Goal: Task Accomplishment & Management: Complete application form

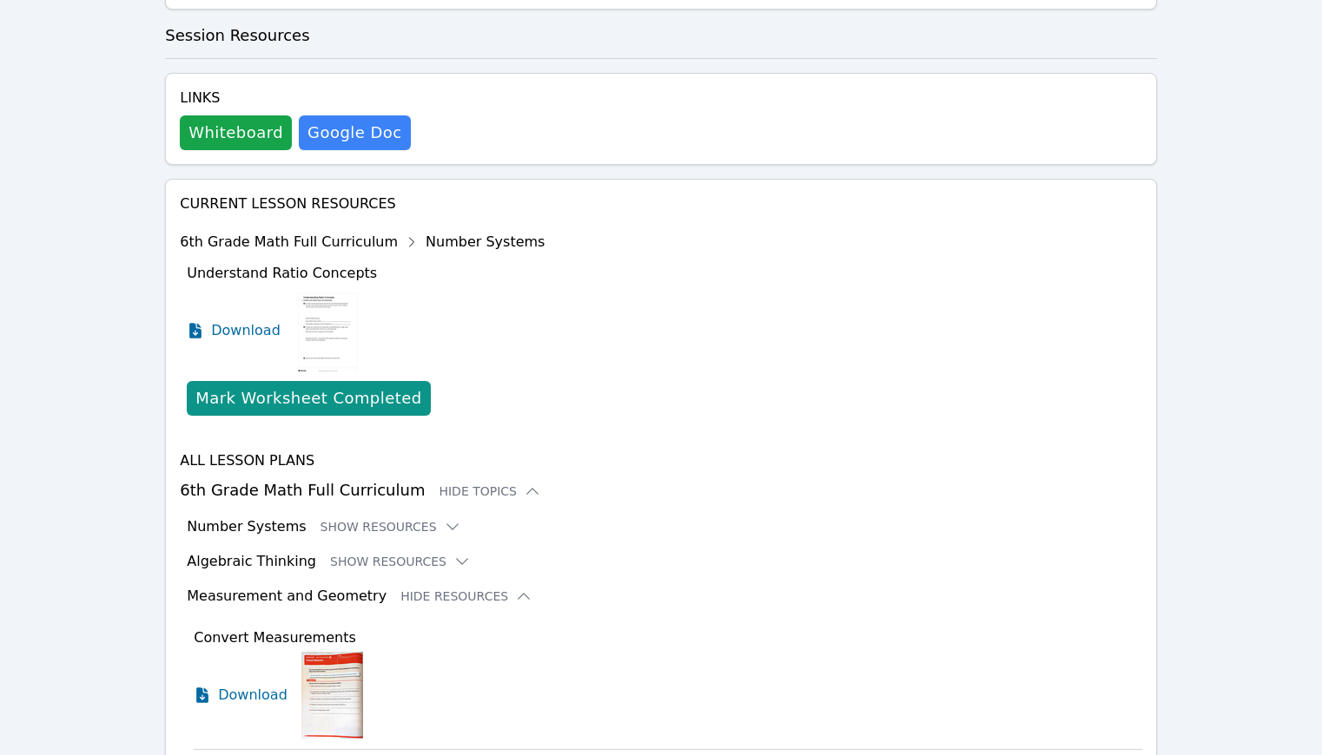
scroll to position [1097, 0]
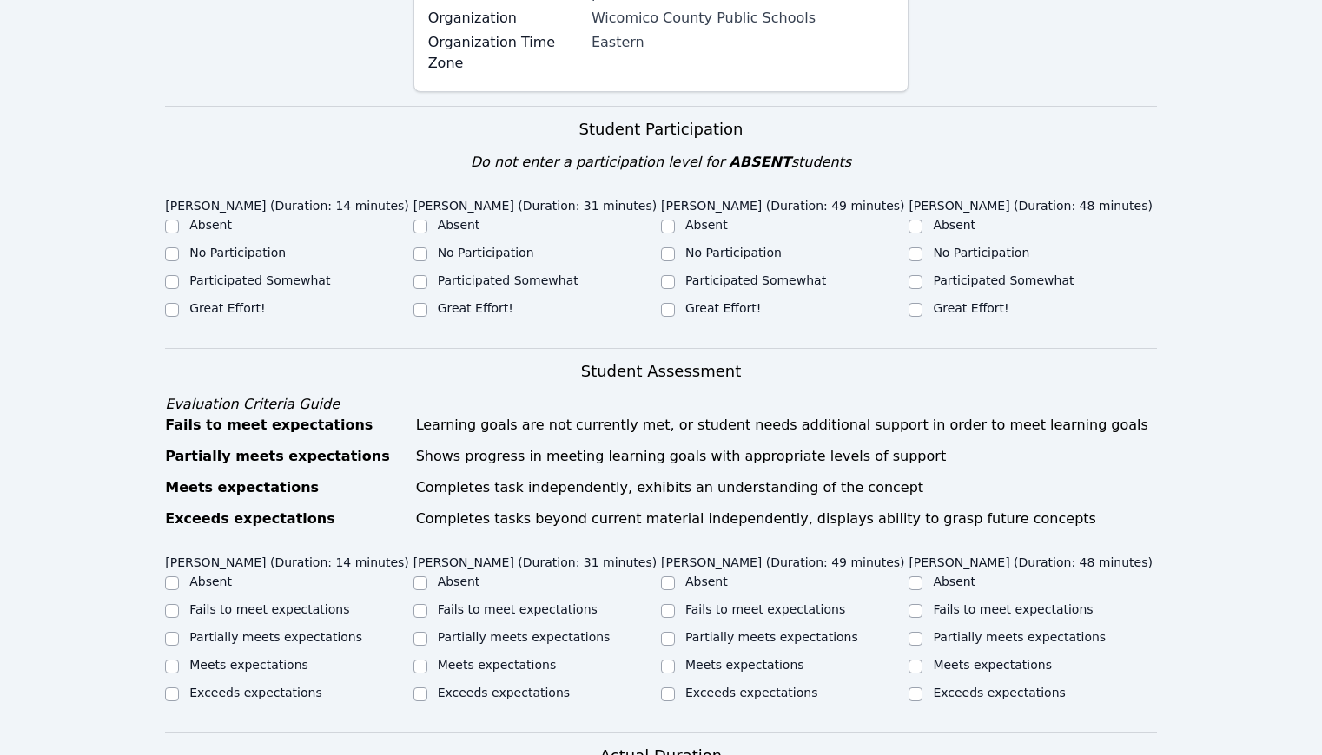
scroll to position [477, 0]
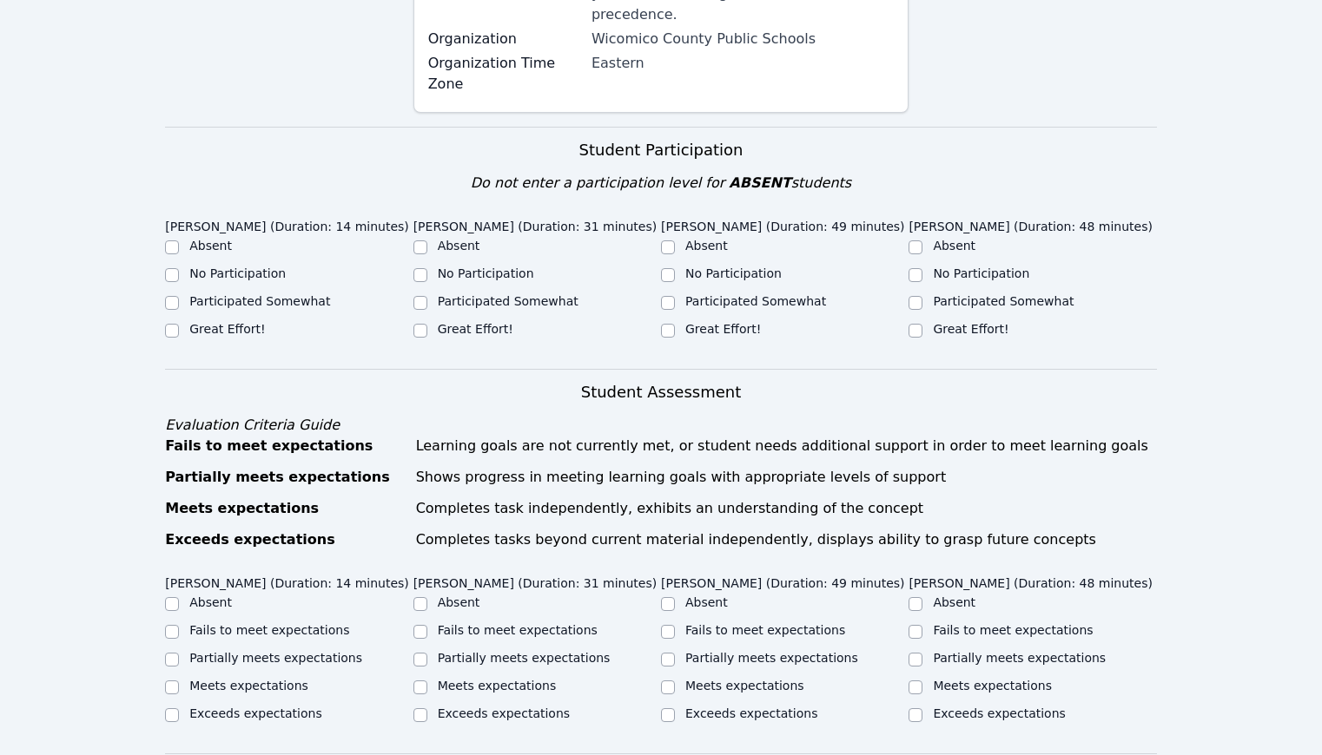
click at [236, 333] on label "Great Effort!" at bounding box center [227, 329] width 76 height 14
click at [179, 333] on input "Great Effort!" at bounding box center [172, 331] width 14 height 14
checkbox input "true"
click at [449, 330] on label "Great Effort!" at bounding box center [476, 329] width 76 height 14
click at [427, 330] on input "Great Effort!" at bounding box center [420, 331] width 14 height 14
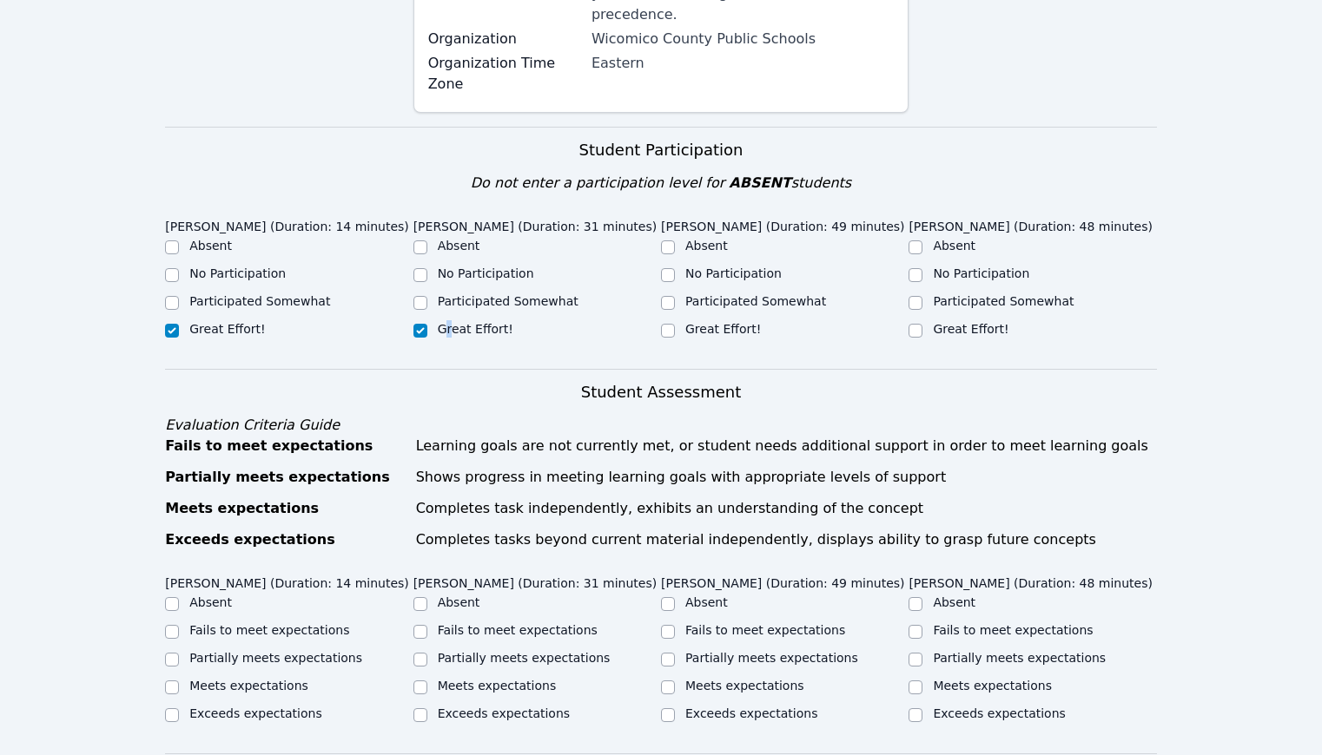
checkbox input "true"
click at [748, 328] on label "Great Effort!" at bounding box center [723, 329] width 76 height 14
click at [675, 328] on input "Great Effort!" at bounding box center [668, 331] width 14 height 14
checkbox input "true"
click at [994, 326] on label "Great Effort!" at bounding box center [971, 329] width 76 height 14
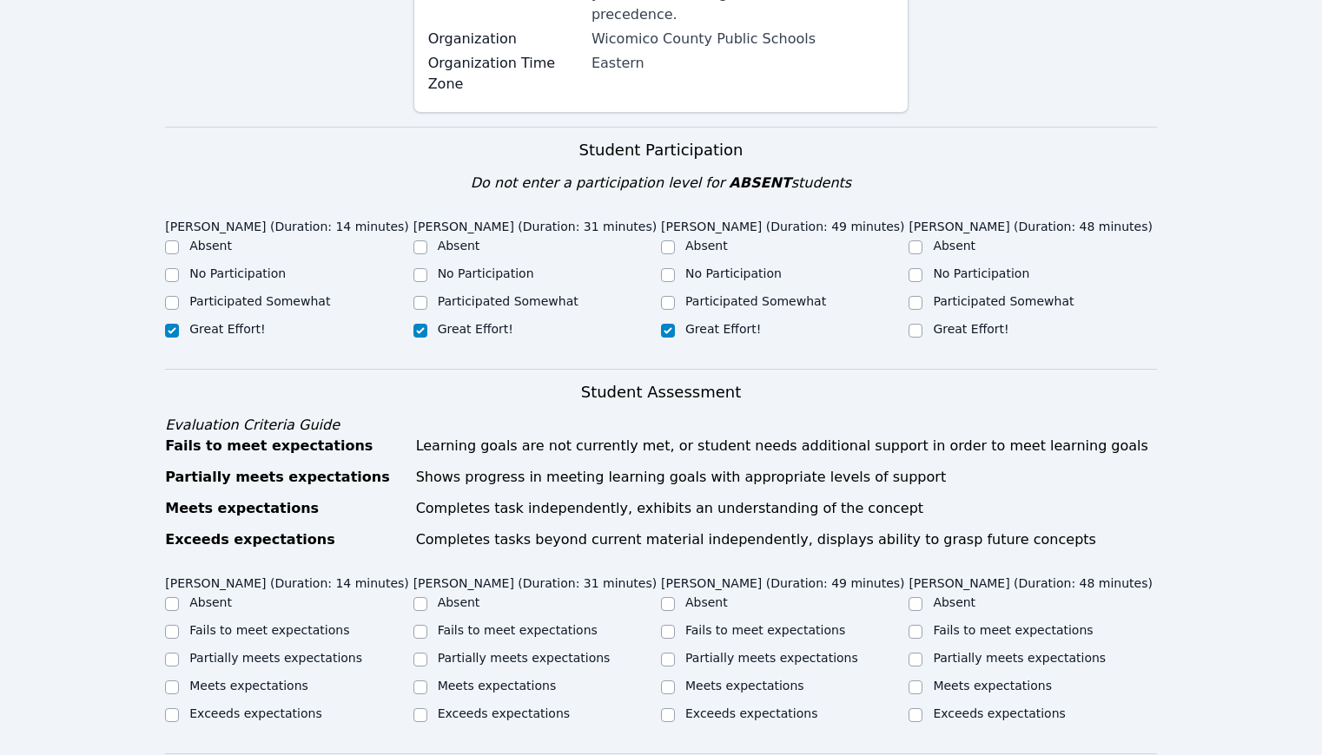
click at [922, 326] on input "Great Effort!" at bounding box center [915, 331] width 14 height 14
checkbox input "true"
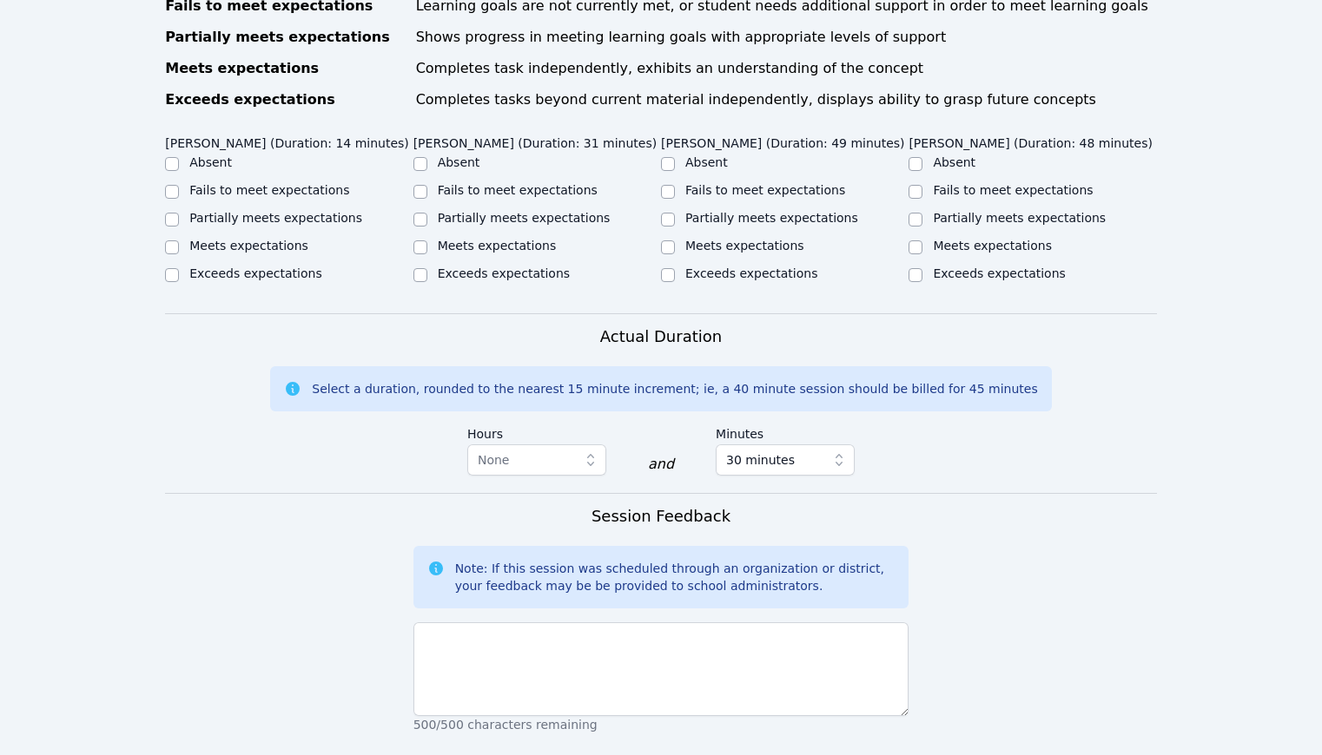
click at [984, 253] on label "Meets expectations" at bounding box center [992, 246] width 119 height 14
click at [922, 254] on input "Meets expectations" at bounding box center [915, 248] width 14 height 14
checkbox input "true"
click at [775, 253] on label "Meets expectations" at bounding box center [744, 246] width 119 height 14
click at [675, 254] on input "Meets expectations" at bounding box center [668, 248] width 14 height 14
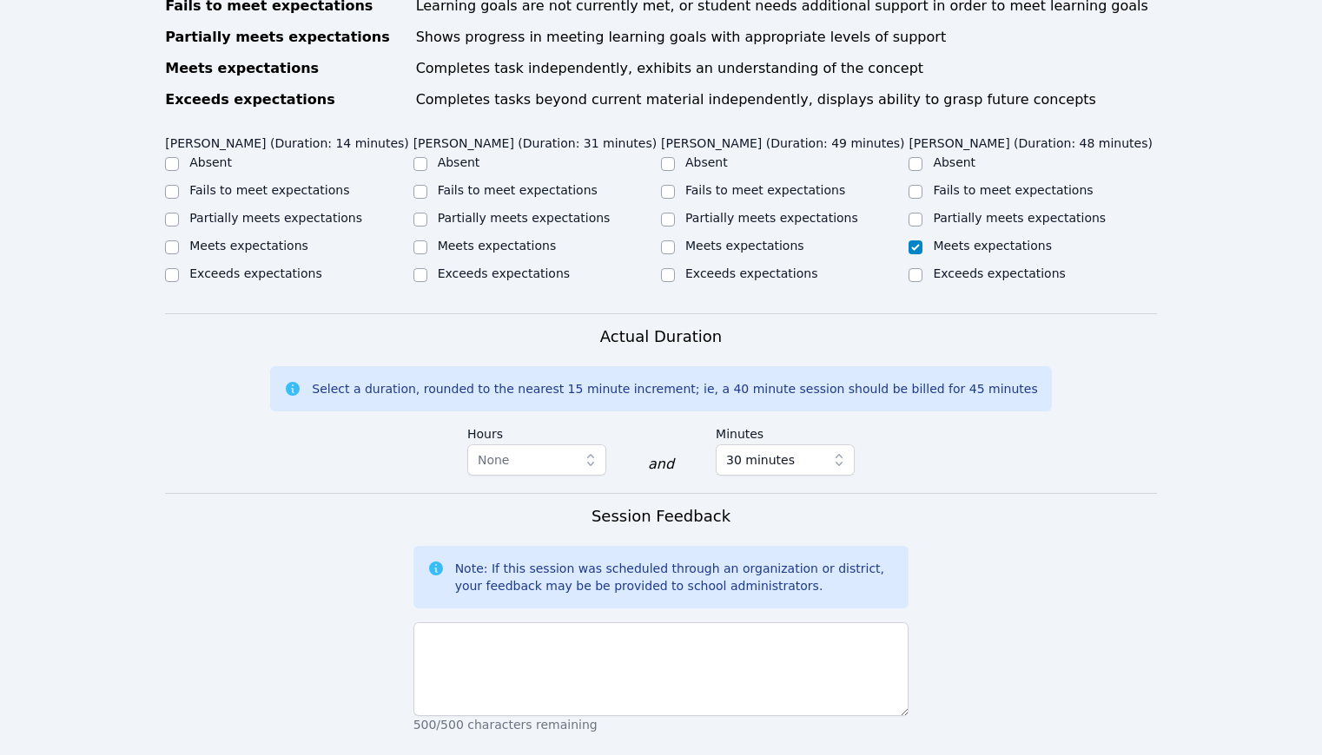
checkbox input "true"
click at [518, 253] on label "Meets expectations" at bounding box center [497, 246] width 119 height 14
click at [427, 254] on input "Meets expectations" at bounding box center [420, 248] width 14 height 14
checkbox input "true"
click at [212, 253] on label "Meets expectations" at bounding box center [248, 246] width 119 height 14
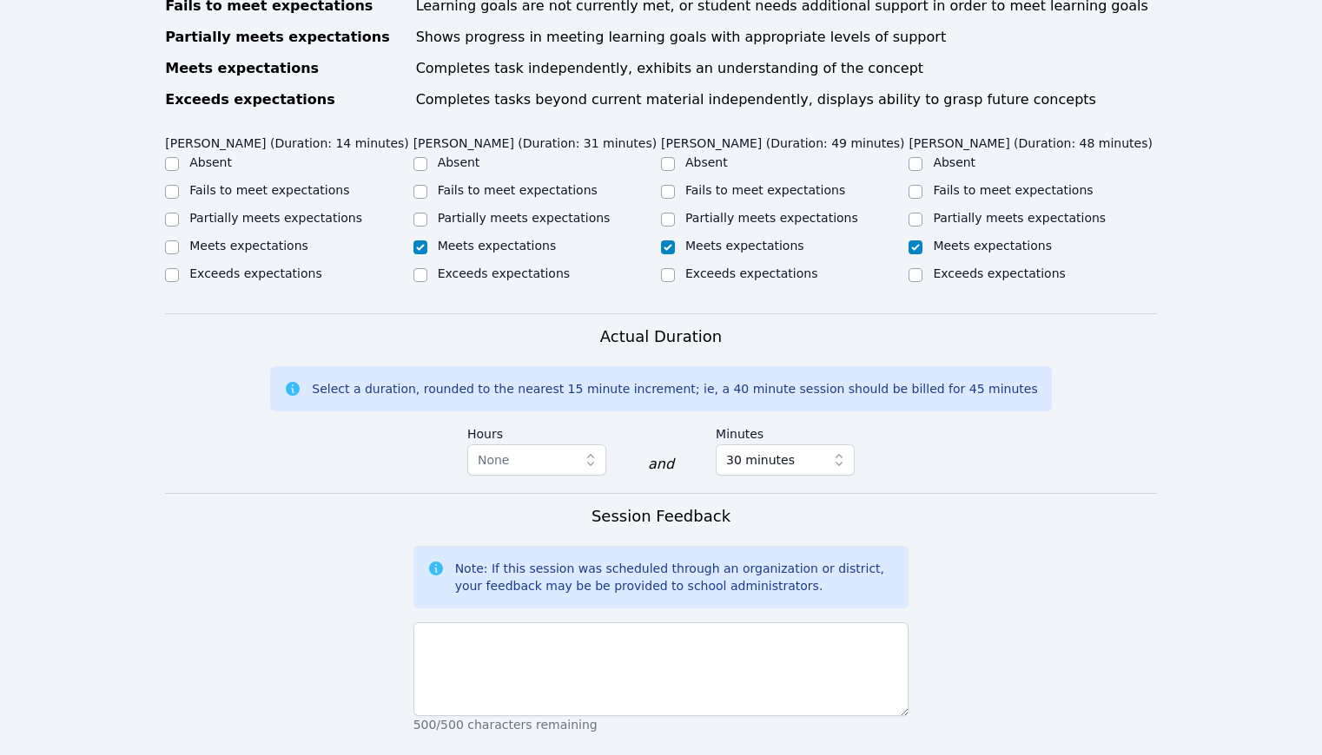
click at [179, 254] on input "Meets expectations" at bounding box center [172, 248] width 14 height 14
checkbox input "true"
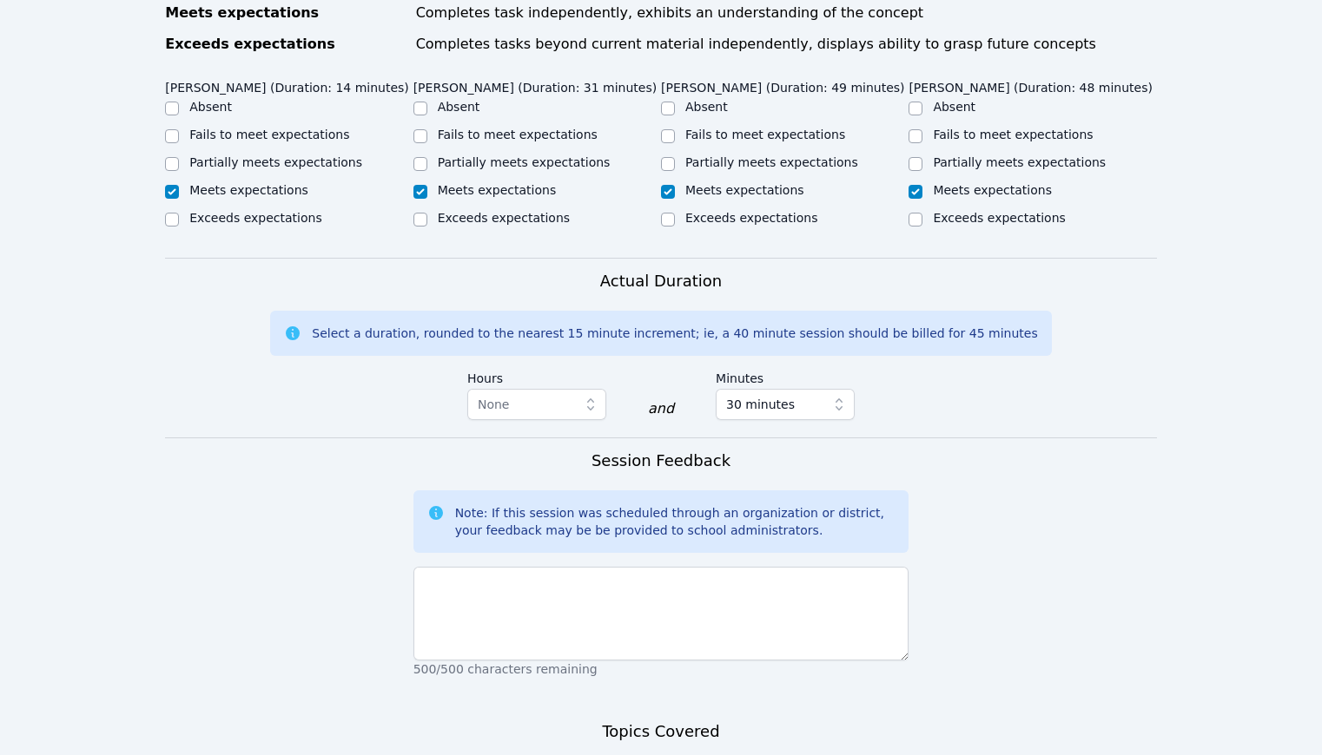
scroll to position [1063, 0]
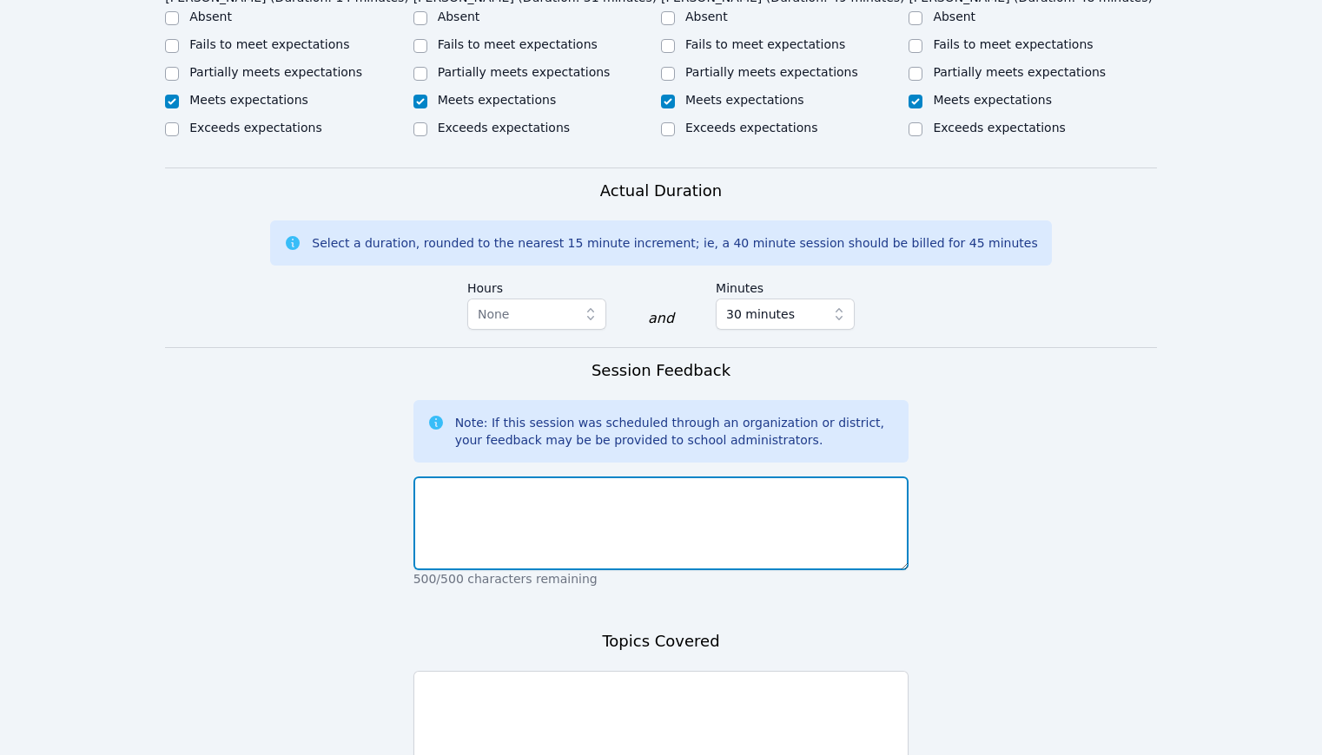
click at [618, 570] on textarea at bounding box center [661, 524] width 496 height 94
type textarea "S"
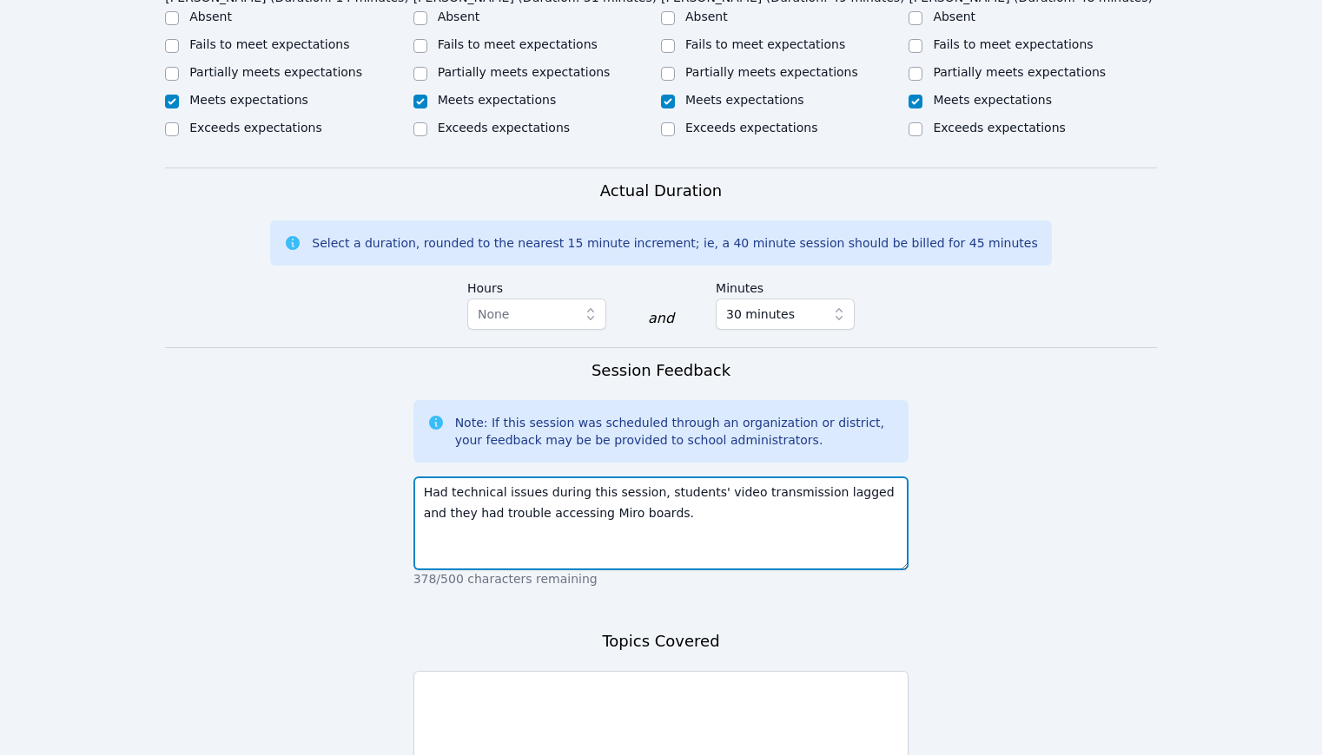
scroll to position [1261, 0]
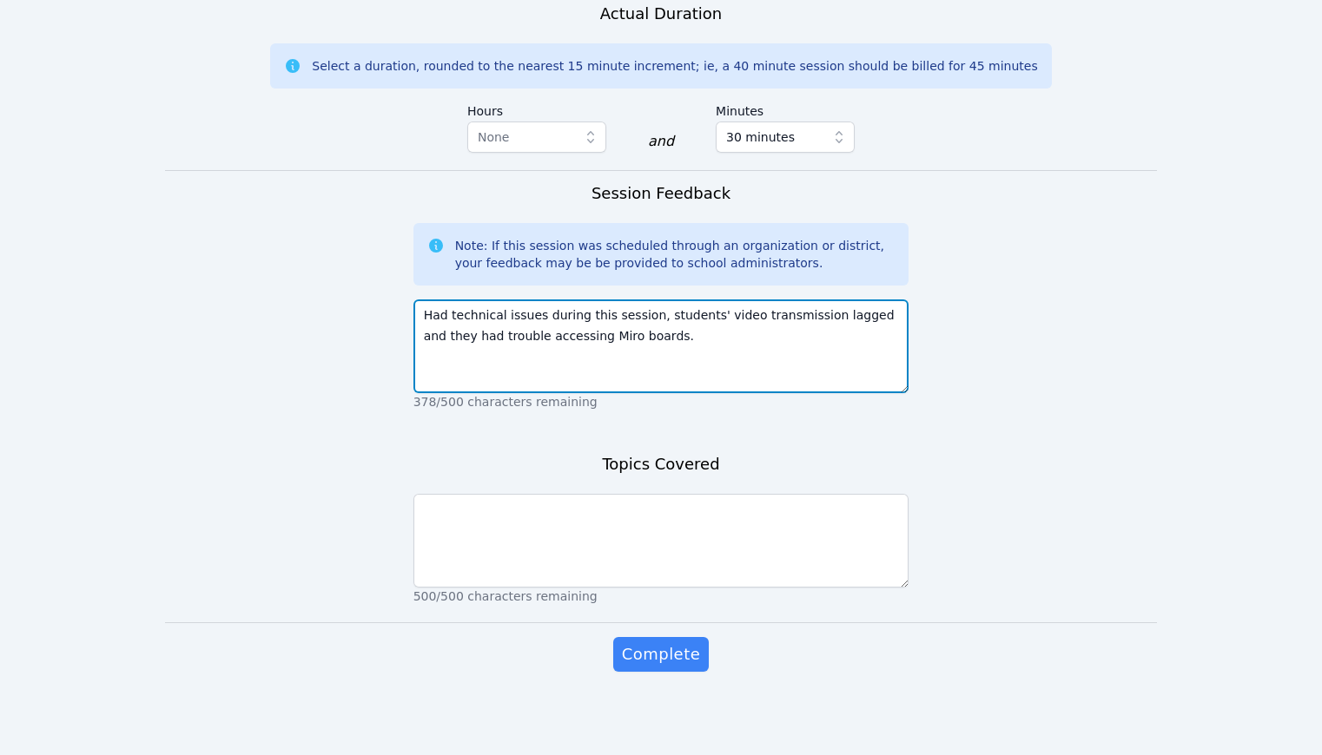
type textarea "Had technical issues during this session, students' video transmission lagged a…"
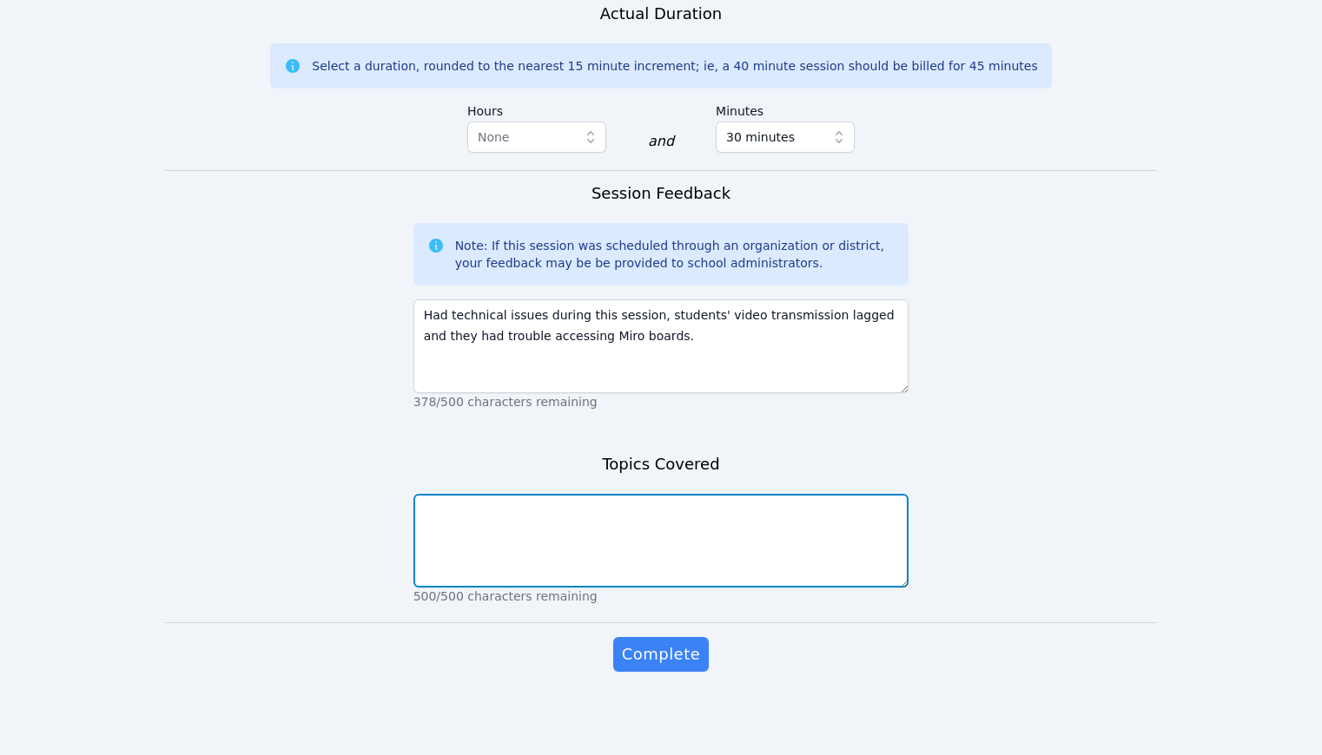
click at [605, 546] on textarea at bounding box center [661, 541] width 496 height 94
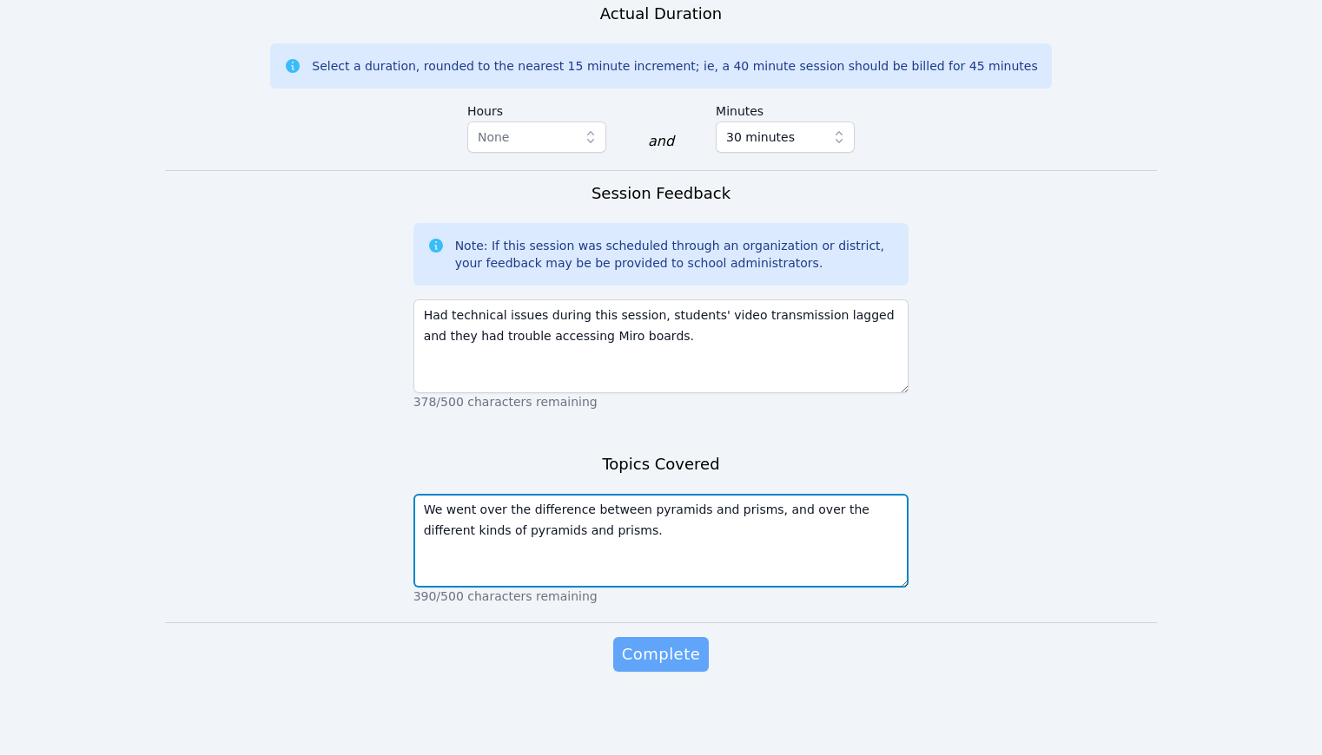
type textarea "We went over the difference between pyramids and prisms, and over the different…"
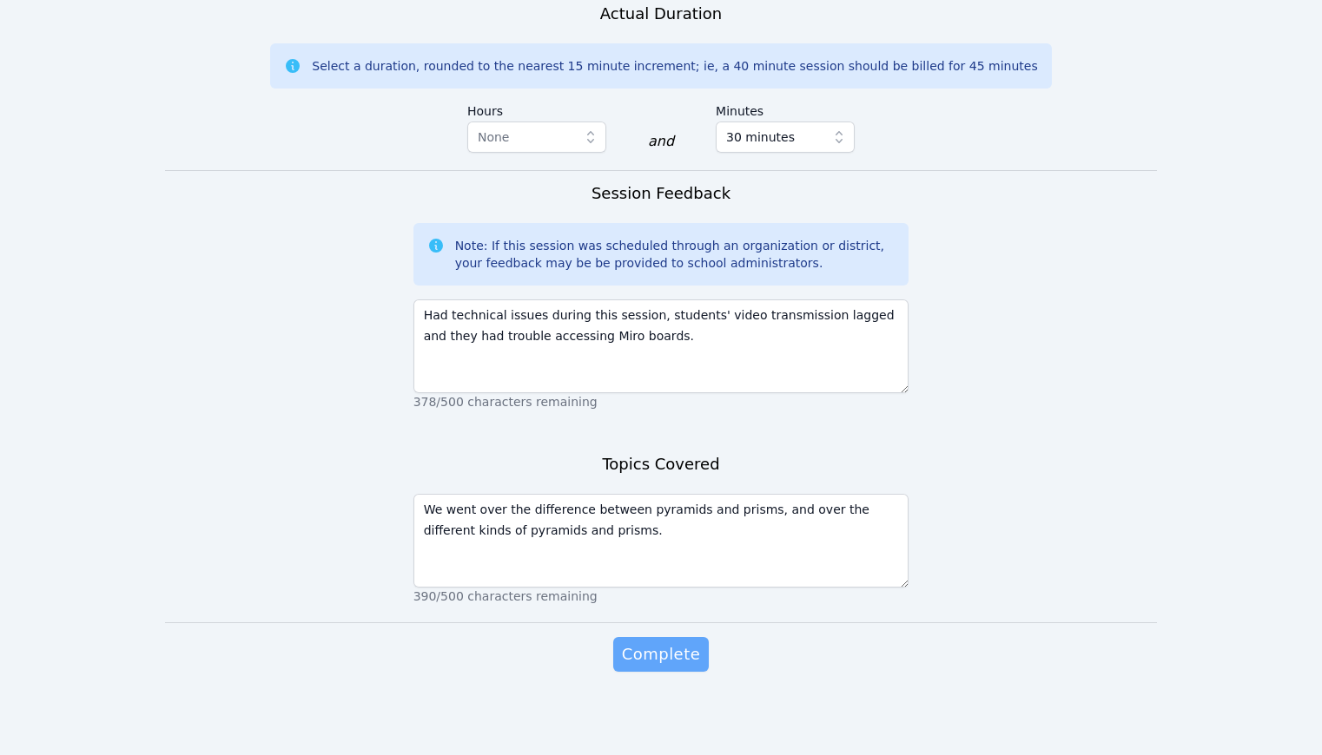
click at [676, 644] on span "Complete" at bounding box center [661, 655] width 78 height 24
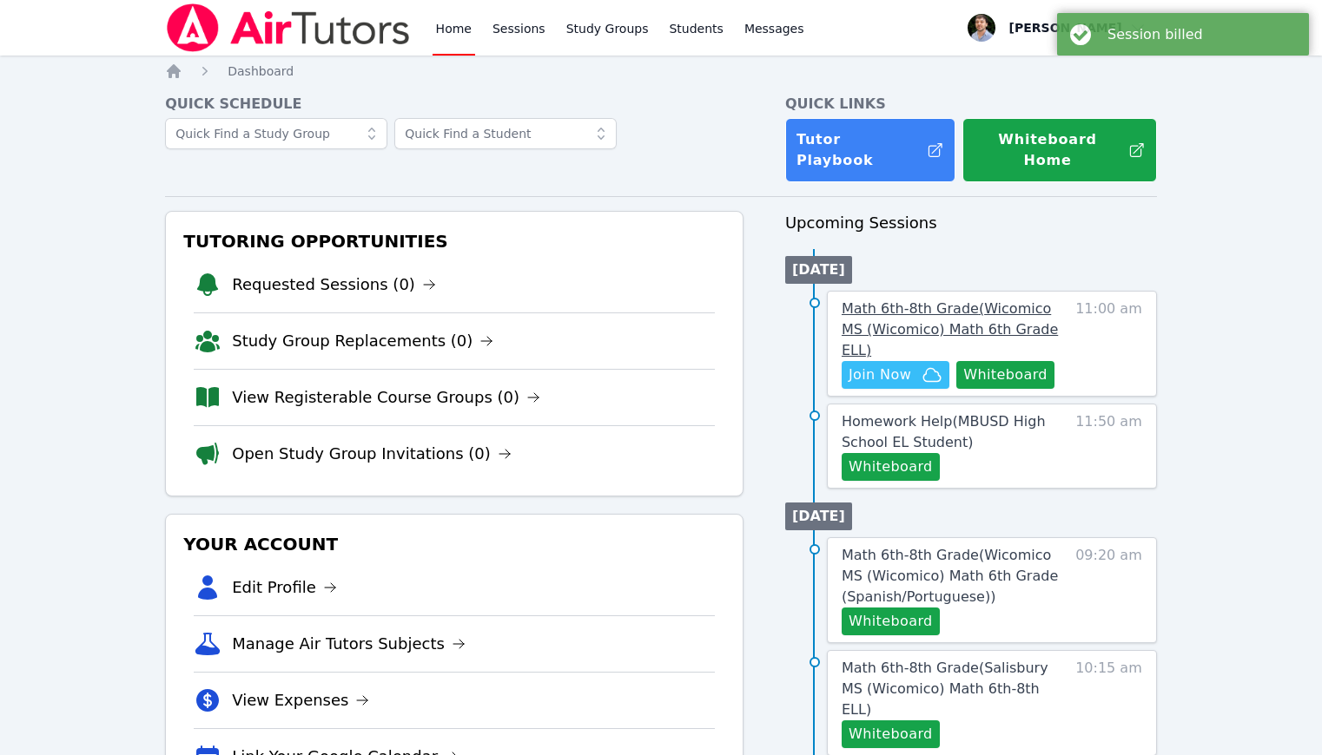
click at [944, 300] on span "Math 6th-8th Grade ( Wicomico MS (Wicomico) Math 6th Grade ELL )" at bounding box center [949, 329] width 216 height 58
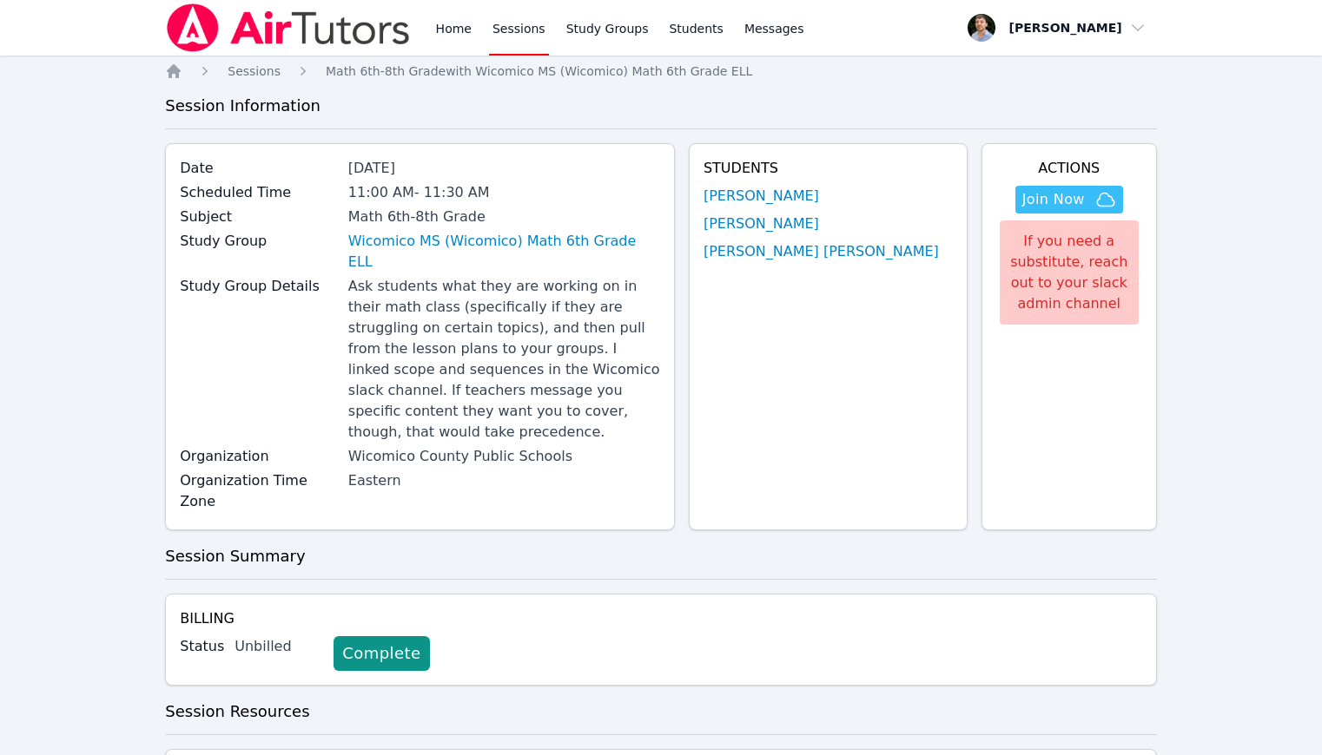
click at [1075, 181] on div "Hidden Join Now If you need a substitute, reach out to your slack admin channel" at bounding box center [1069, 252] width 146 height 146
click at [1073, 196] on span "Join Now" at bounding box center [1053, 199] width 63 height 21
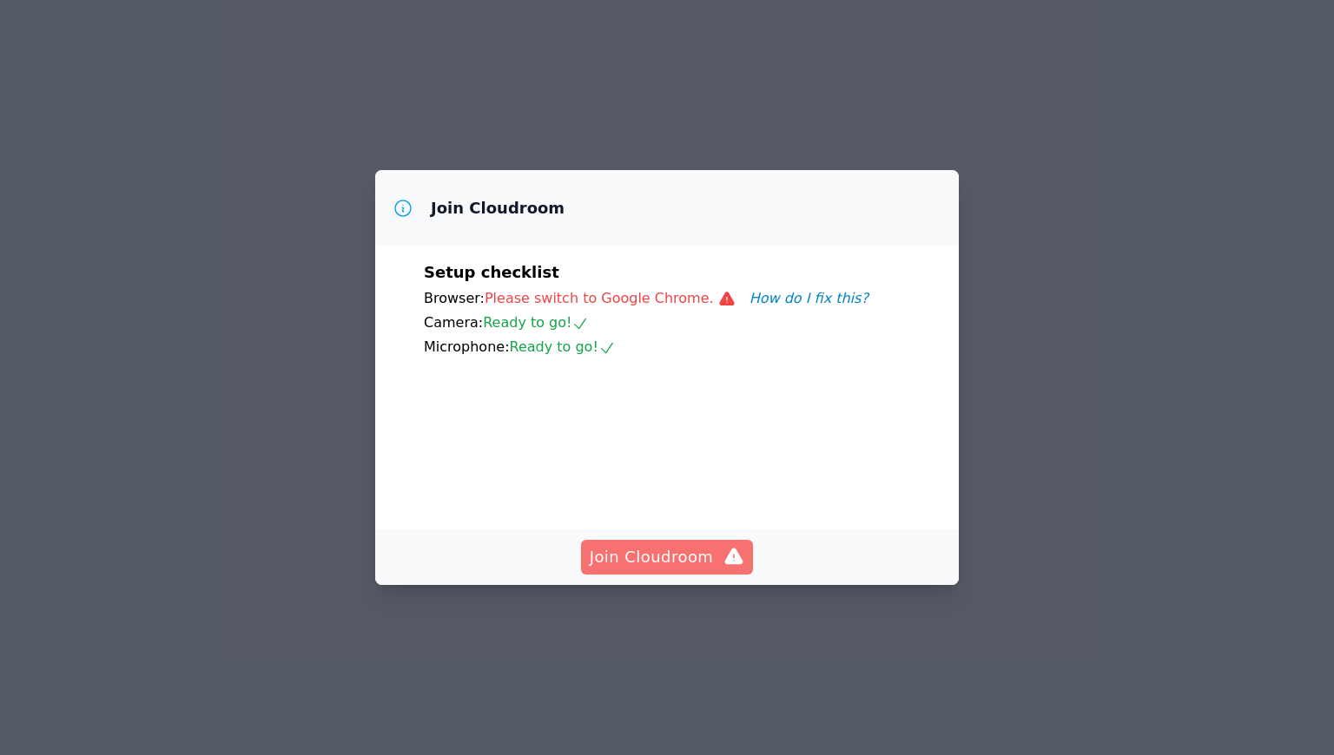
click at [709, 552] on span "Join Cloudroom" at bounding box center [667, 557] width 155 height 24
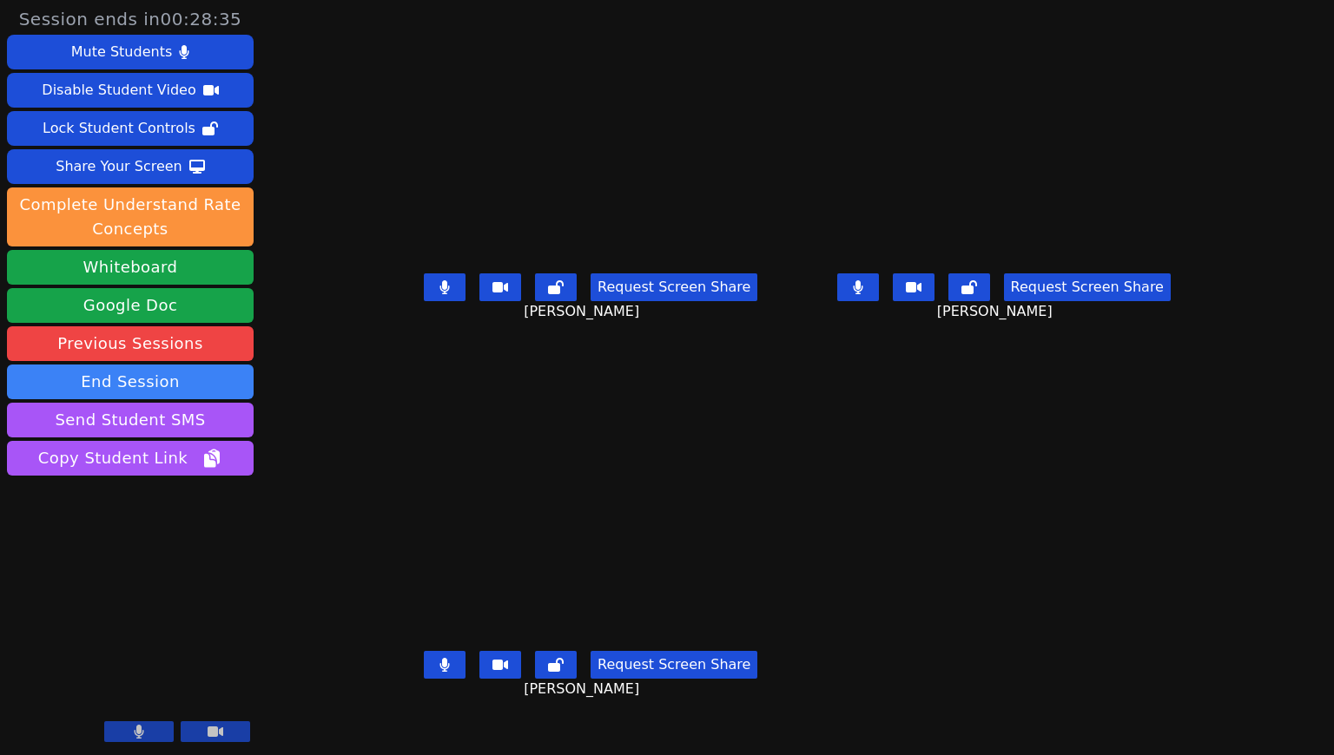
drag, startPoint x: 979, startPoint y: 583, endPoint x: 1039, endPoint y: 580, distance: 60.9
click at [1038, 580] on main "Gabrielly Coelho Maia Request Screen Share Gabrielly Coelho Maia Julia Beatriz …" at bounding box center [797, 377] width 812 height 755
click at [424, 679] on button at bounding box center [445, 665] width 42 height 28
click at [436, 672] on icon at bounding box center [444, 665] width 17 height 14
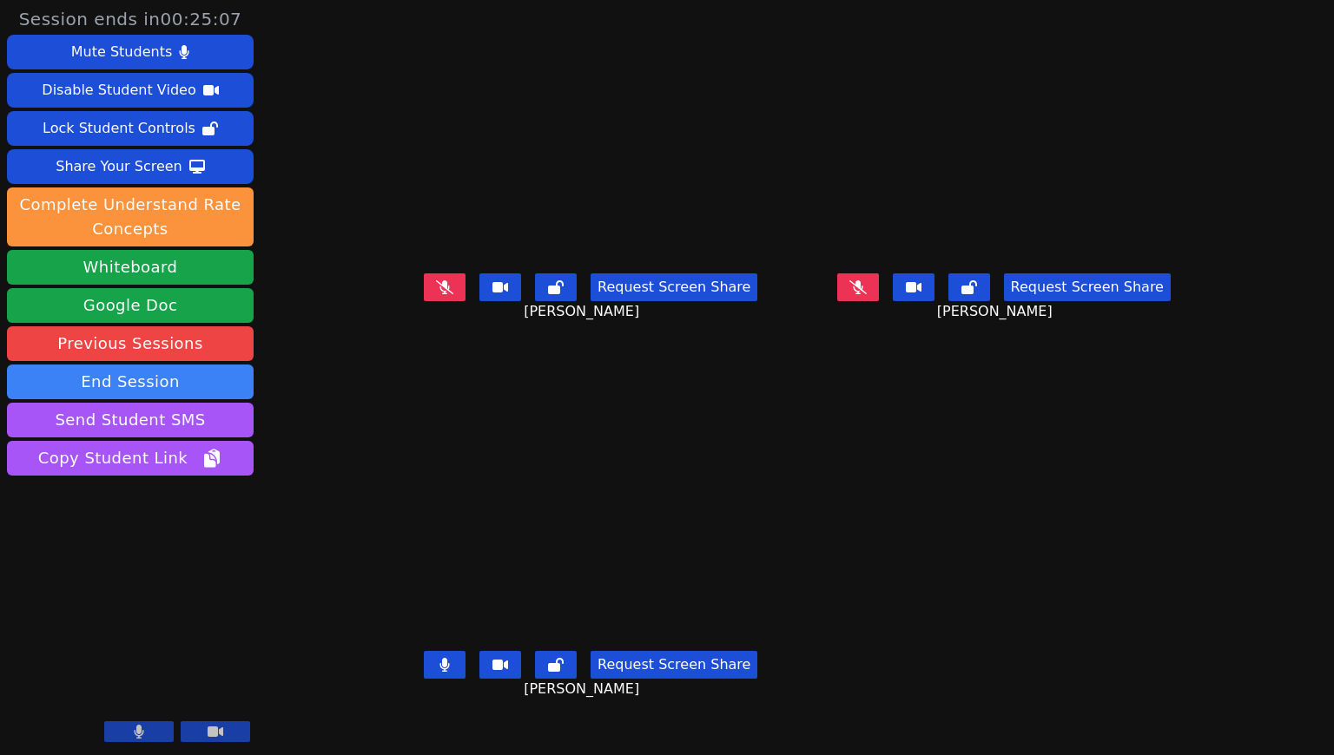
click at [424, 679] on button at bounding box center [445, 665] width 42 height 28
click at [436, 672] on icon at bounding box center [444, 665] width 17 height 14
click at [424, 676] on button at bounding box center [445, 665] width 42 height 28
click at [436, 672] on icon at bounding box center [444, 665] width 17 height 14
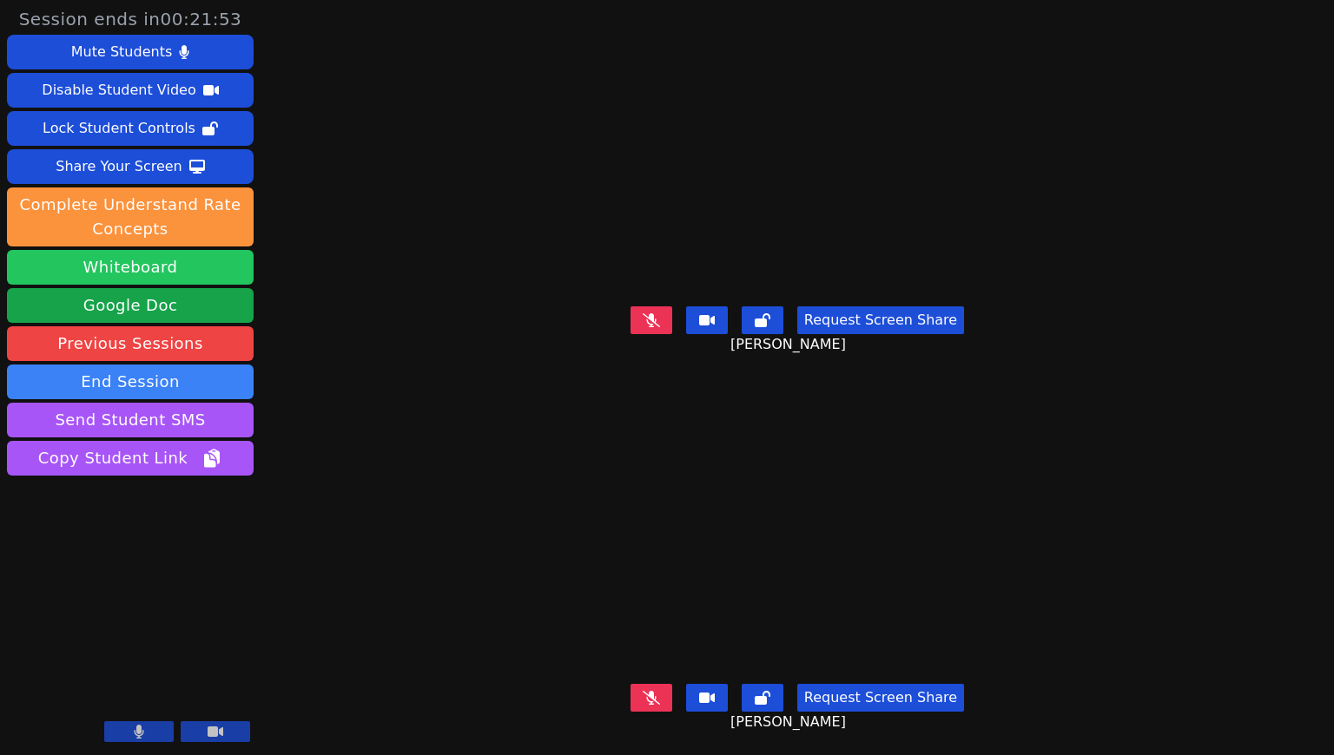
click at [194, 275] on button "Whiteboard" at bounding box center [130, 267] width 247 height 35
click at [195, 256] on button "Whiteboard" at bounding box center [130, 267] width 247 height 35
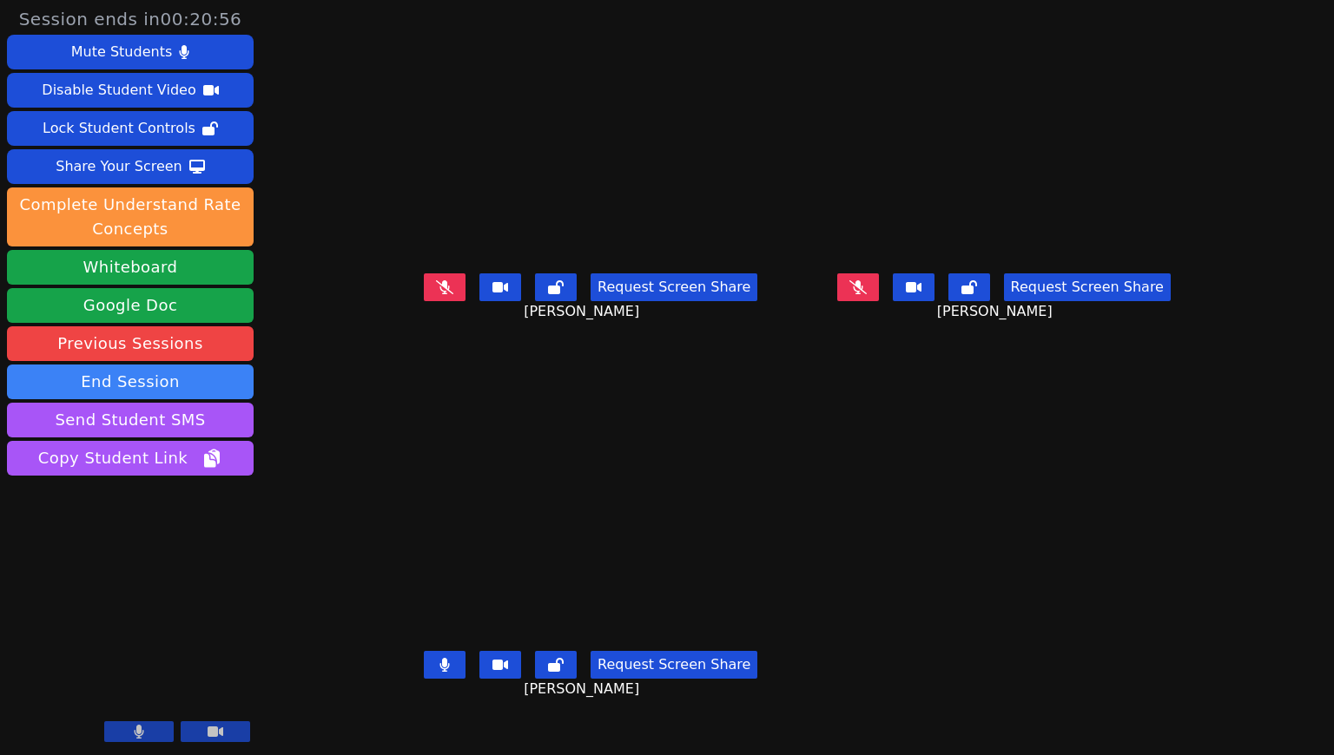
click at [424, 679] on button at bounding box center [445, 665] width 42 height 28
click at [424, 678] on button at bounding box center [445, 665] width 42 height 28
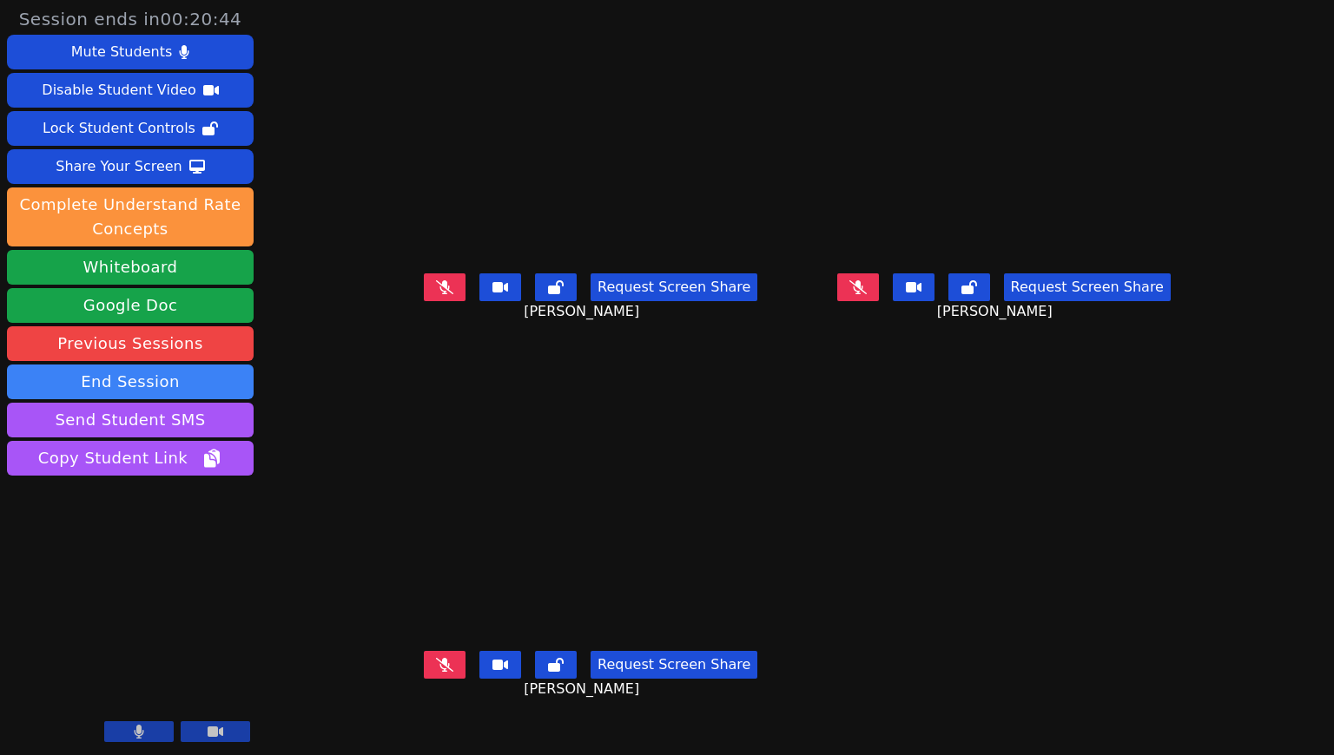
click at [424, 678] on button at bounding box center [445, 665] width 42 height 28
click at [635, 679] on button "Request Screen Share" at bounding box center [673, 665] width 167 height 28
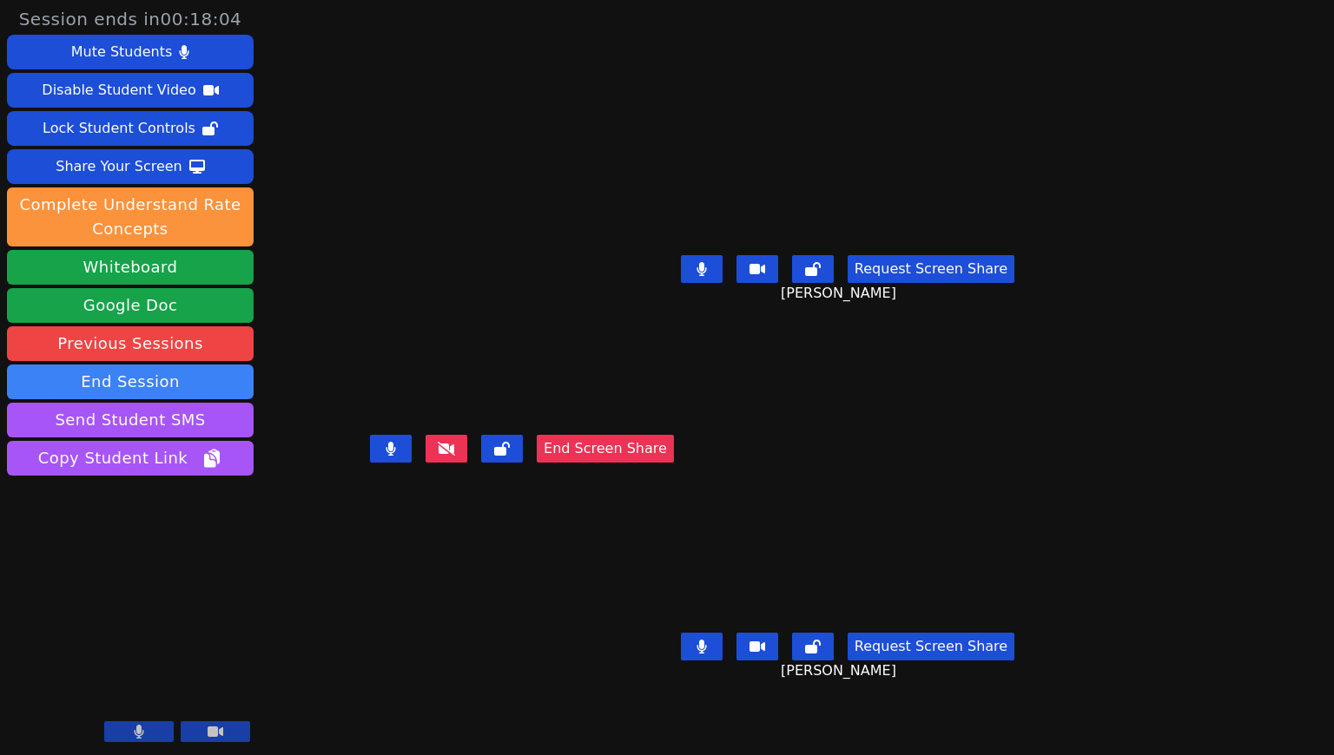
click at [652, 258] on video at bounding box center [522, 343] width 260 height 171
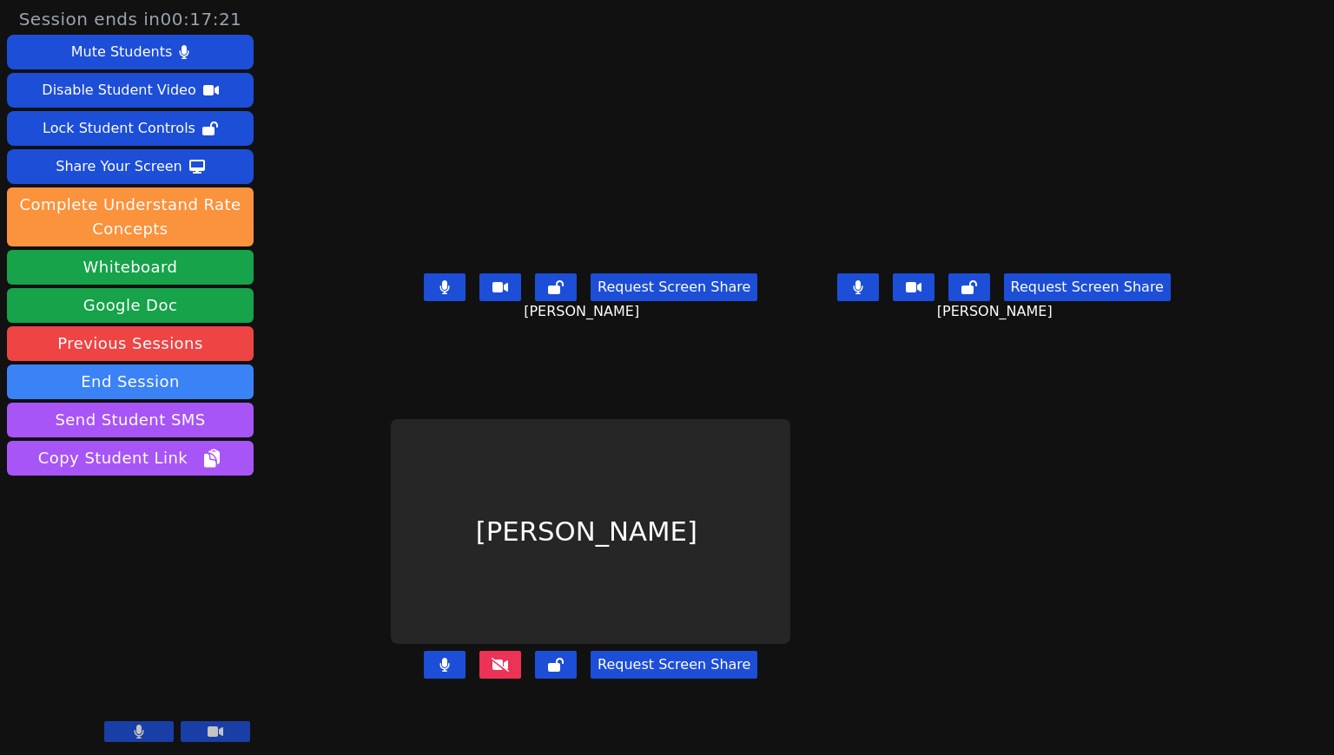
click at [834, 367] on div "Julia Beatriz Miranda Ferreira Request Screen Share Julia Beatriz Miranda Ferre…" at bounding box center [1003, 189] width 399 height 378
click at [479, 679] on button at bounding box center [500, 665] width 42 height 28
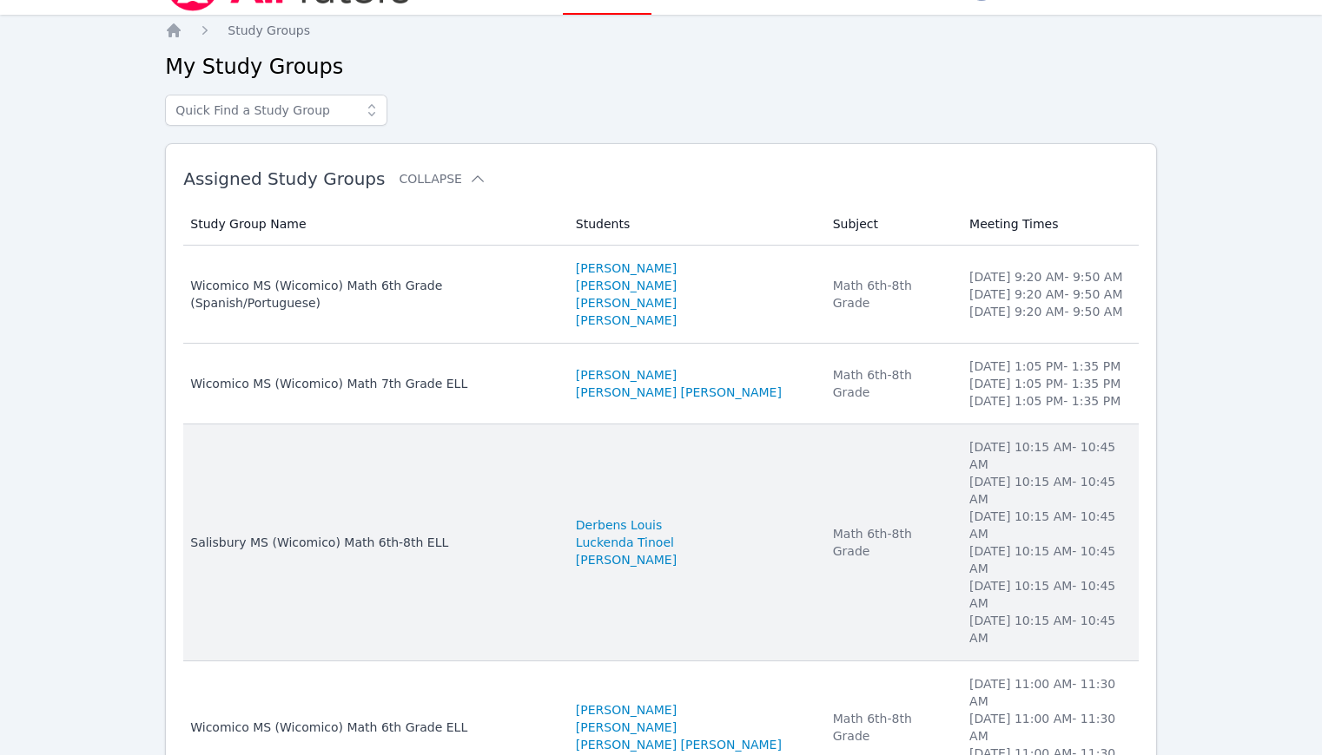
scroll to position [106, 0]
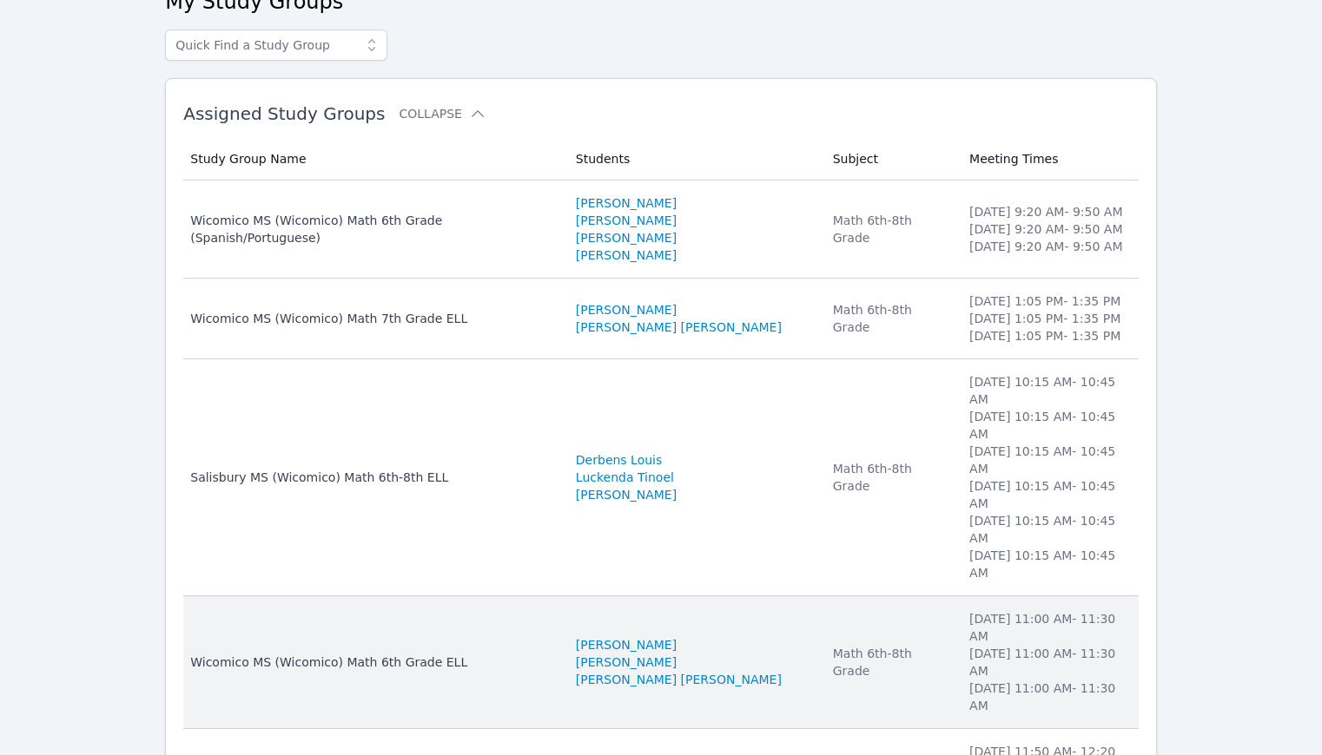
click at [565, 597] on td "Study Group Name Wicomico MS (Wicomico) Math 6th Grade ELL" at bounding box center [374, 663] width 382 height 133
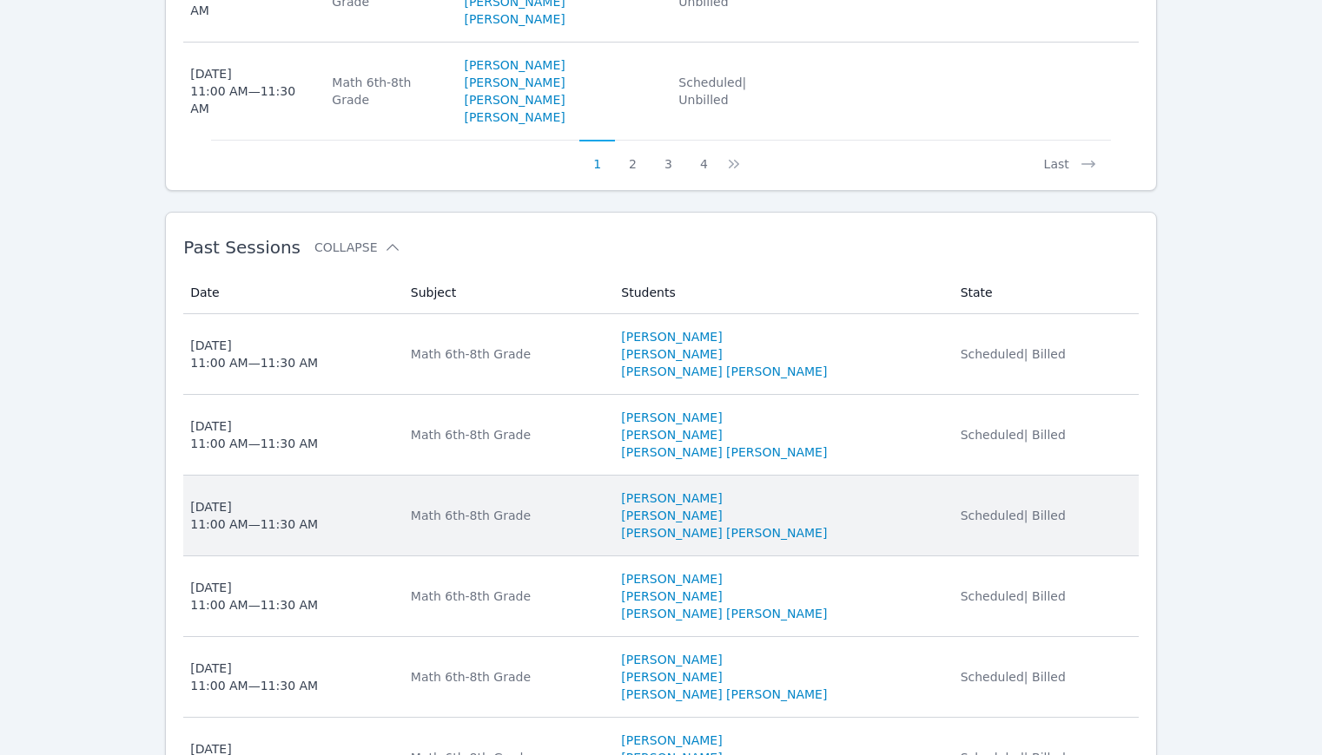
scroll to position [1647, 0]
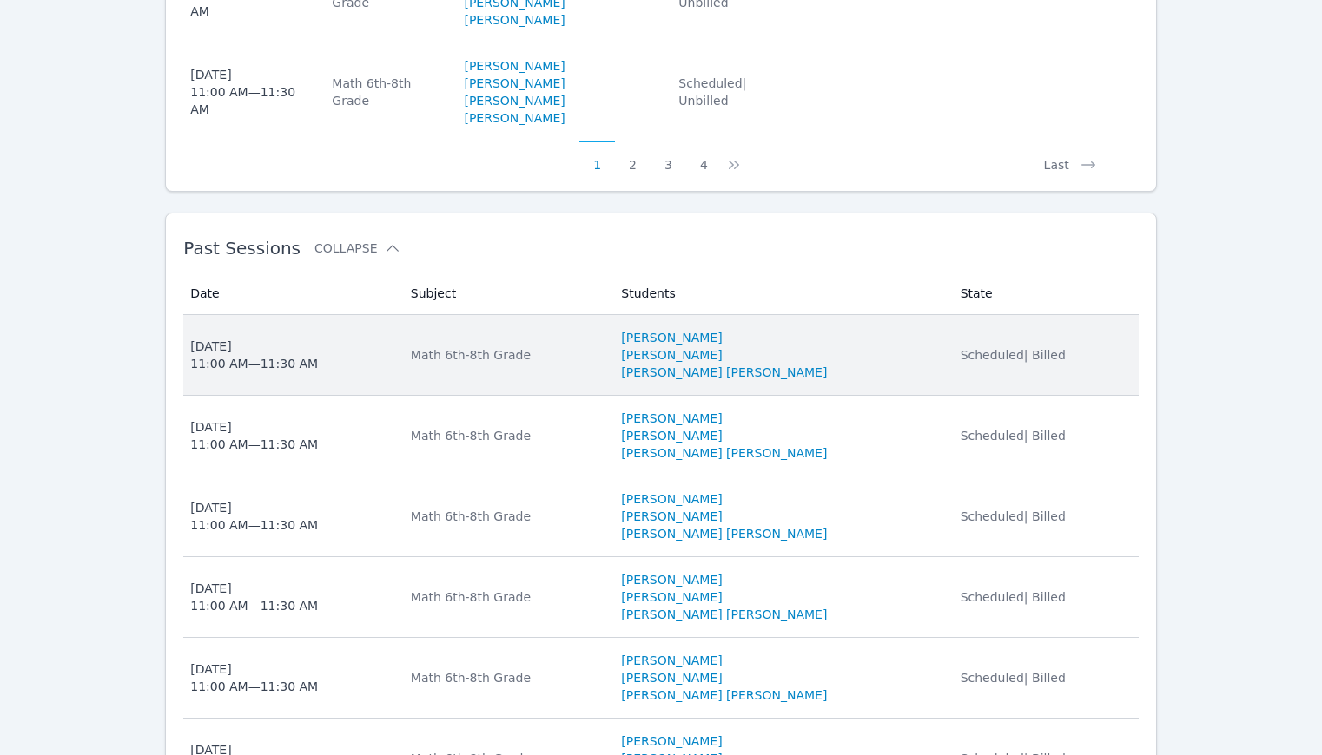
click at [869, 329] on li "[PERSON_NAME]" at bounding box center [780, 337] width 318 height 17
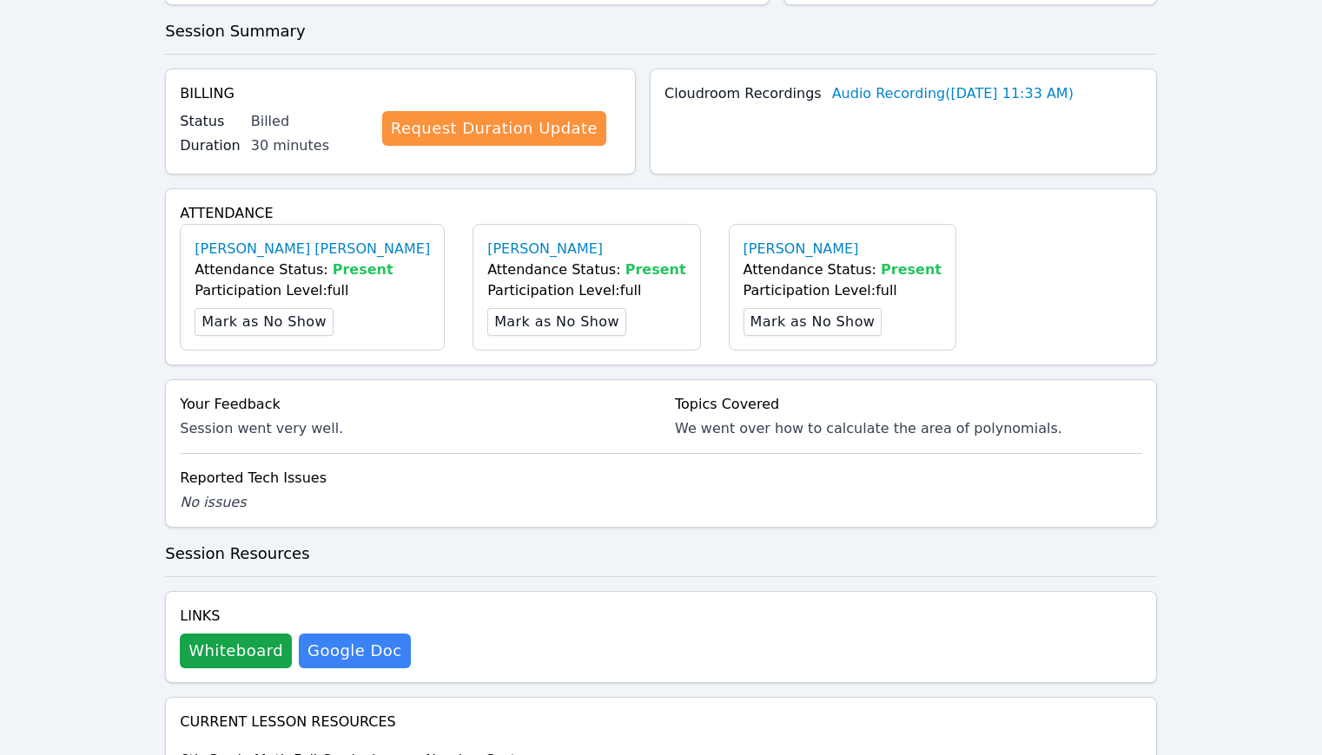
scroll to position [788, 0]
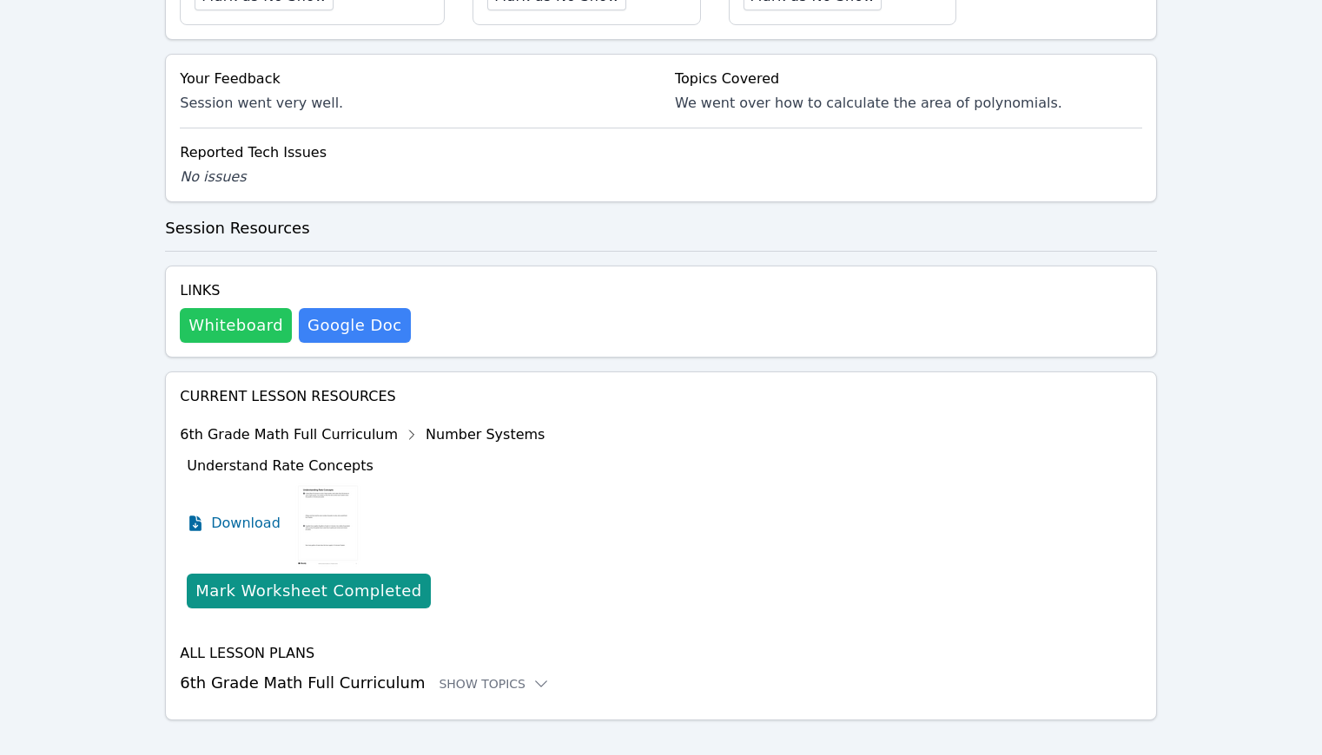
click at [256, 313] on button "Whiteboard" at bounding box center [236, 325] width 112 height 35
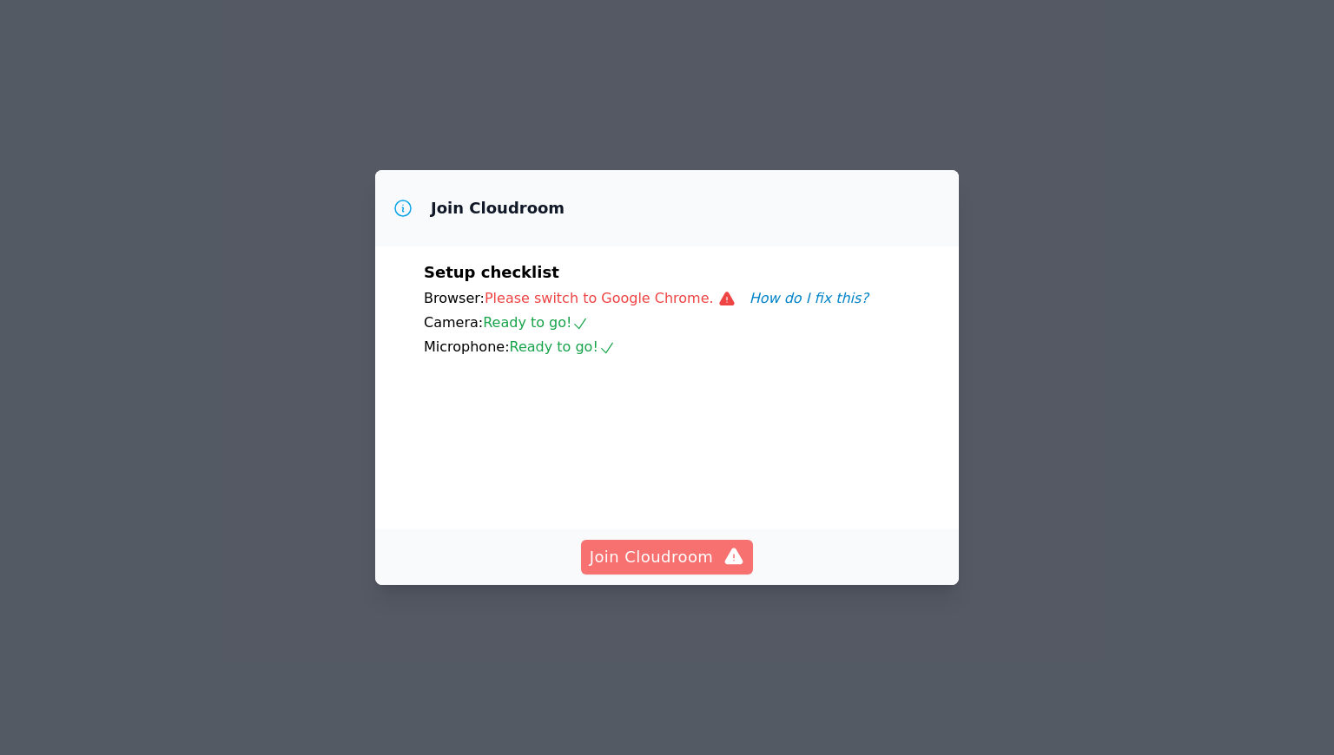
click at [712, 570] on span "Join Cloudroom" at bounding box center [667, 557] width 155 height 24
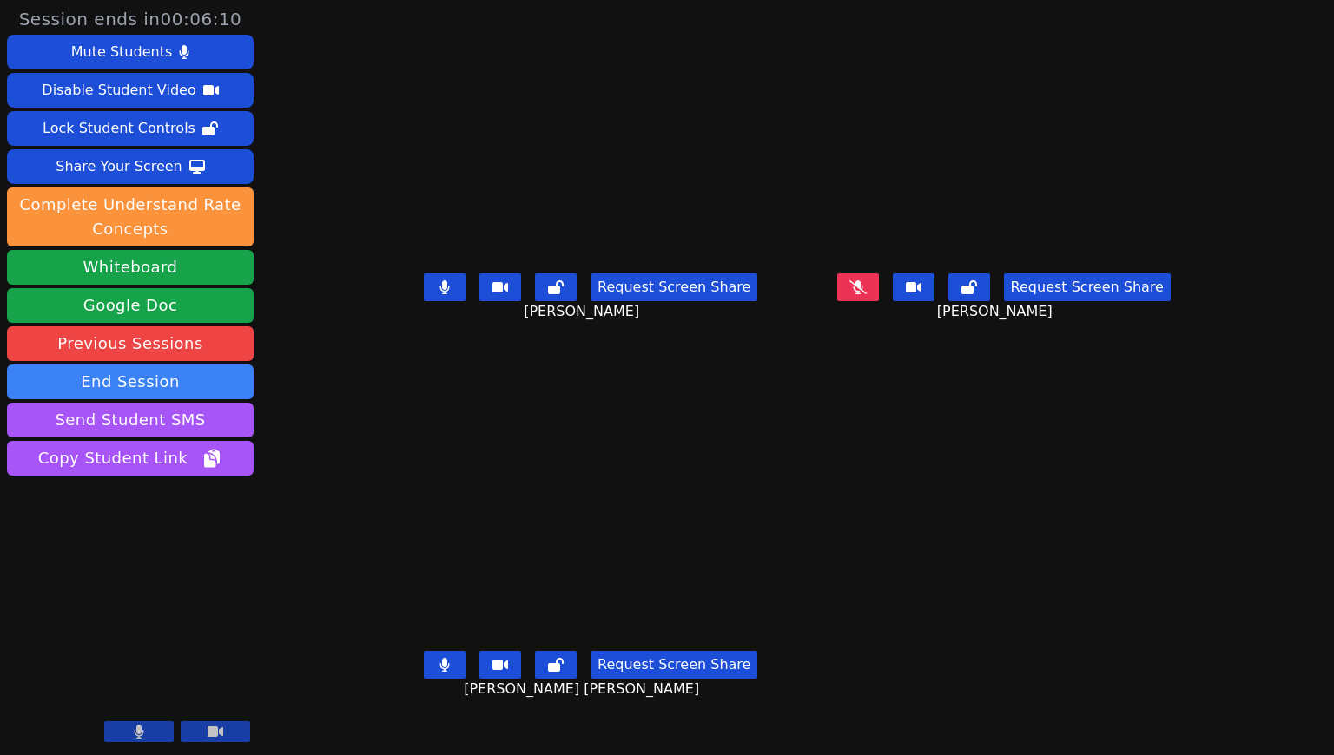
click at [192, 730] on button at bounding box center [215, 732] width 69 height 21
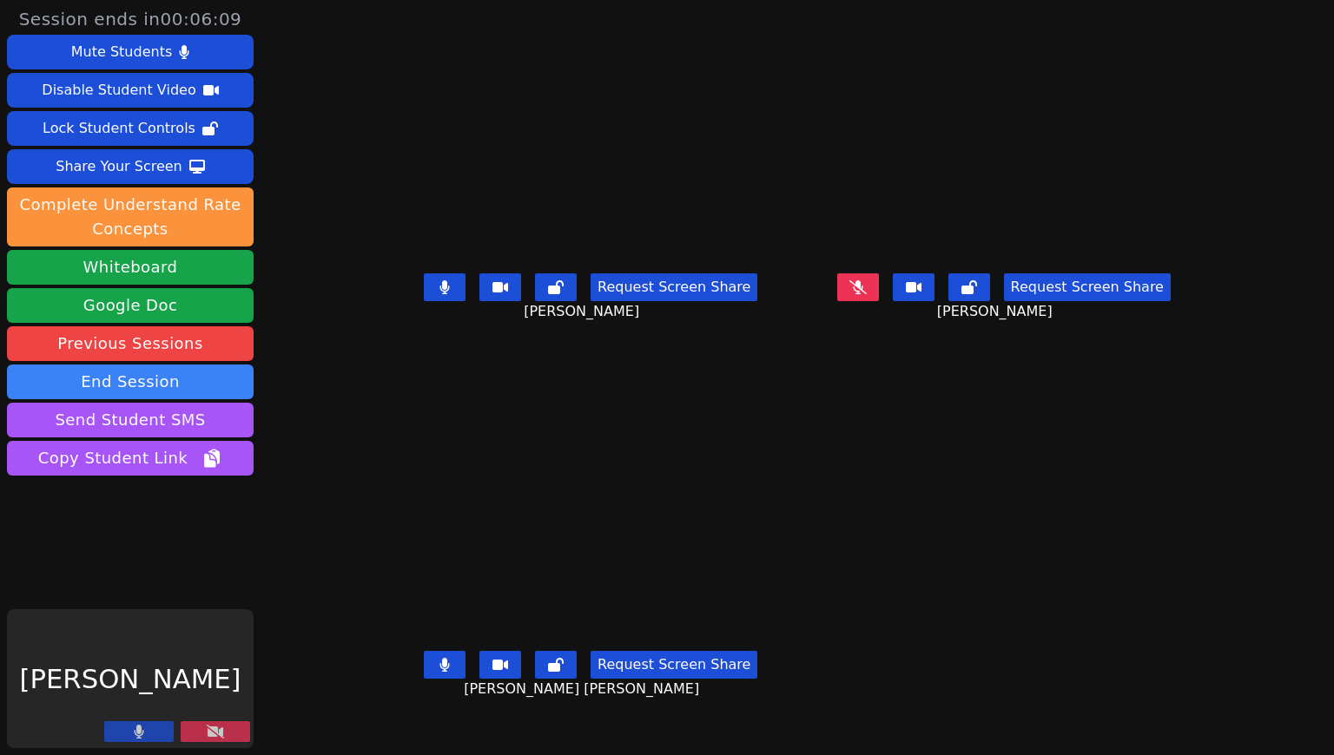
click at [138, 730] on icon at bounding box center [140, 732] width 10 height 14
click at [226, 739] on button at bounding box center [215, 732] width 69 height 21
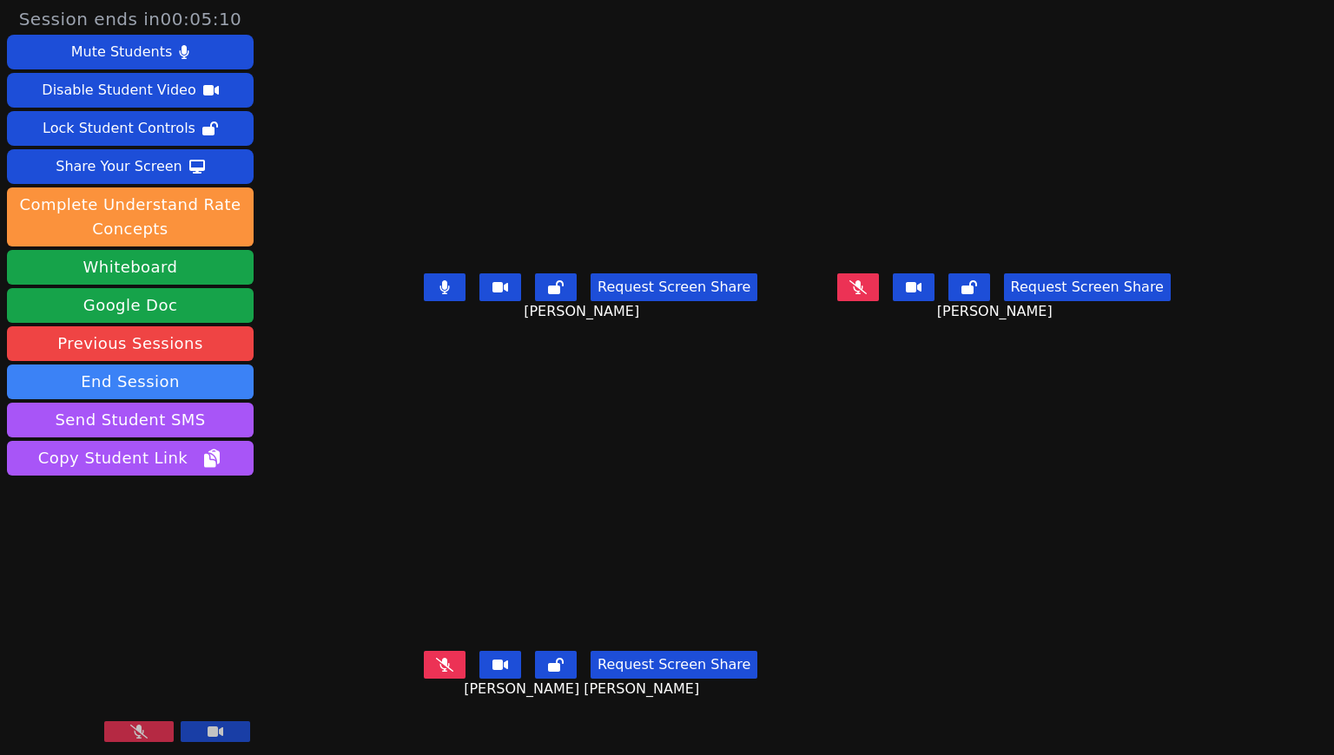
click at [148, 740] on button at bounding box center [138, 732] width 69 height 21
click at [424, 679] on button at bounding box center [445, 665] width 42 height 28
click at [440, 294] on icon at bounding box center [445, 287] width 10 height 14
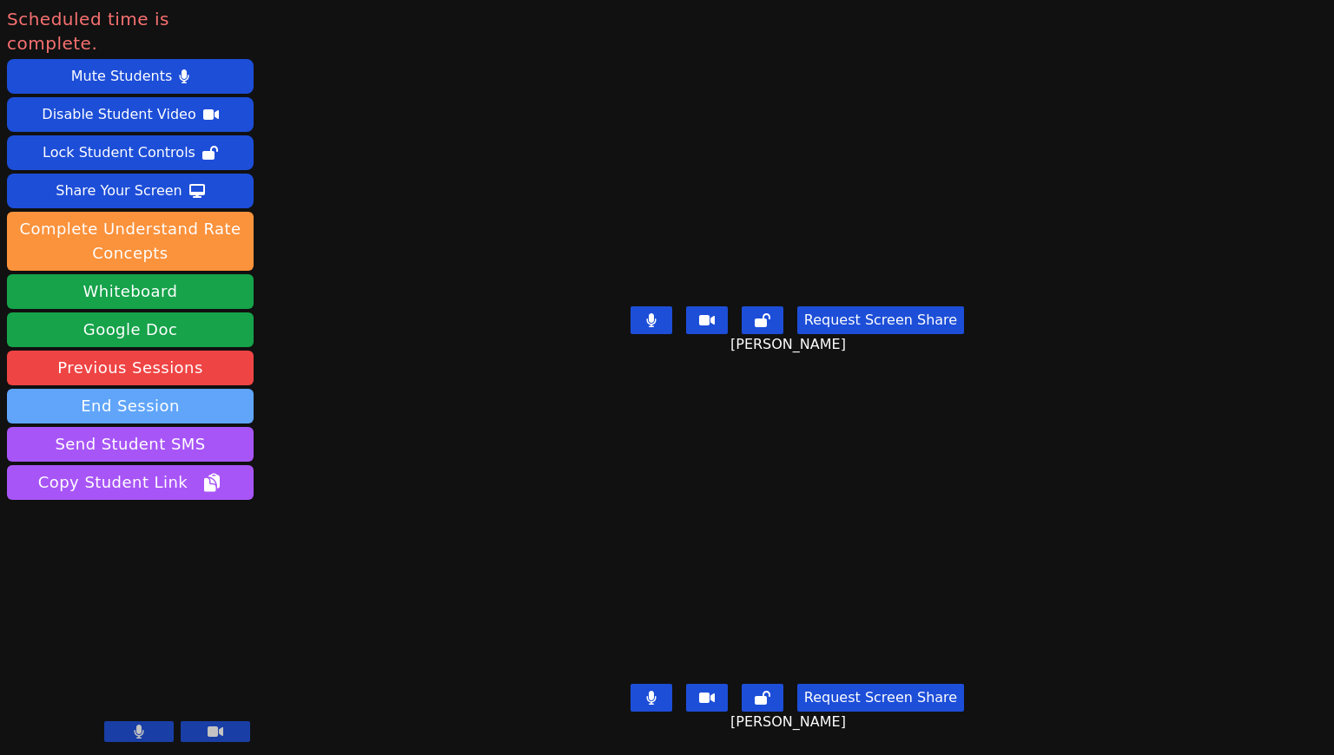
click at [191, 389] on button "End Session" at bounding box center [130, 406] width 247 height 35
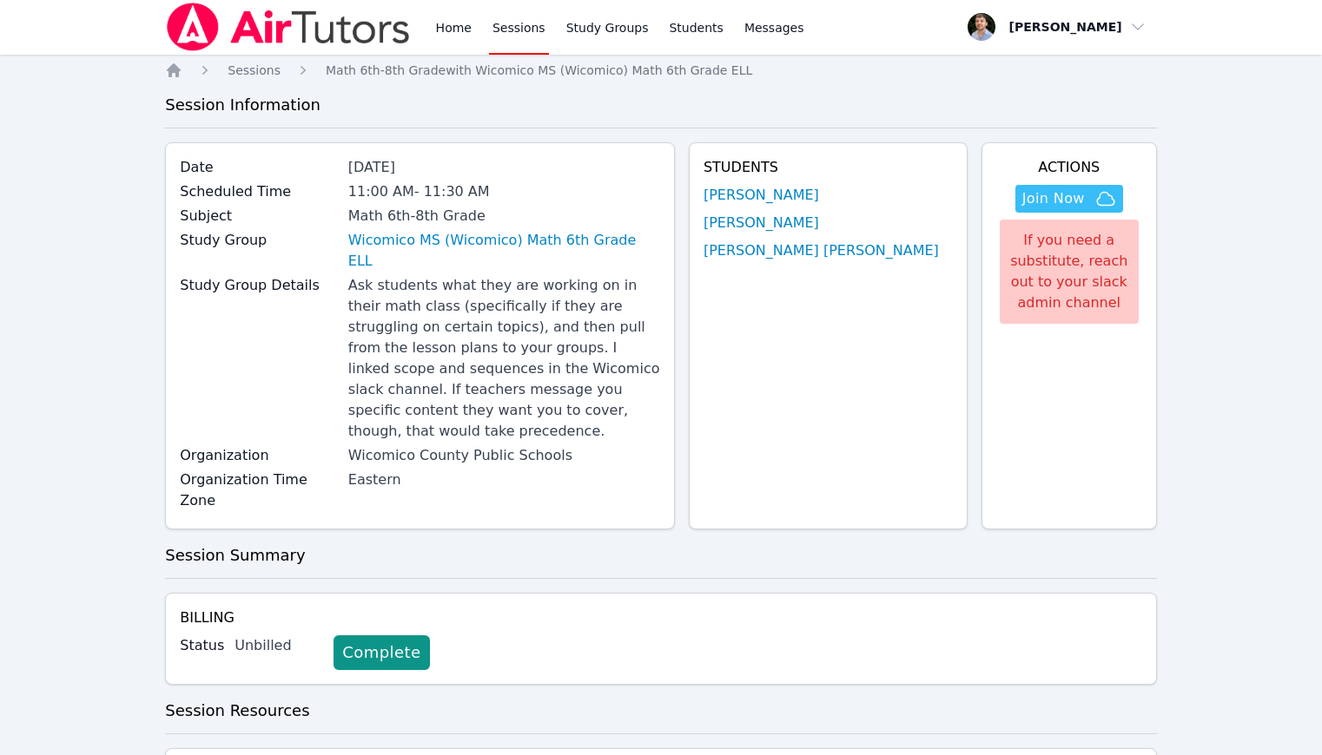
scroll to position [2, 0]
click at [375, 635] on link "Complete" at bounding box center [381, 652] width 96 height 35
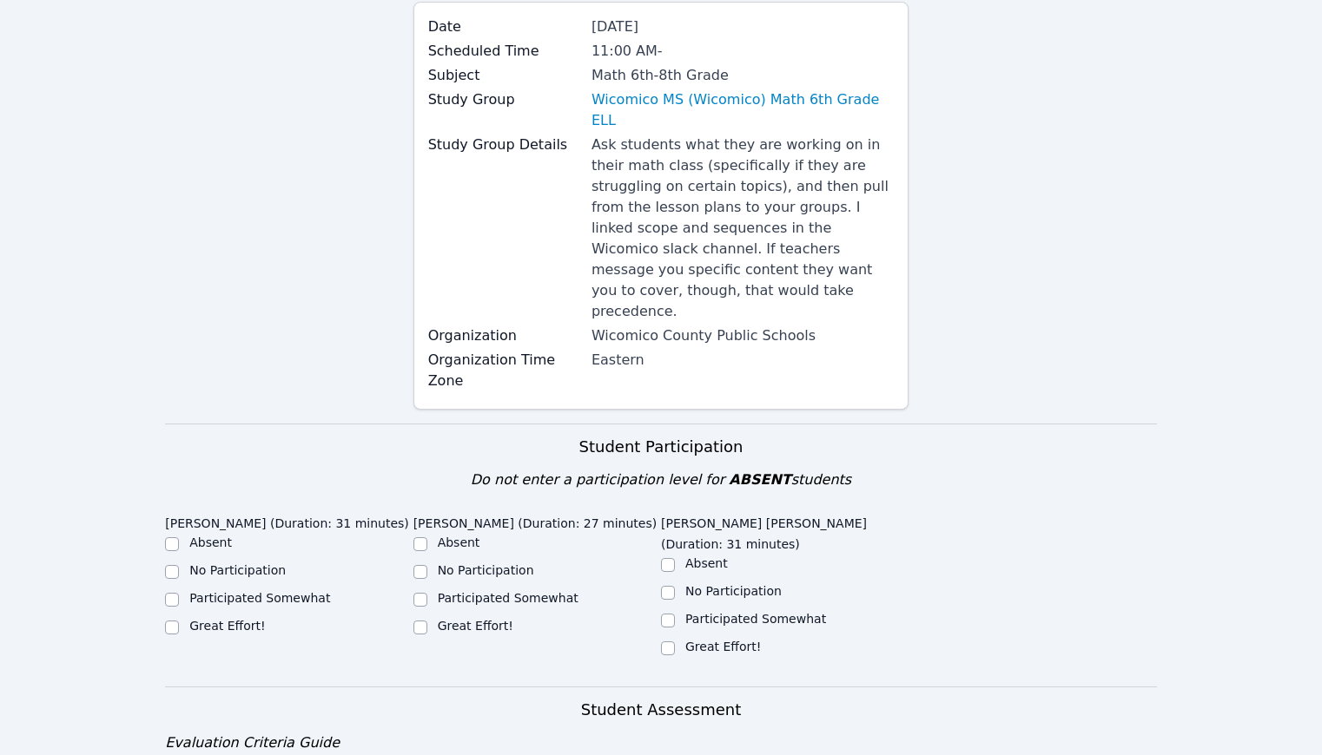
scroll to position [306, 0]
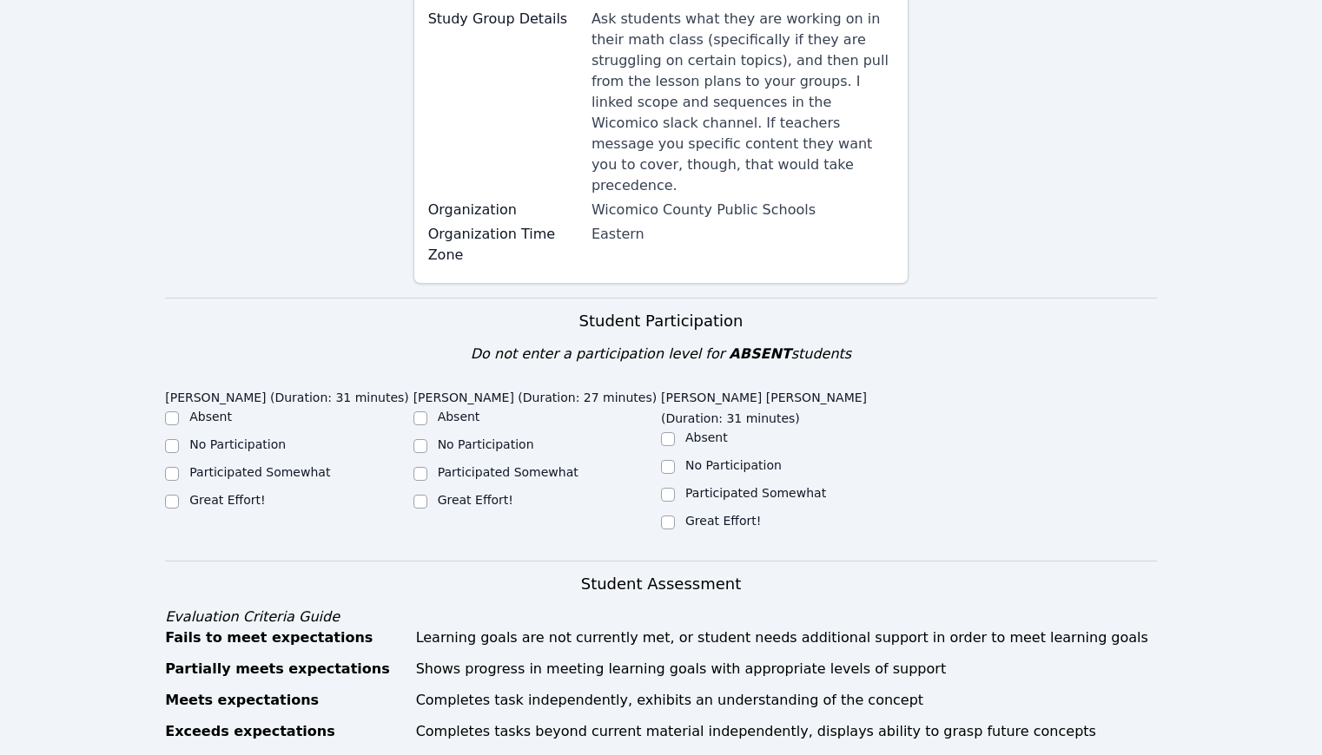
click at [712, 484] on div "Participated Somewhat" at bounding box center [784, 494] width 247 height 21
click at [704, 514] on label "Great Effort!" at bounding box center [723, 521] width 76 height 14
click at [675, 516] on input "Great Effort!" at bounding box center [668, 523] width 14 height 14
checkbox input "true"
click at [501, 493] on label "Great Effort!" at bounding box center [476, 500] width 76 height 14
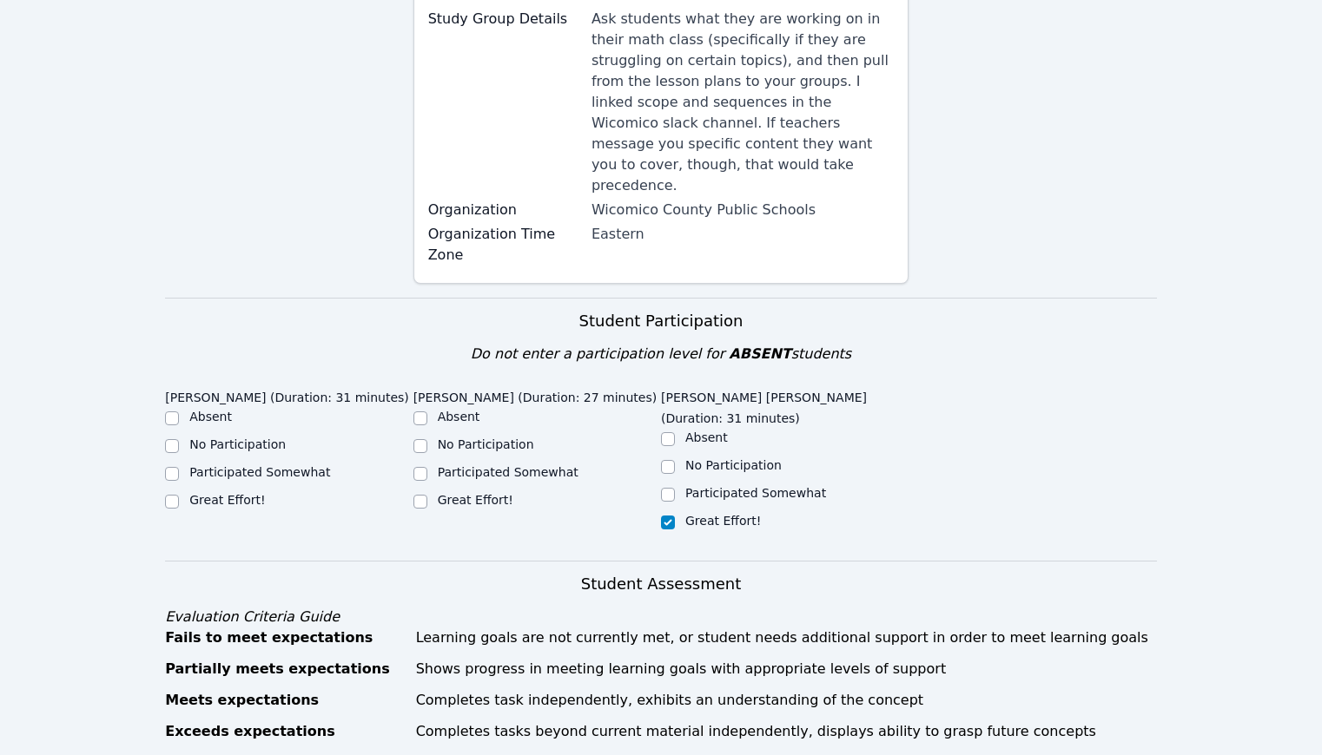
click at [427, 495] on input "Great Effort!" at bounding box center [420, 502] width 14 height 14
checkbox input "true"
click at [228, 493] on label "Great Effort!" at bounding box center [227, 500] width 76 height 14
click at [179, 495] on input "Great Effort!" at bounding box center [172, 502] width 14 height 14
checkbox input "true"
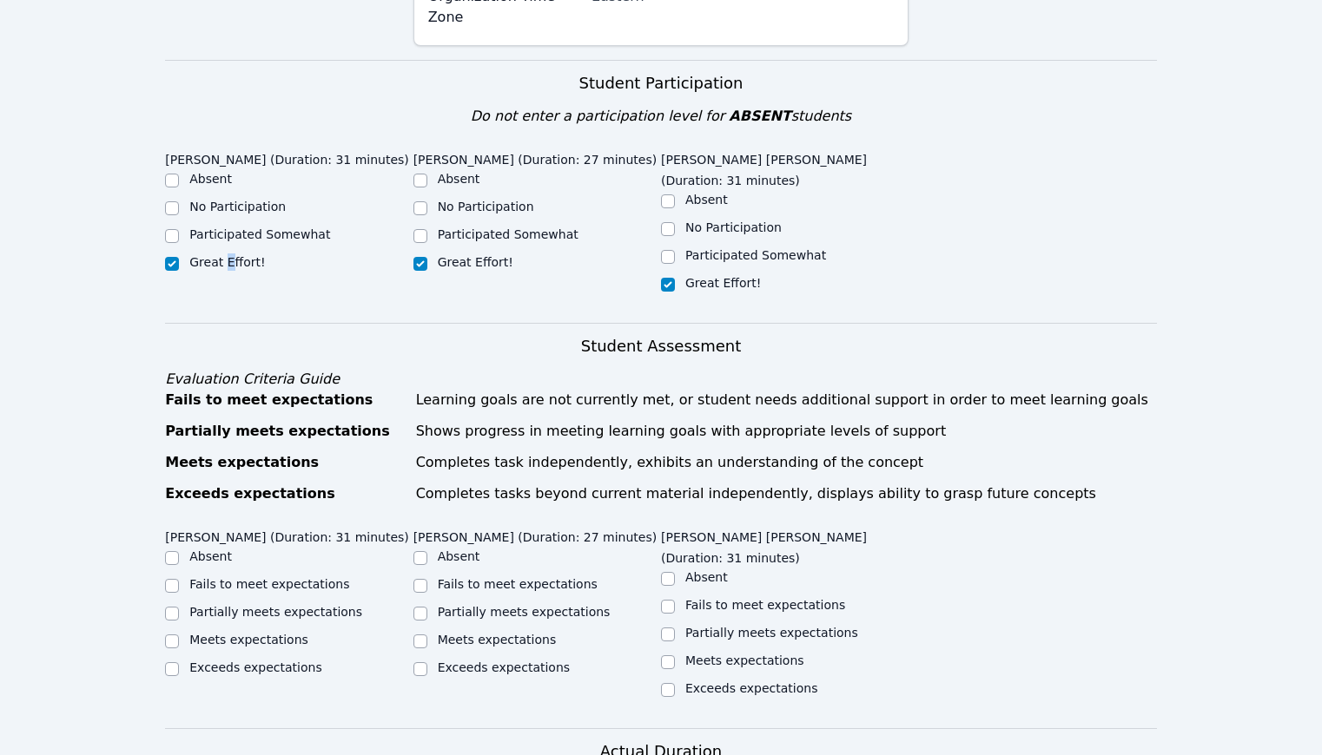
scroll to position [896, 0]
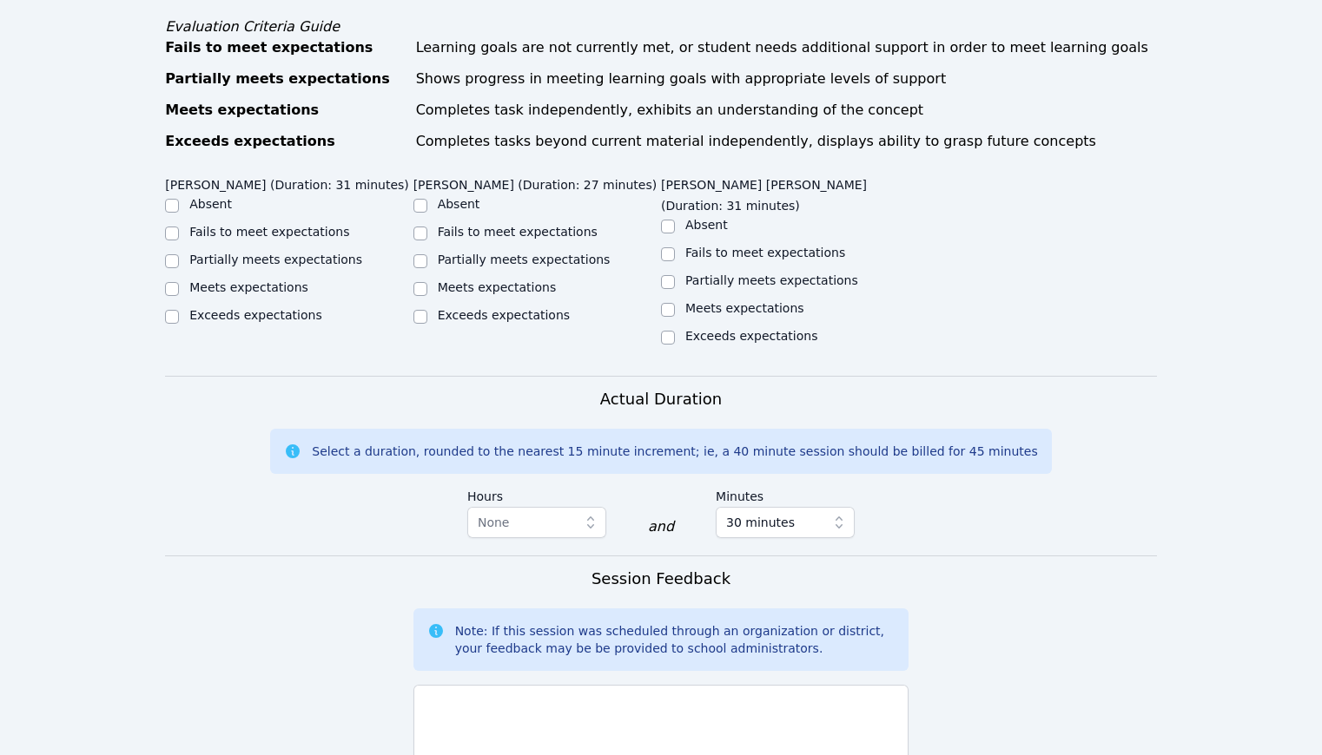
click at [289, 279] on ul "Absent Fails to meet expectations Partially meets expectations Meets expectatio…" at bounding box center [288, 261] width 247 height 132
click at [292, 280] on label "Meets expectations" at bounding box center [248, 287] width 119 height 14
click at [179, 282] on input "Meets expectations" at bounding box center [172, 289] width 14 height 14
checkbox input "true"
click at [432, 279] on div "Meets expectations" at bounding box center [536, 289] width 247 height 21
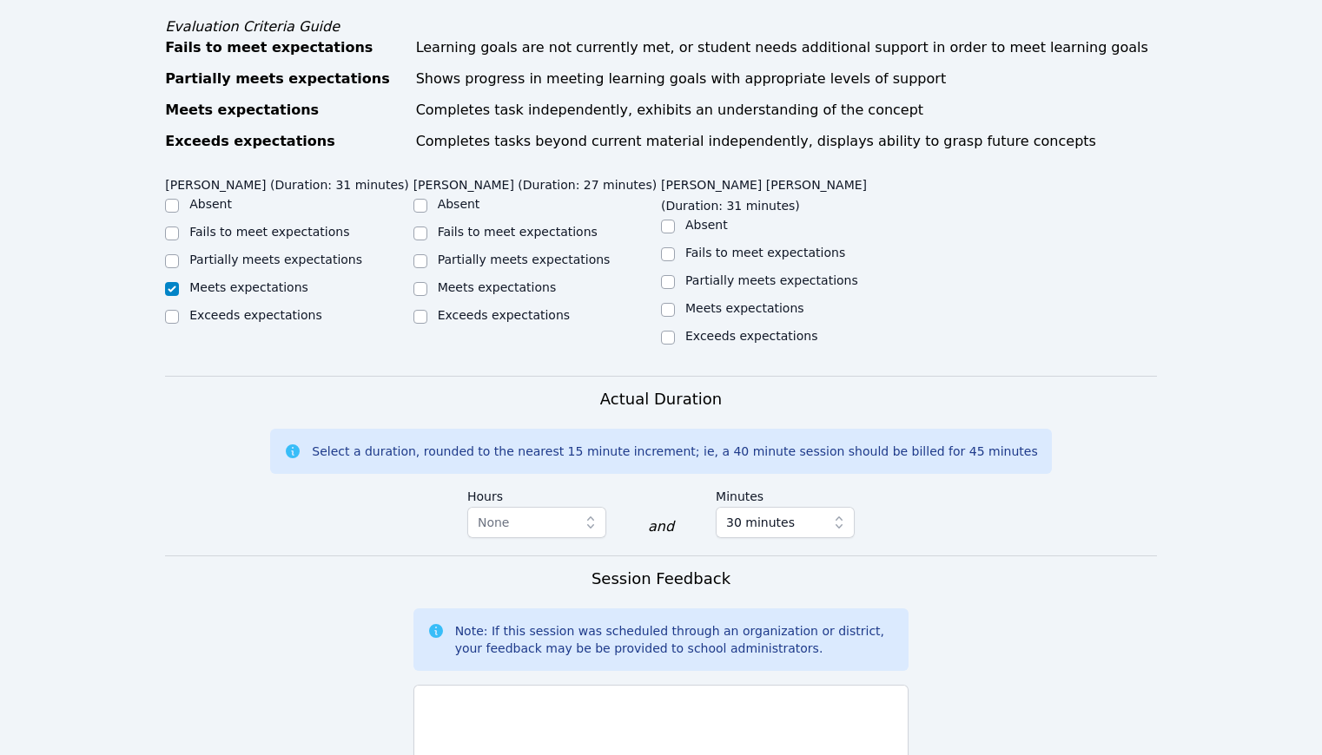
click at [467, 280] on label "Meets expectations" at bounding box center [497, 287] width 119 height 14
click at [427, 282] on input "Meets expectations" at bounding box center [420, 289] width 14 height 14
checkbox input "true"
click at [729, 301] on label "Meets expectations" at bounding box center [744, 308] width 119 height 14
click at [675, 303] on input "Meets expectations" at bounding box center [668, 310] width 14 height 14
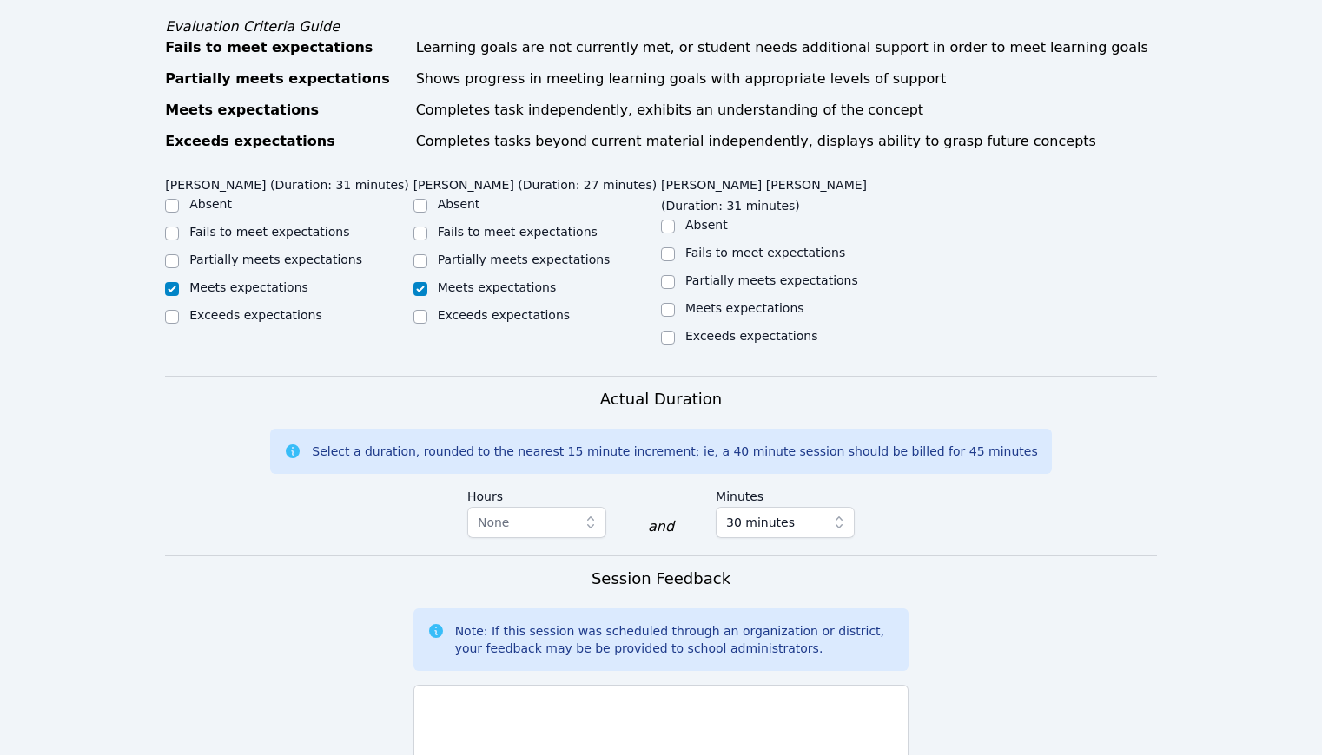
checkbox input "true"
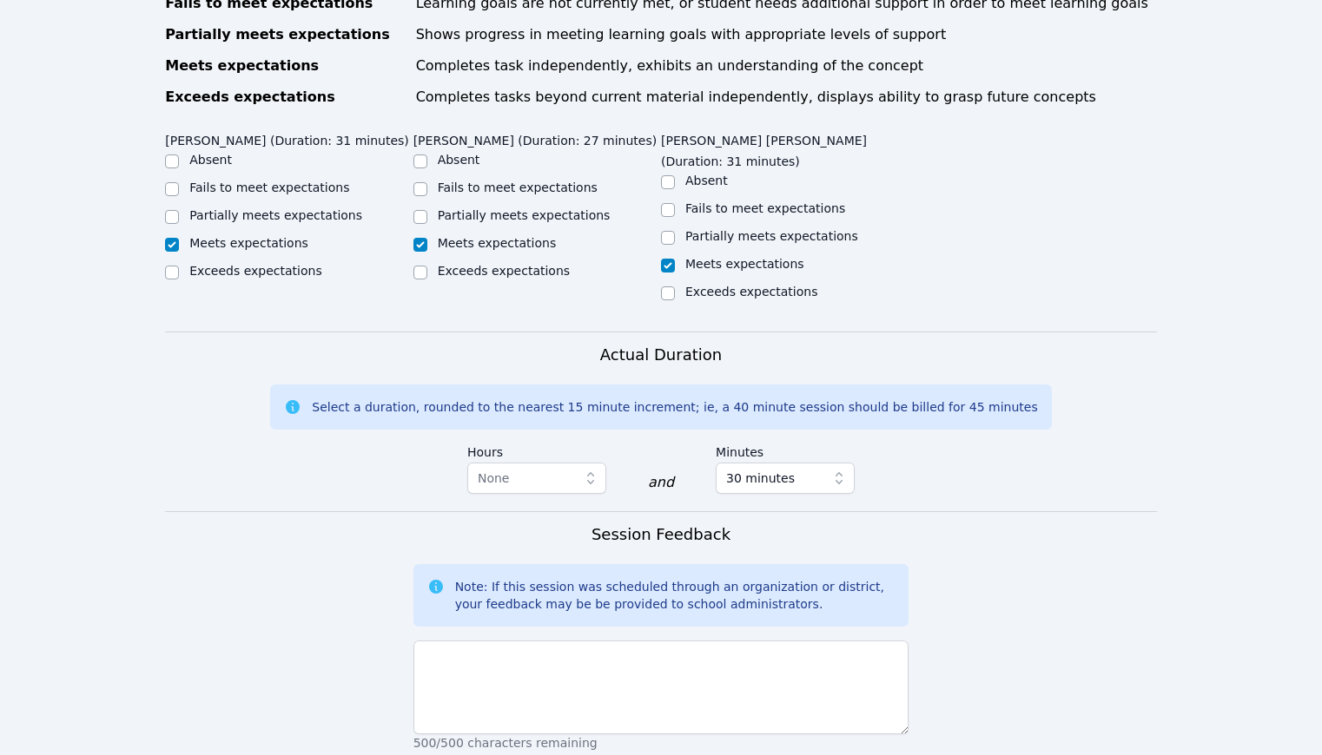
scroll to position [1141, 0]
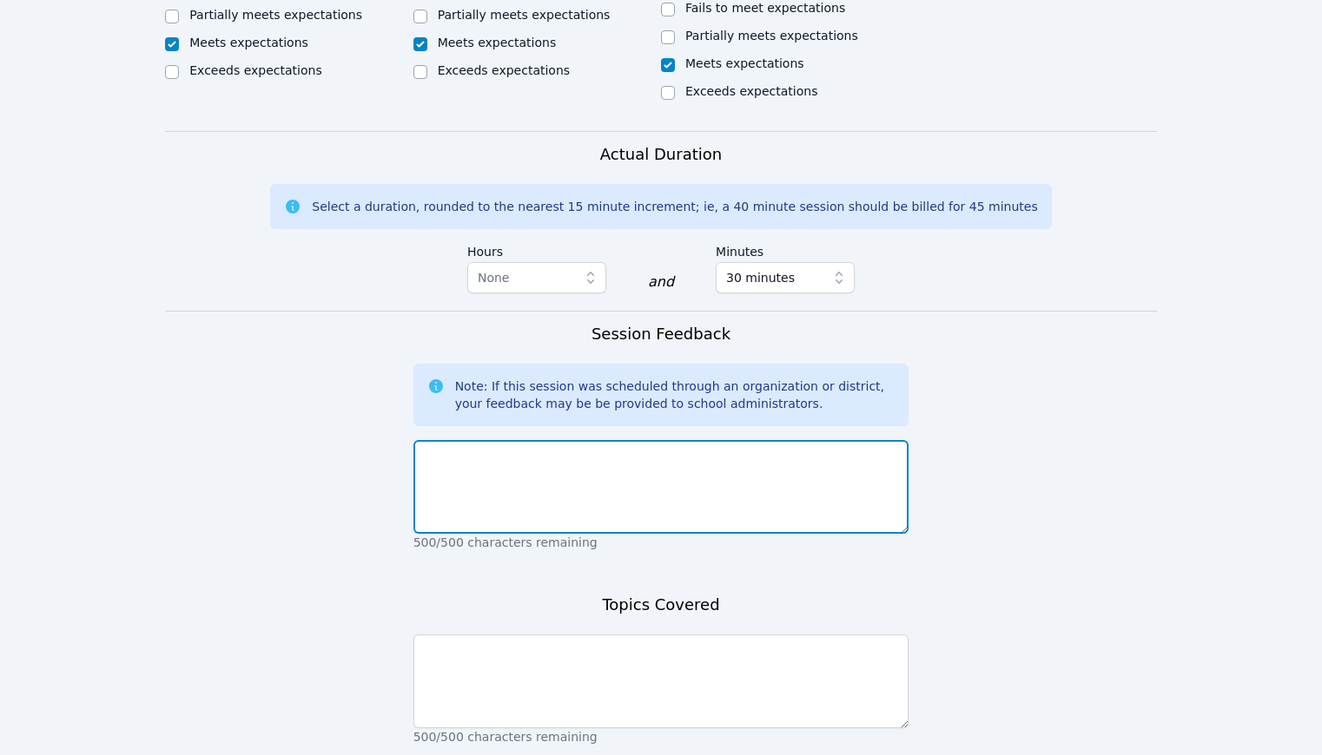
click at [611, 440] on textarea at bounding box center [661, 487] width 496 height 94
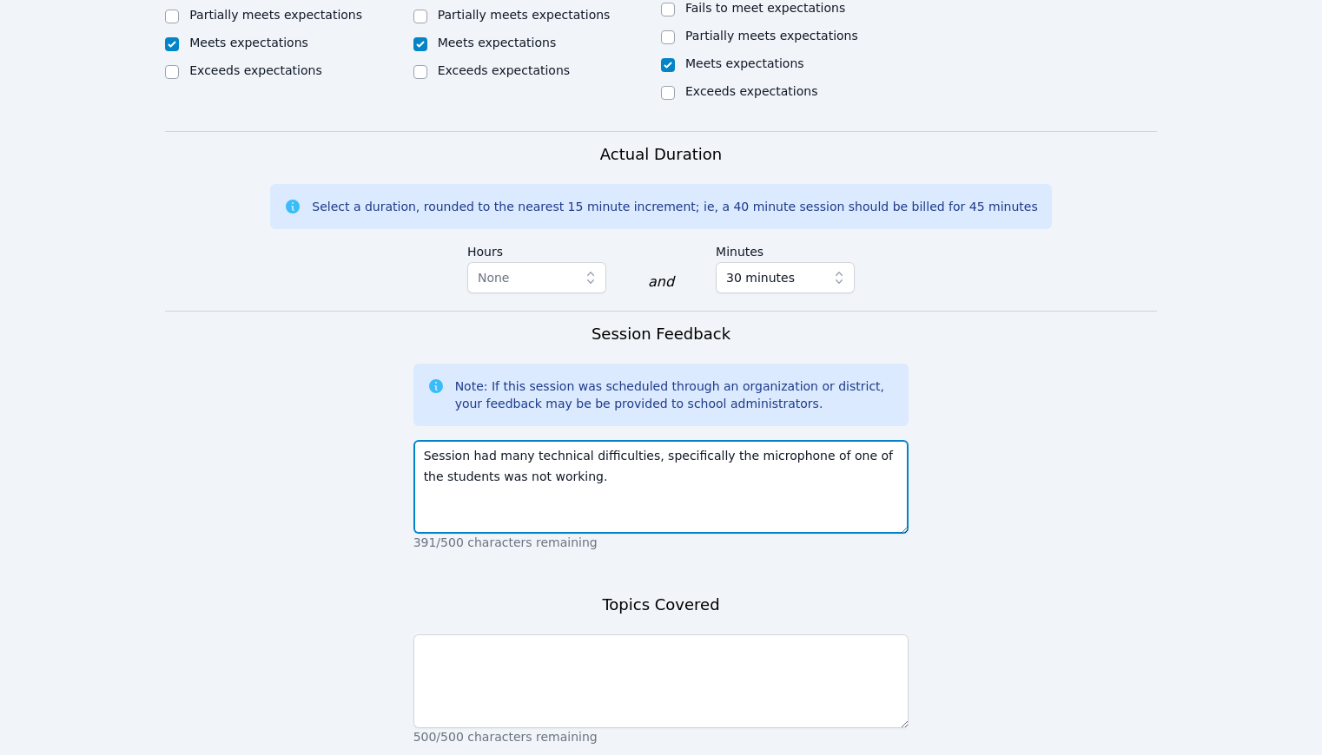
type textarea "Session had many technical difficulties, specifically the microphone of one of …"
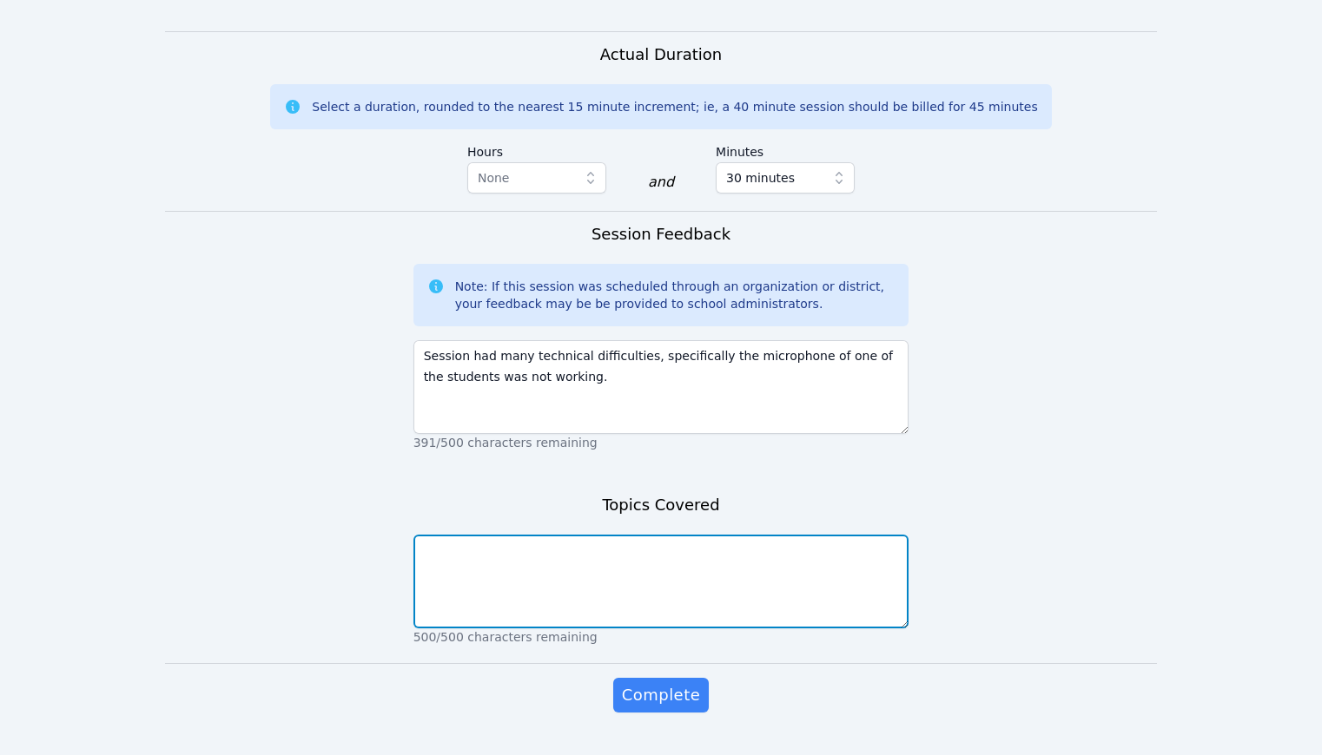
scroll to position [1240, 0]
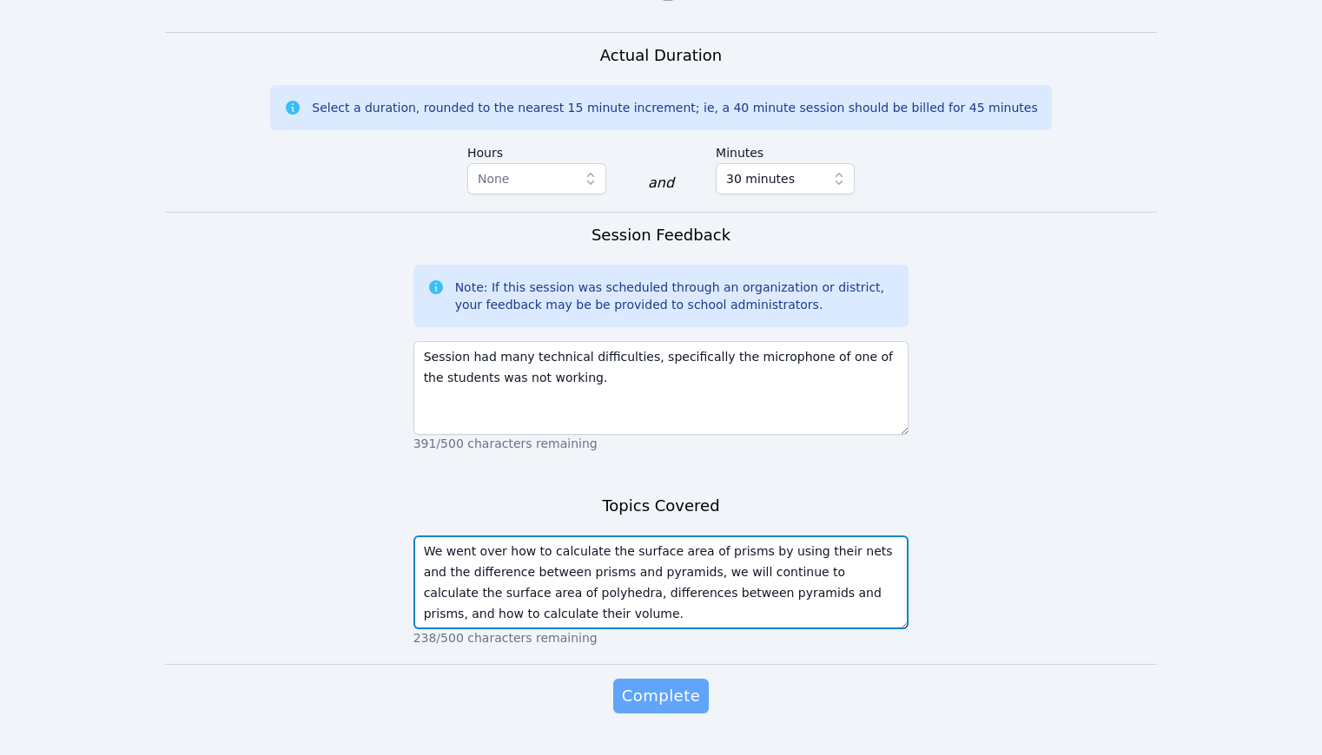
type textarea "We went over how to calculate the surface area of prisms by using their nets an…"
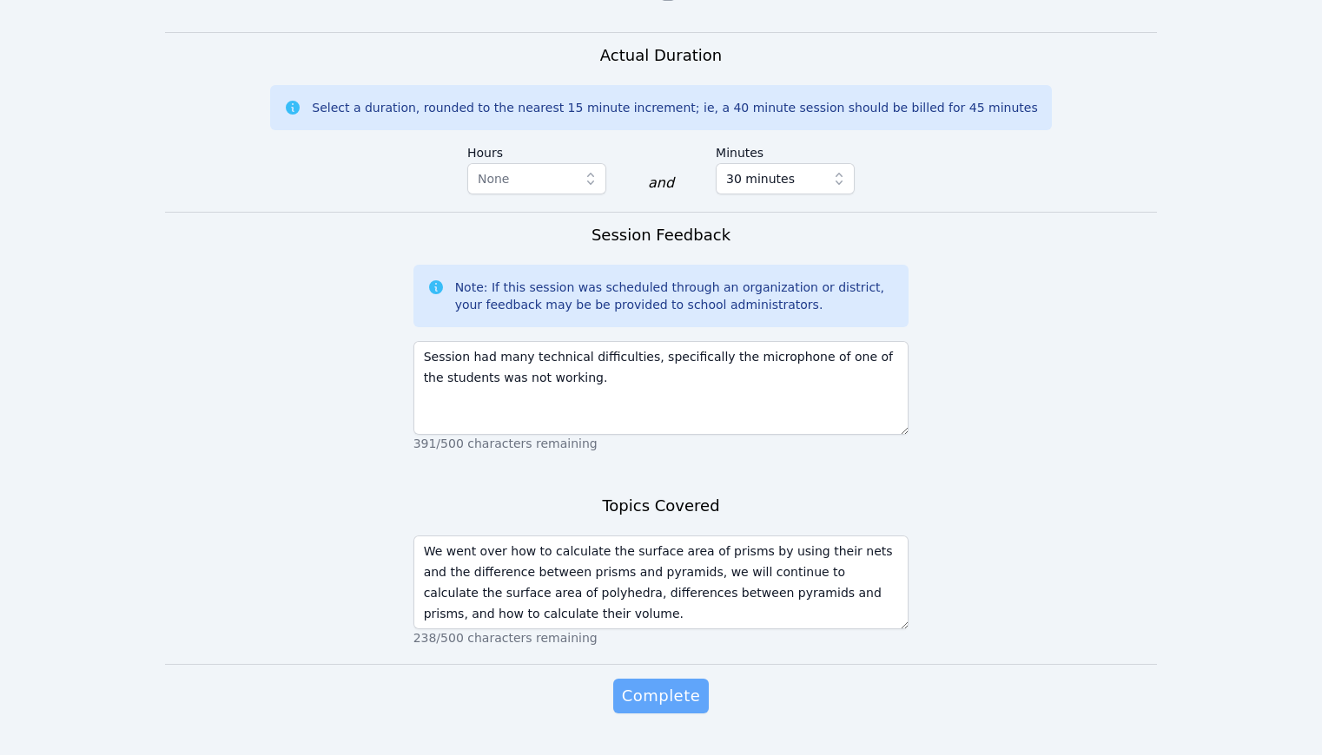
click at [655, 684] on span "Complete" at bounding box center [661, 696] width 78 height 24
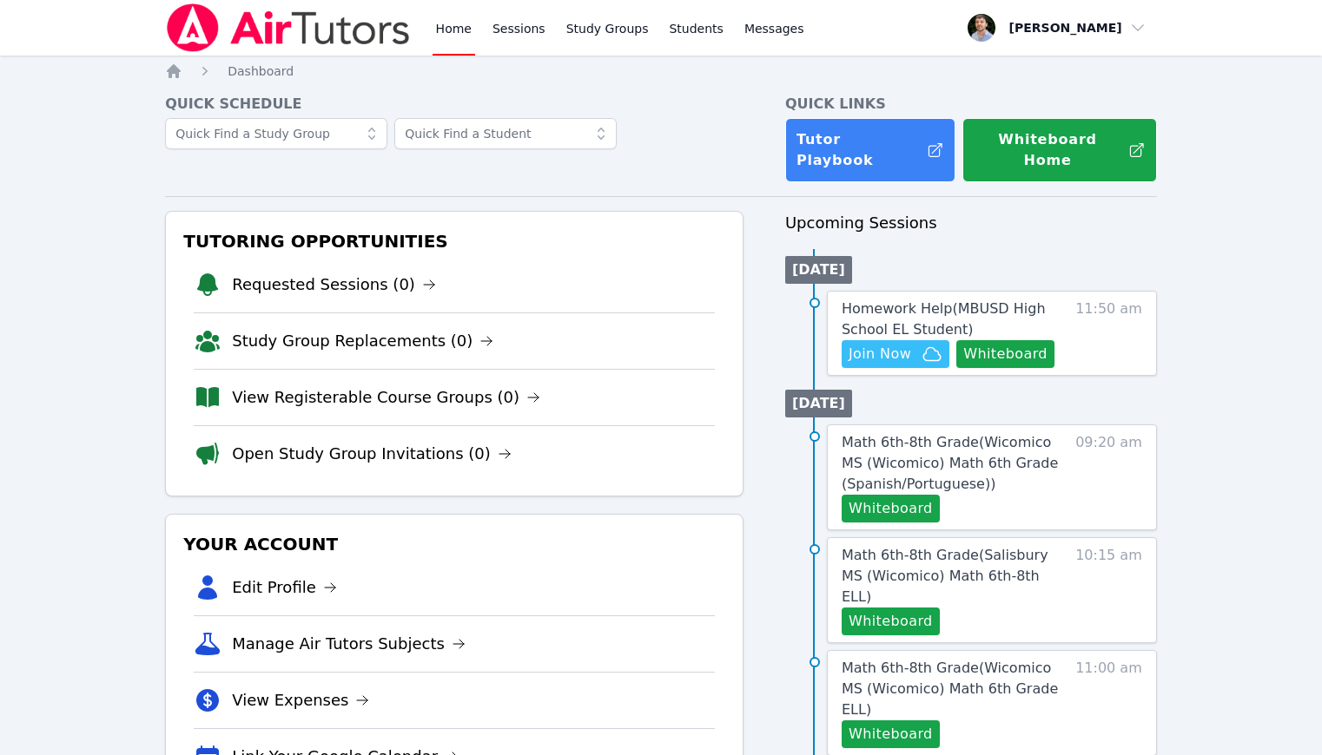
click at [894, 354] on div "Homework Help ( MBUSD High School EL Student ) Hidden Join Now Whiteboard 11:50…" at bounding box center [992, 333] width 330 height 85
click at [898, 344] on span "Join Now" at bounding box center [879, 354] width 63 height 21
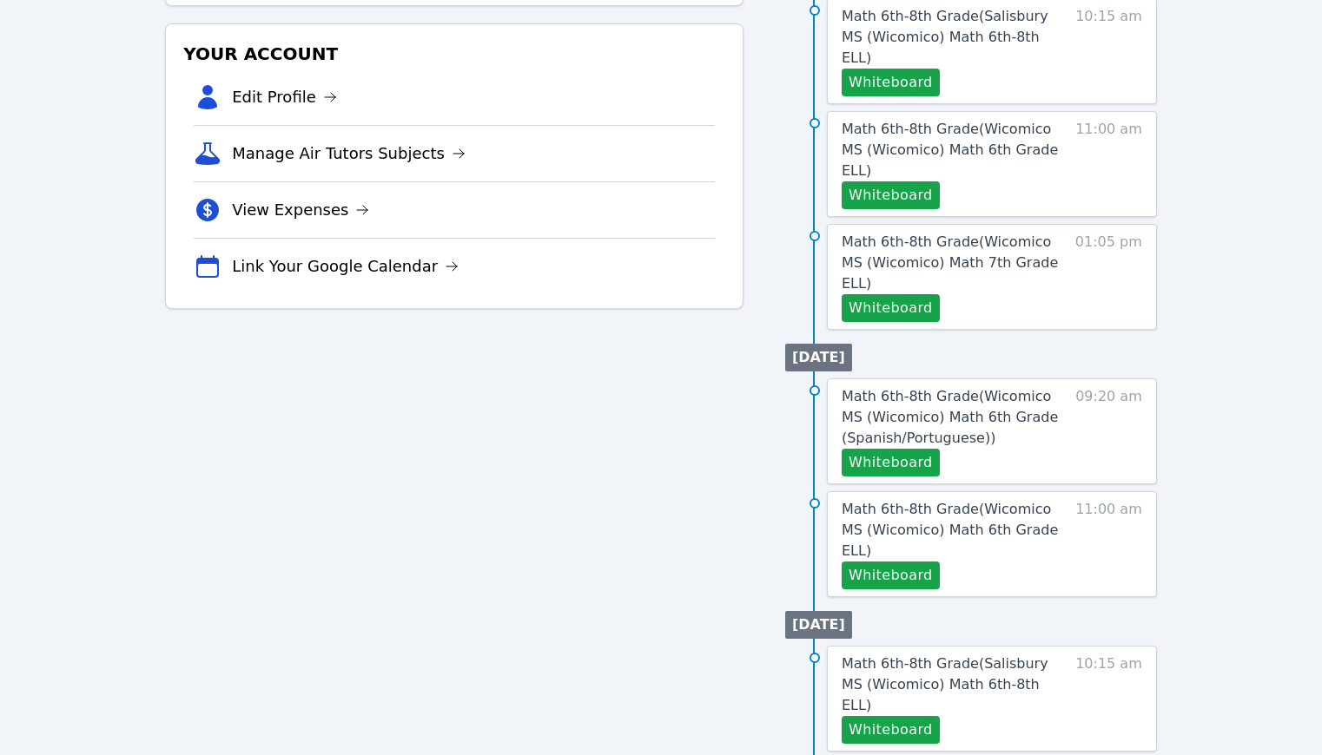
scroll to position [496, 0]
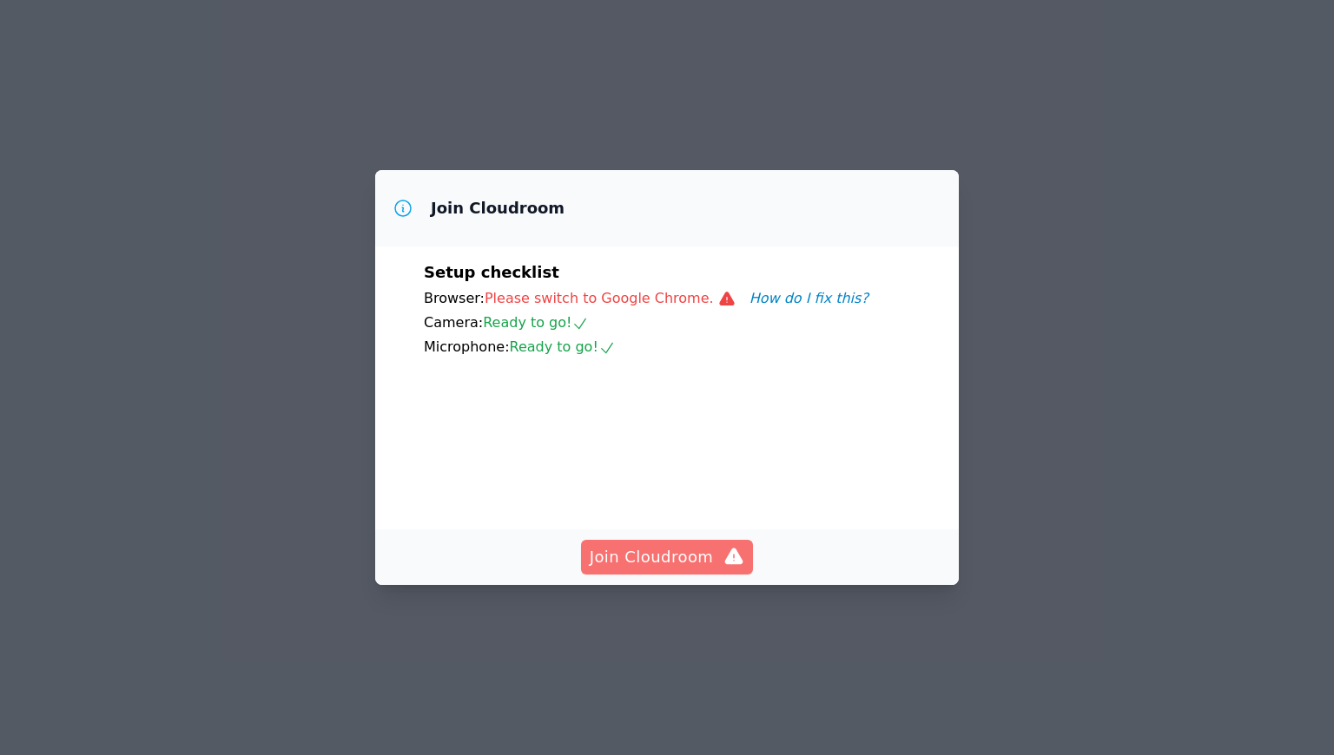
click at [696, 552] on span "Join Cloudroom" at bounding box center [667, 557] width 155 height 24
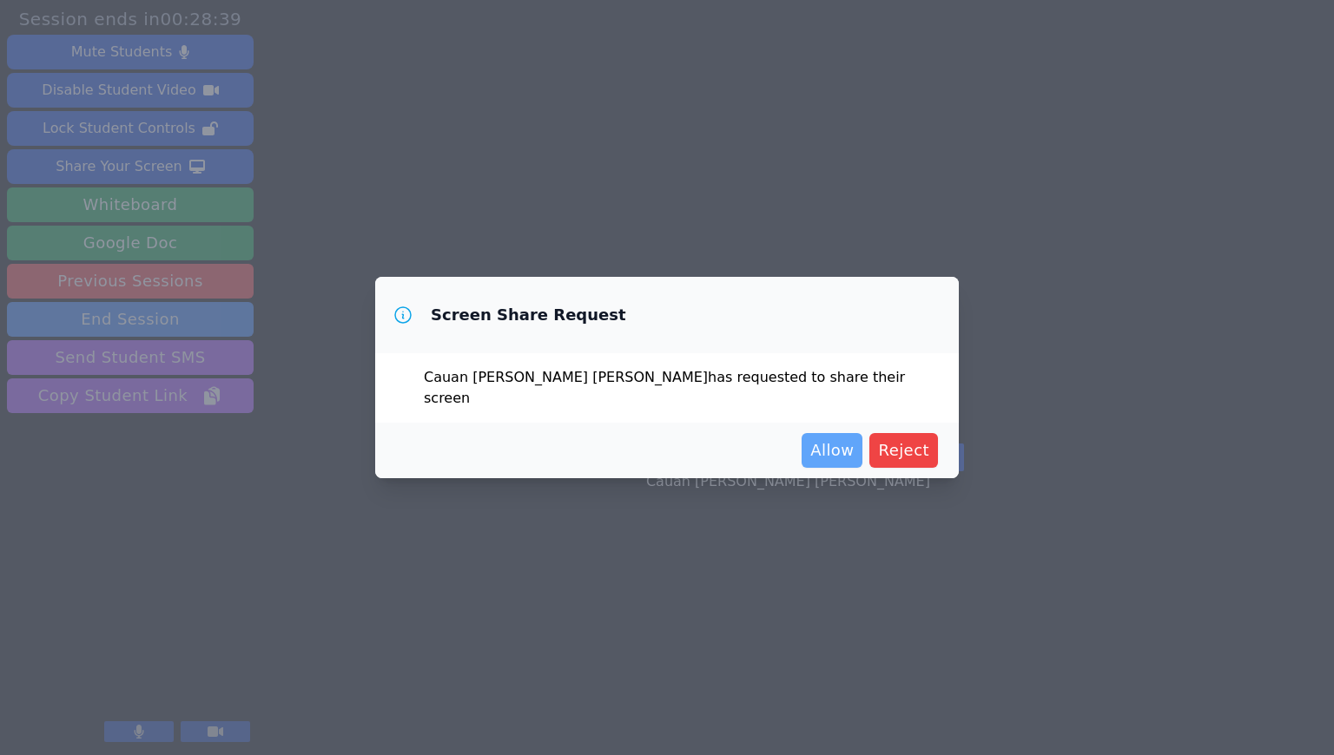
click at [840, 441] on span "Allow" at bounding box center [831, 450] width 43 height 24
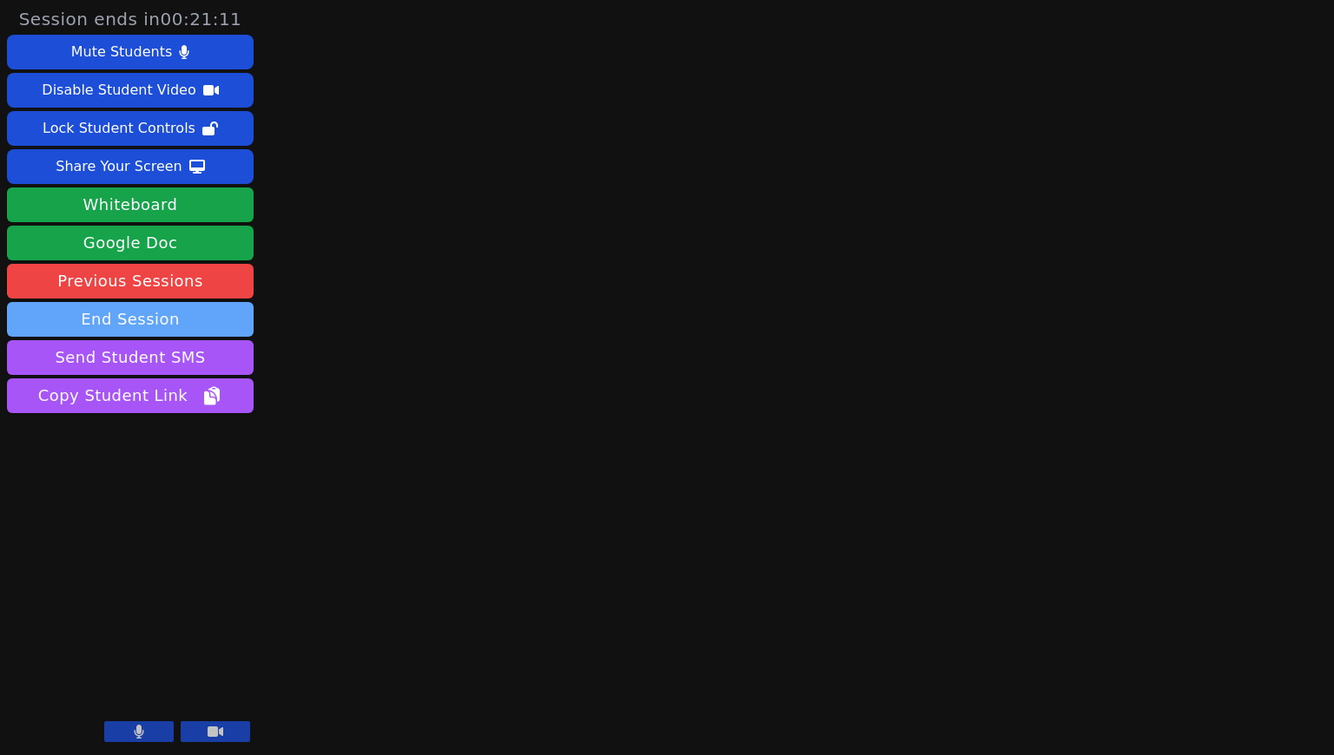
click at [205, 308] on button "End Session" at bounding box center [130, 319] width 247 height 35
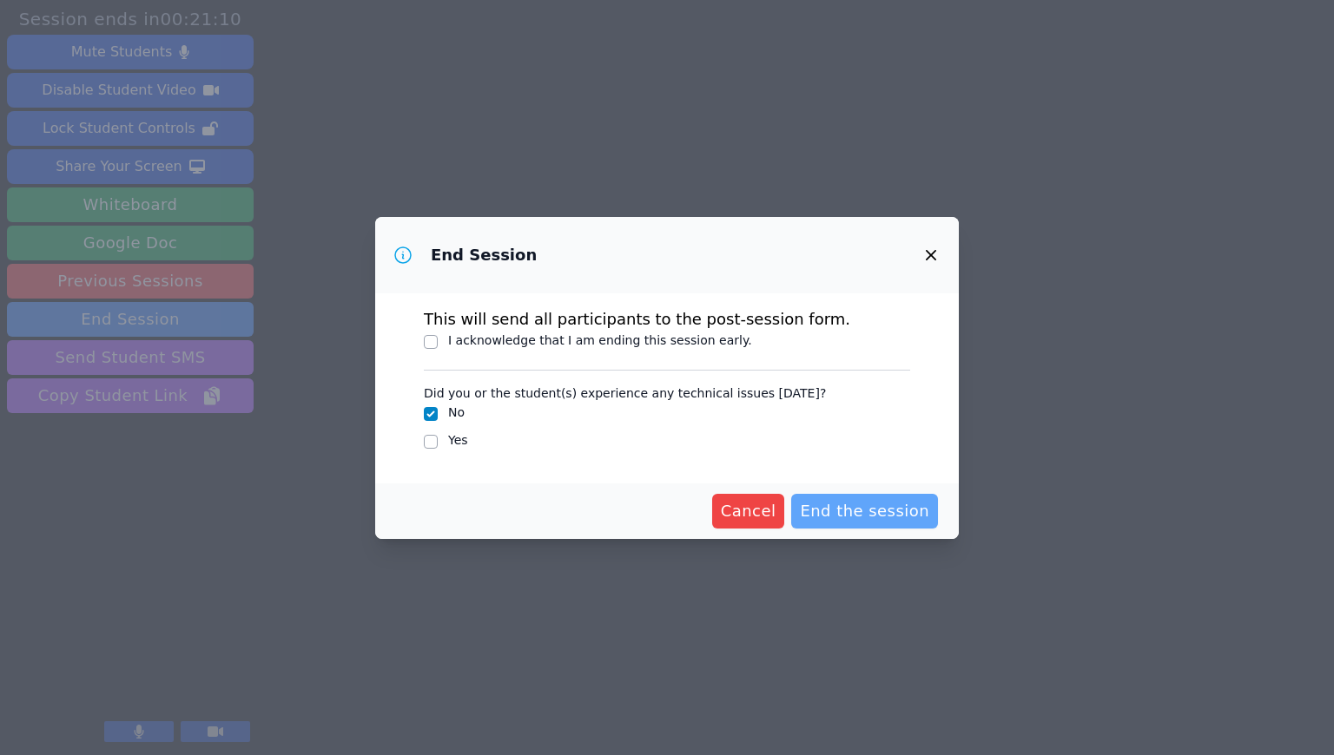
click at [841, 501] on span "End the session" at bounding box center [864, 511] width 129 height 24
click at [433, 340] on input "I acknowledge that I am ending this session early." at bounding box center [431, 342] width 14 height 14
checkbox input "true"
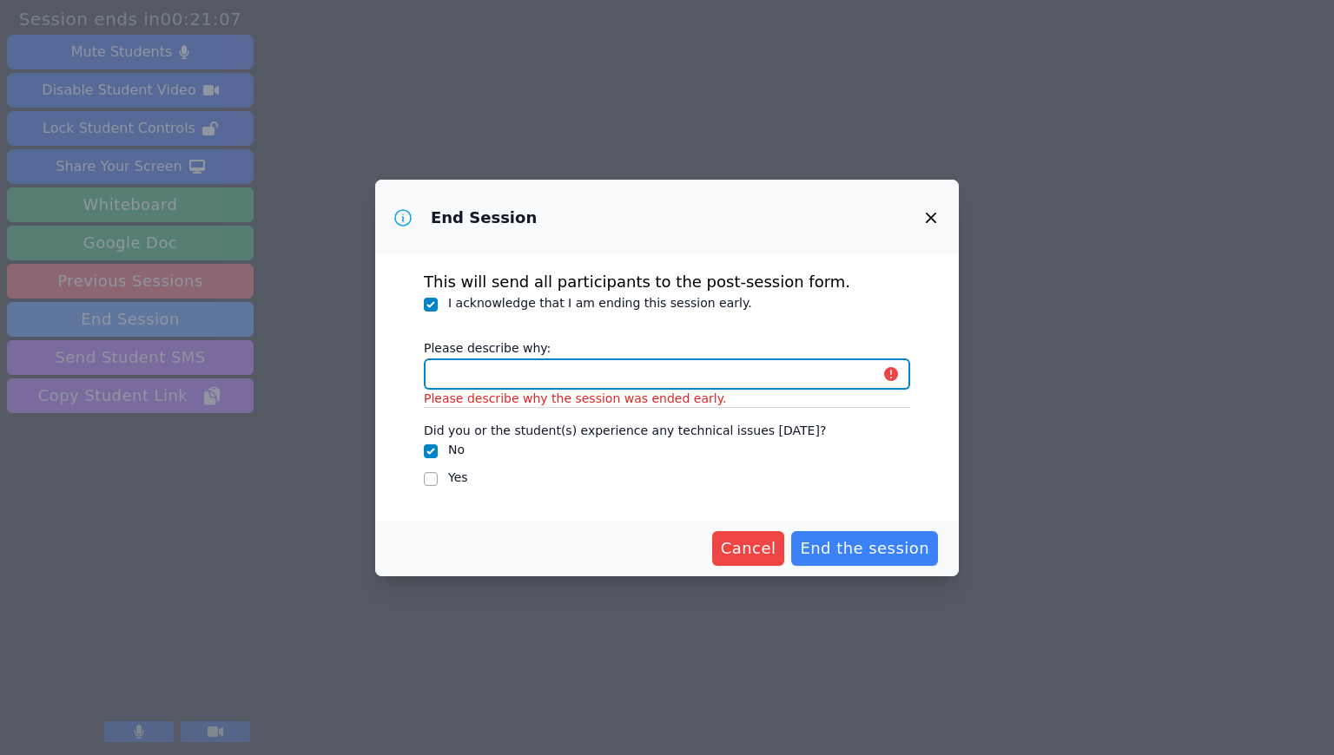
click at [647, 362] on input "Please describe why:" at bounding box center [667, 374] width 486 height 31
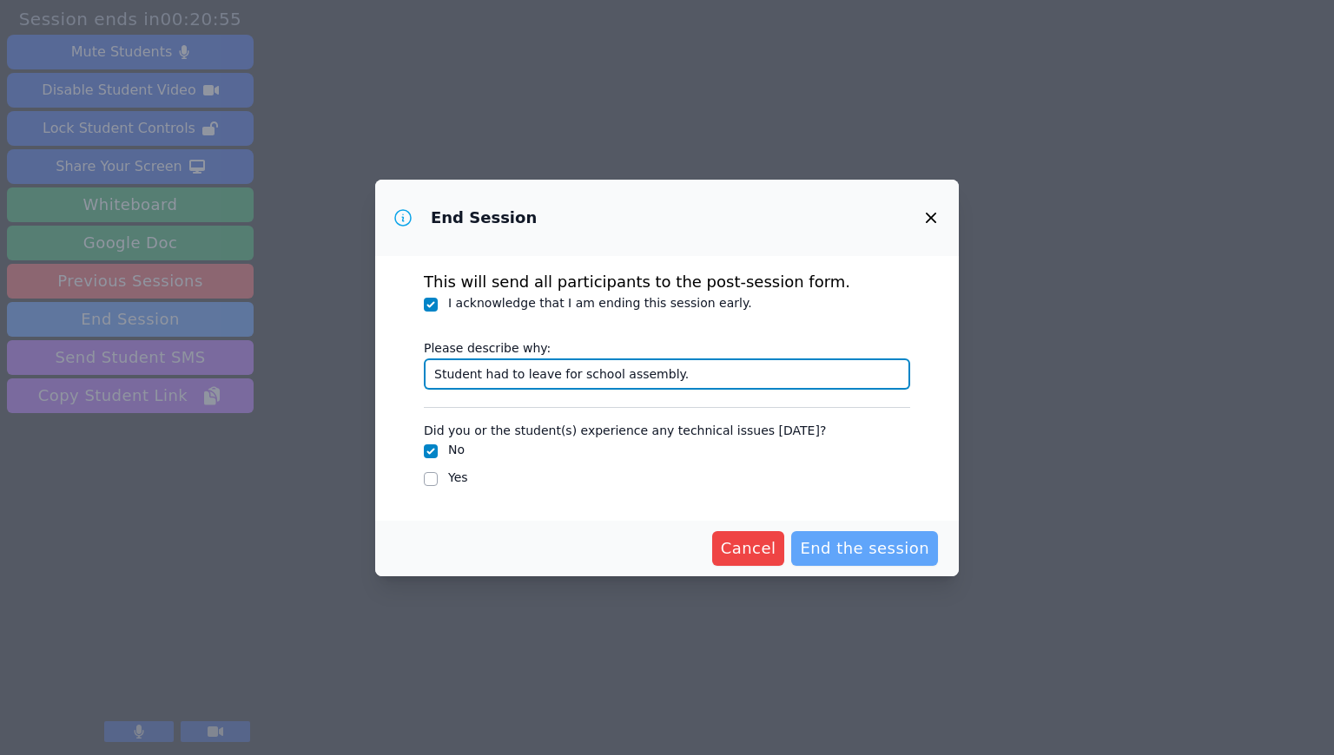
type input "Student had to leave for school assembly."
click at [854, 545] on span "End the session" at bounding box center [864, 549] width 129 height 24
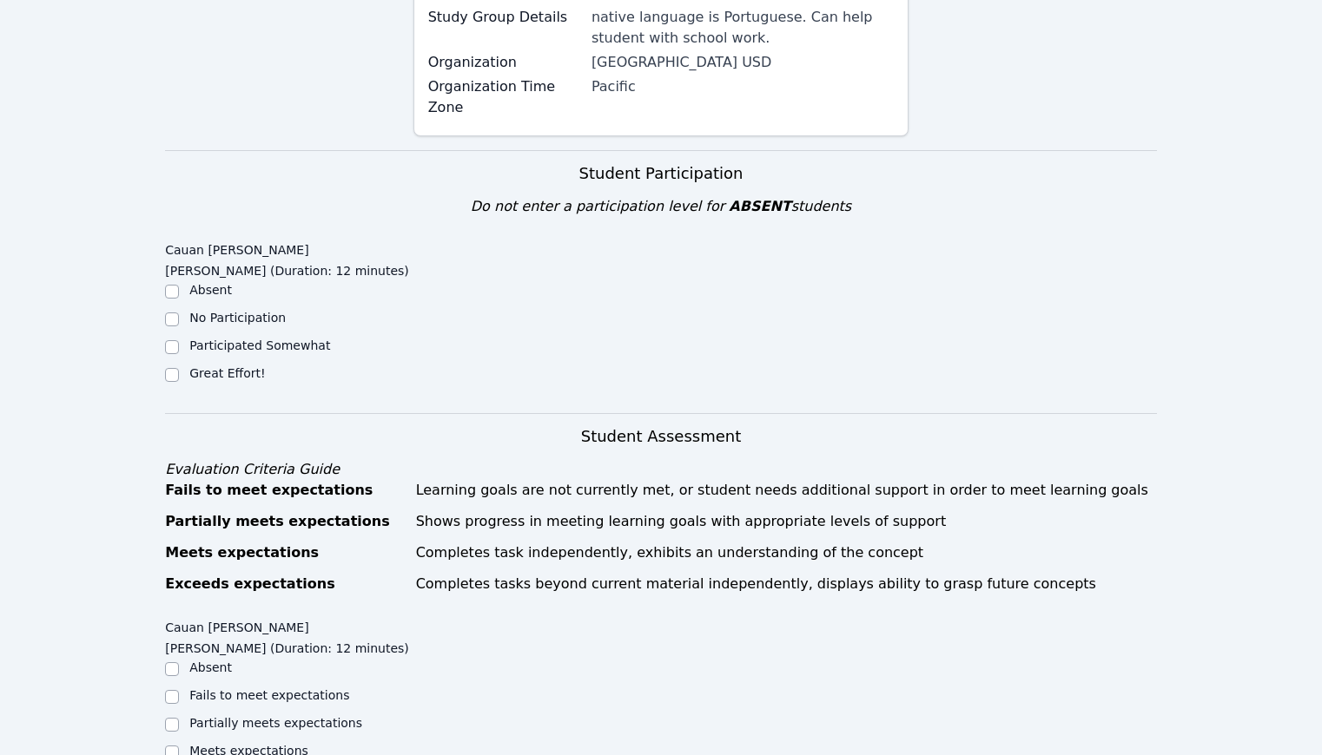
scroll to position [374, 0]
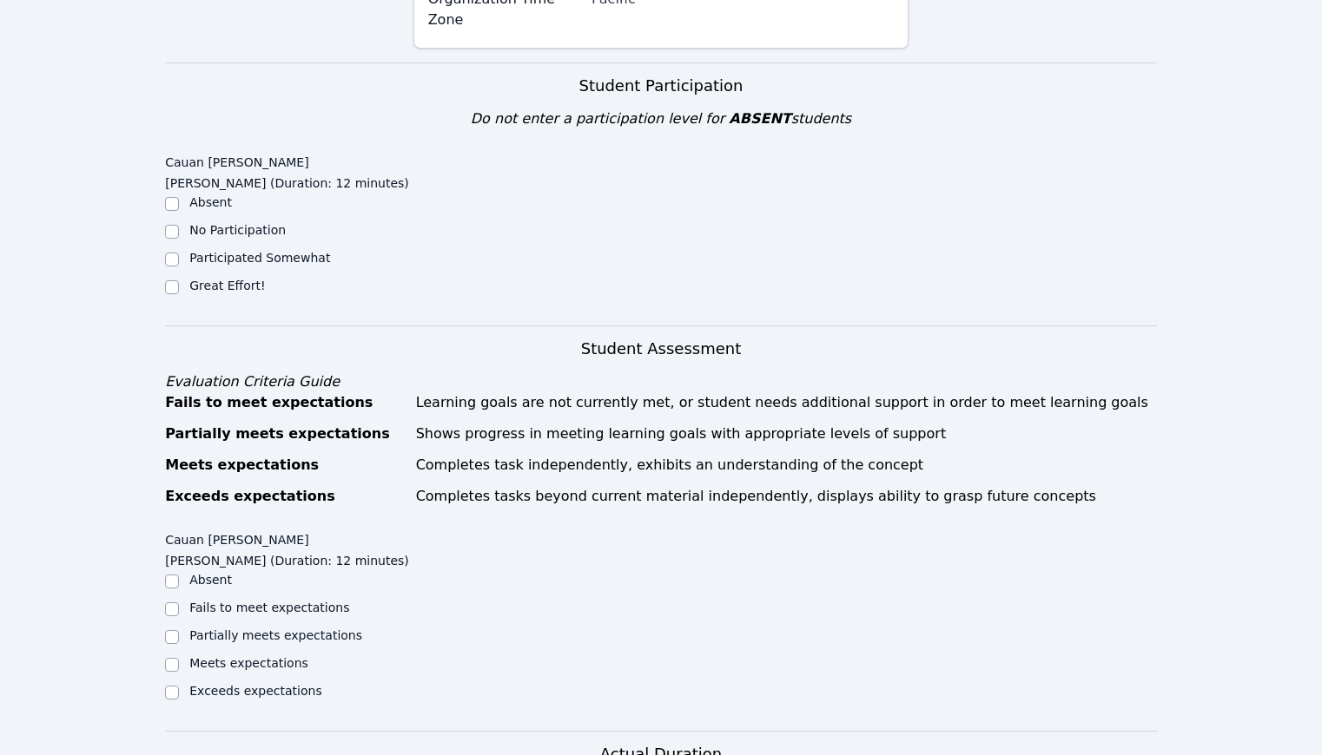
click at [247, 282] on label "Great Effort!" at bounding box center [227, 286] width 76 height 14
click at [179, 282] on input "Great Effort!" at bounding box center [172, 287] width 14 height 14
checkbox input "true"
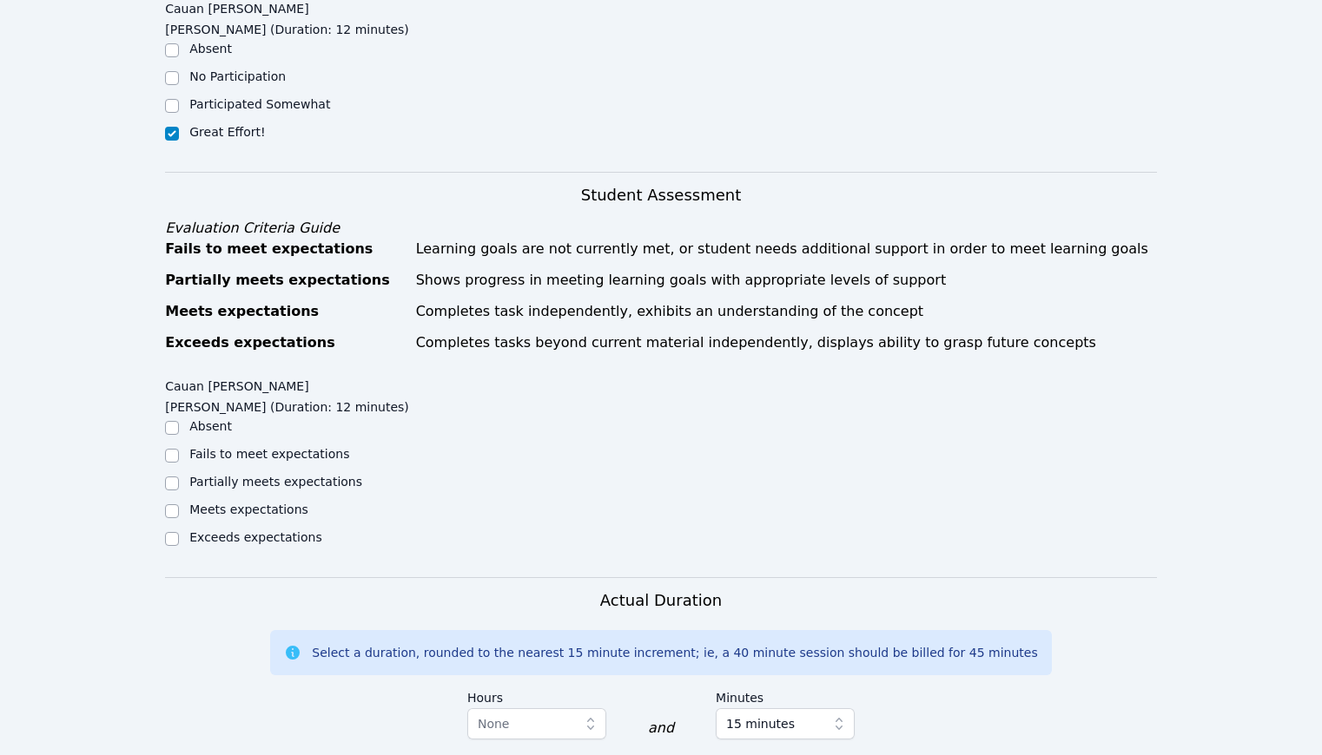
scroll to position [563, 0]
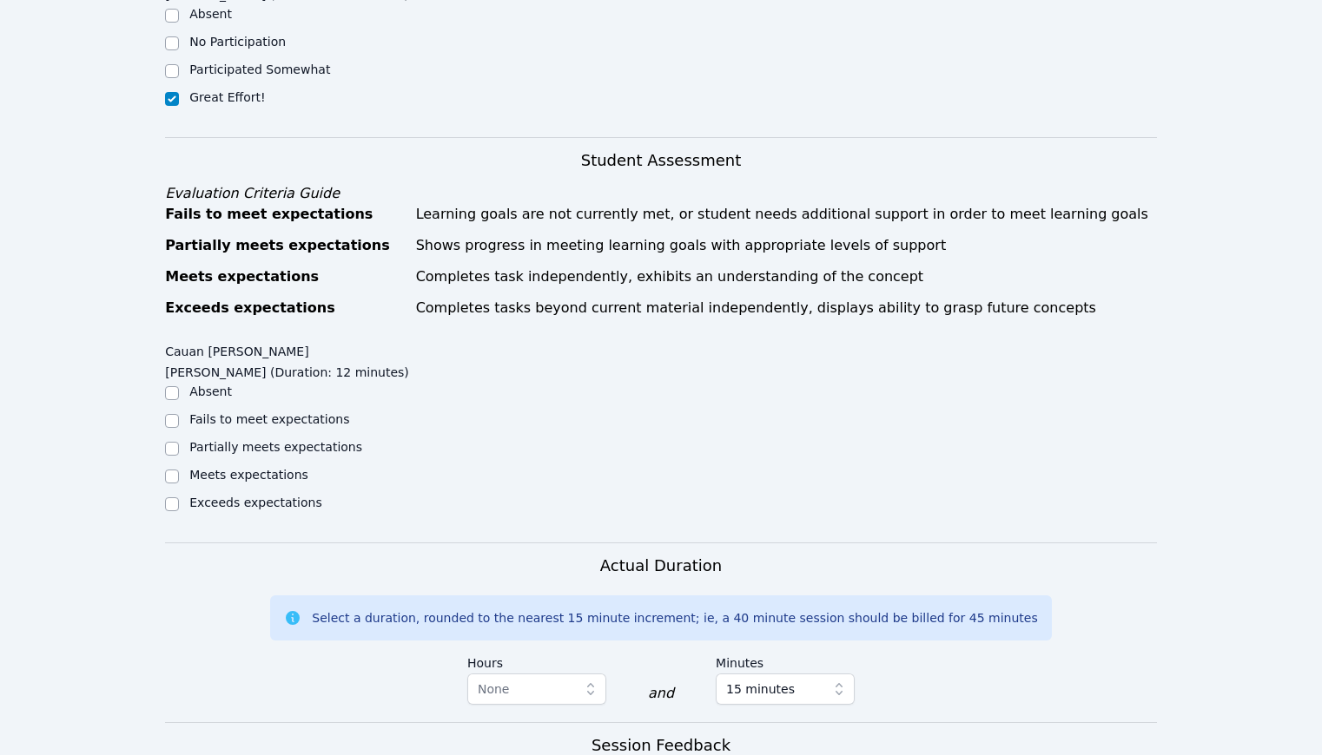
click at [269, 513] on div "Exceeds expectations" at bounding box center [288, 504] width 247 height 21
click at [275, 501] on label "Exceeds expectations" at bounding box center [255, 503] width 132 height 14
click at [179, 501] on input "Exceeds expectations" at bounding box center [172, 505] width 14 height 14
checkbox input "true"
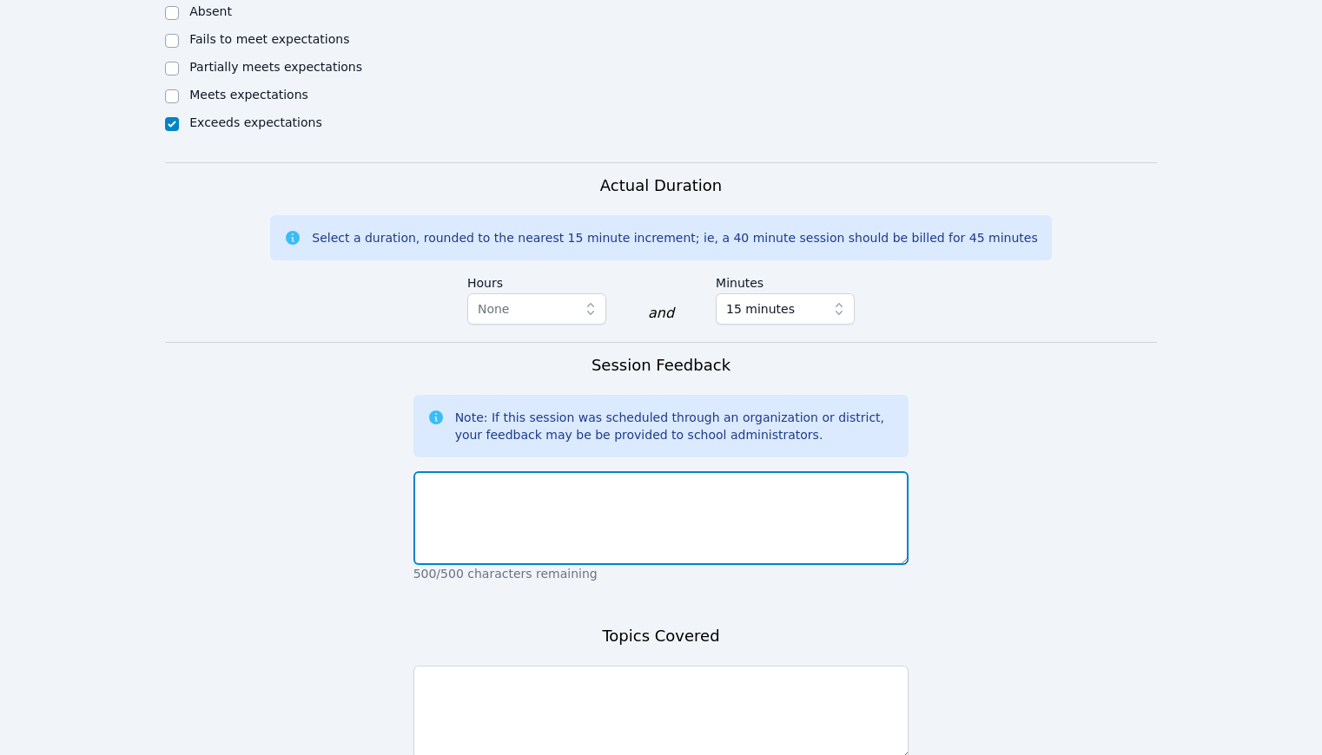
click at [738, 533] on textarea at bounding box center [661, 518] width 496 height 94
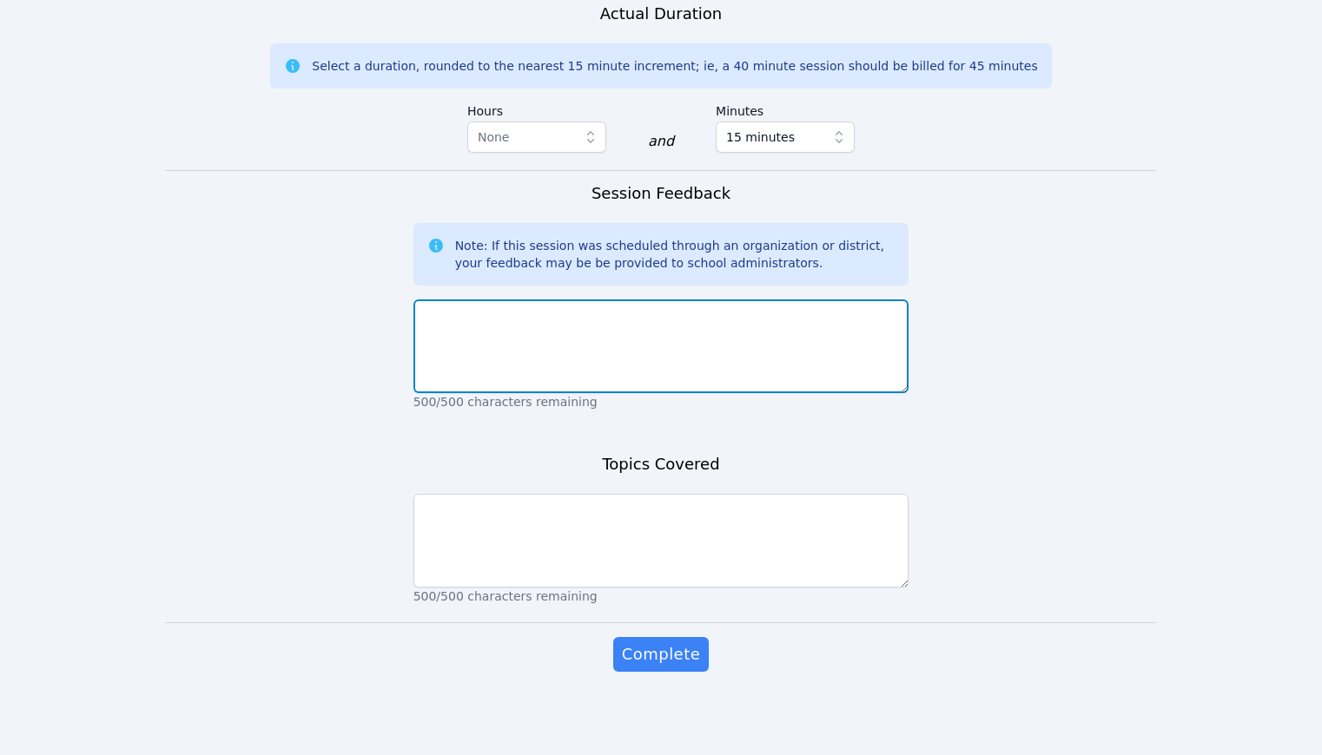
scroll to position [1115, 0]
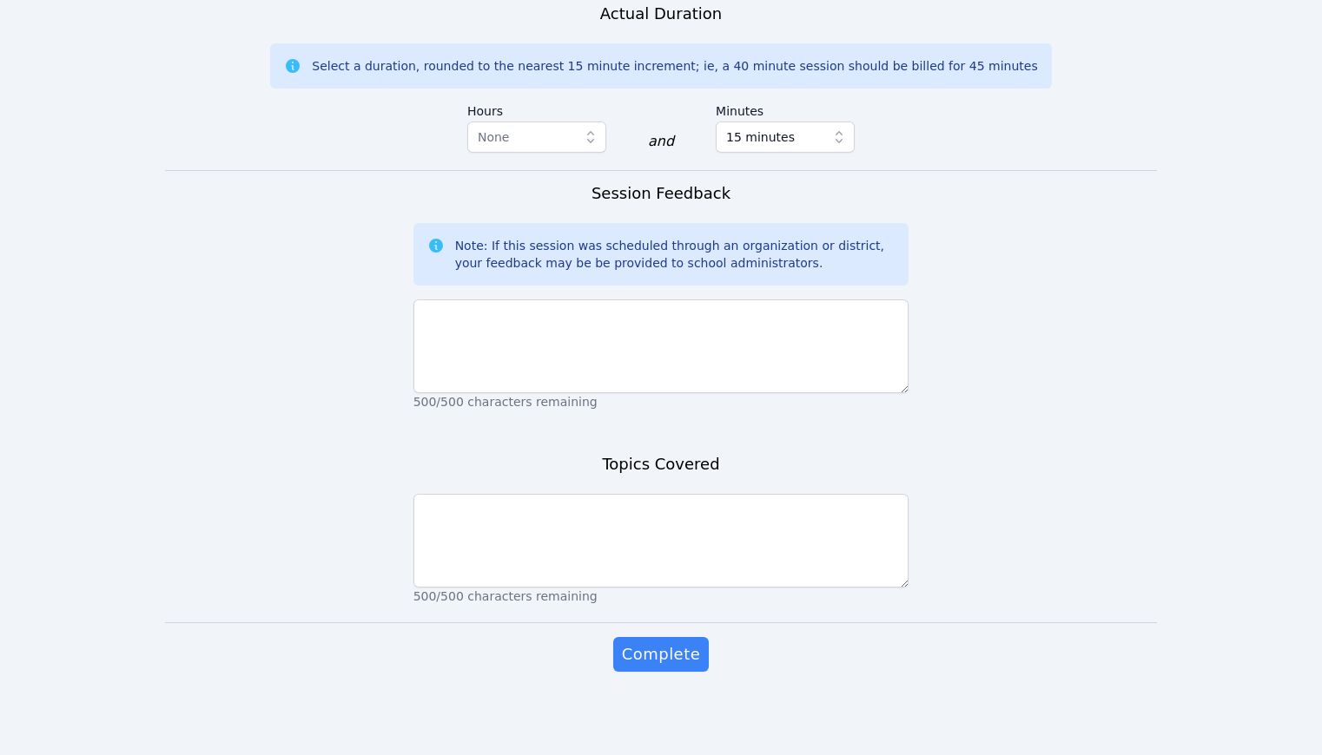
click at [840, 144] on icon "button" at bounding box center [838, 137] width 17 height 17
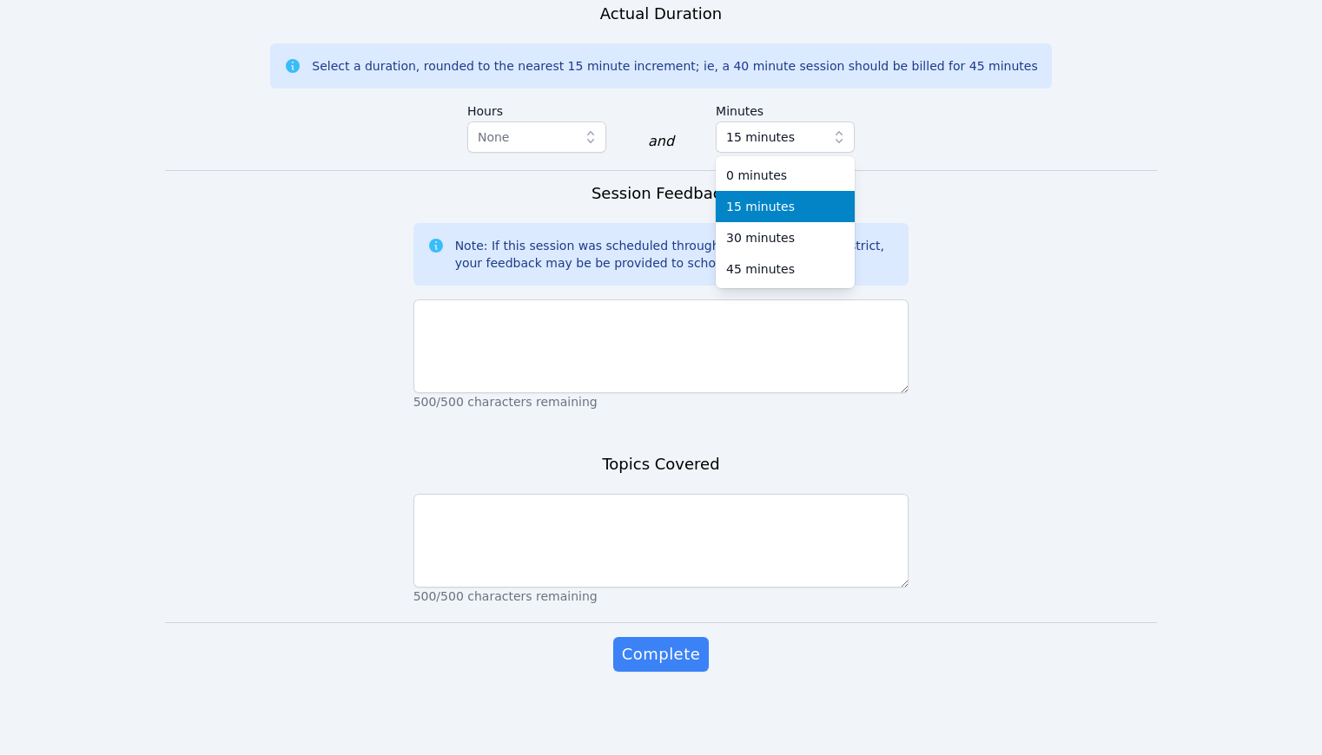
click at [830, 141] on icon "button" at bounding box center [838, 137] width 17 height 17
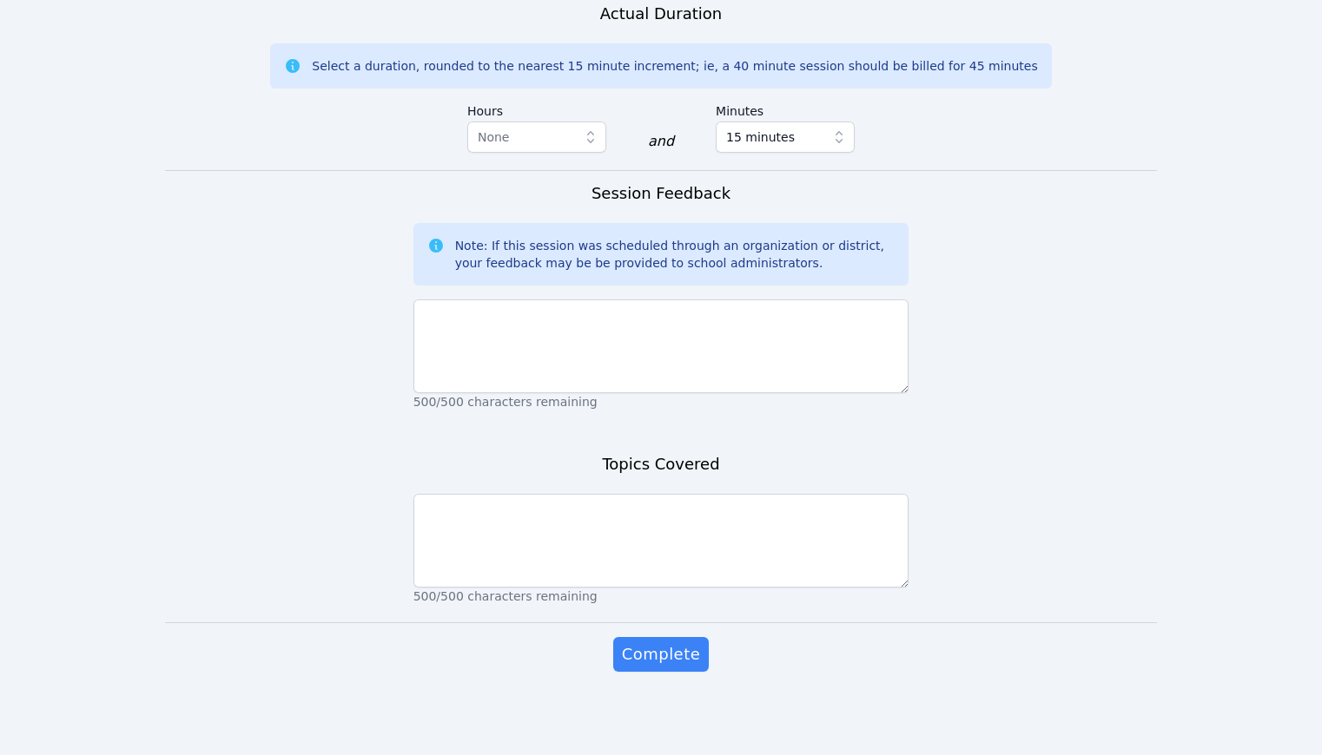
click at [830, 141] on icon "button" at bounding box center [838, 137] width 17 height 17
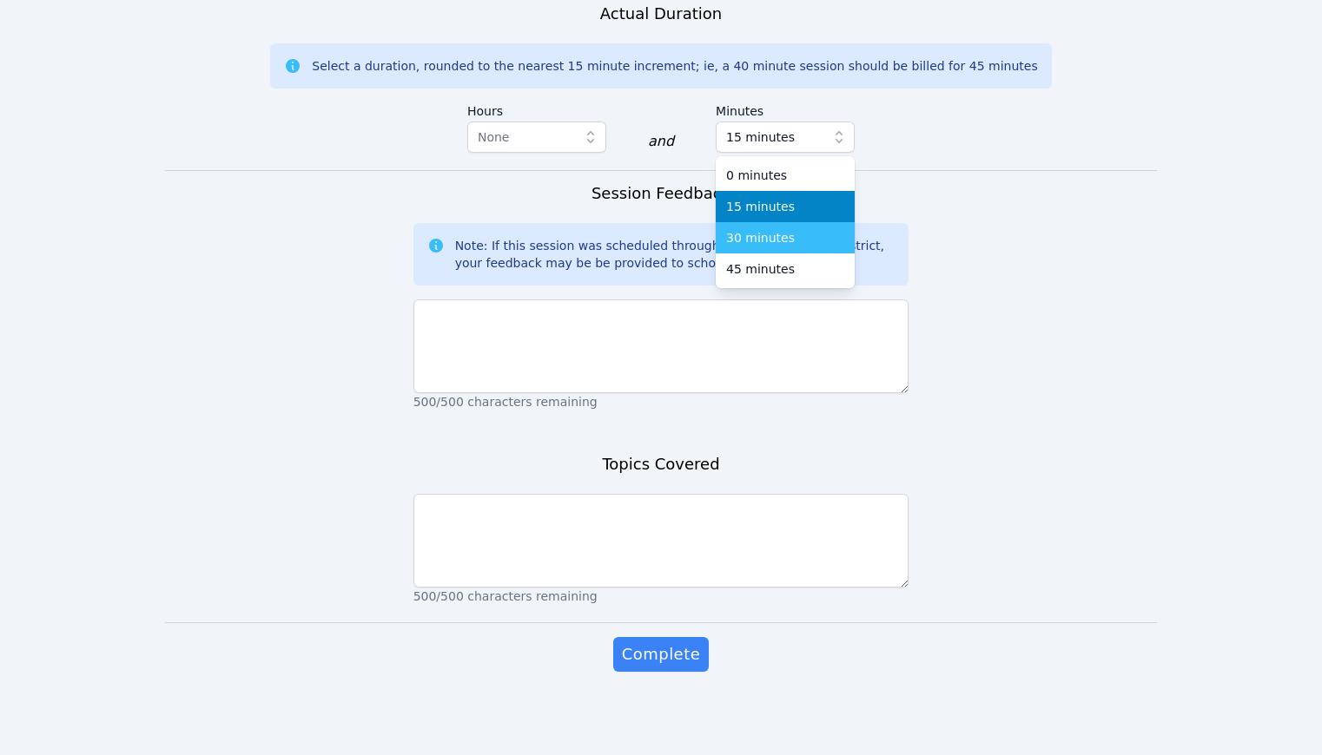
click at [824, 243] on div "30 minutes" at bounding box center [785, 237] width 118 height 17
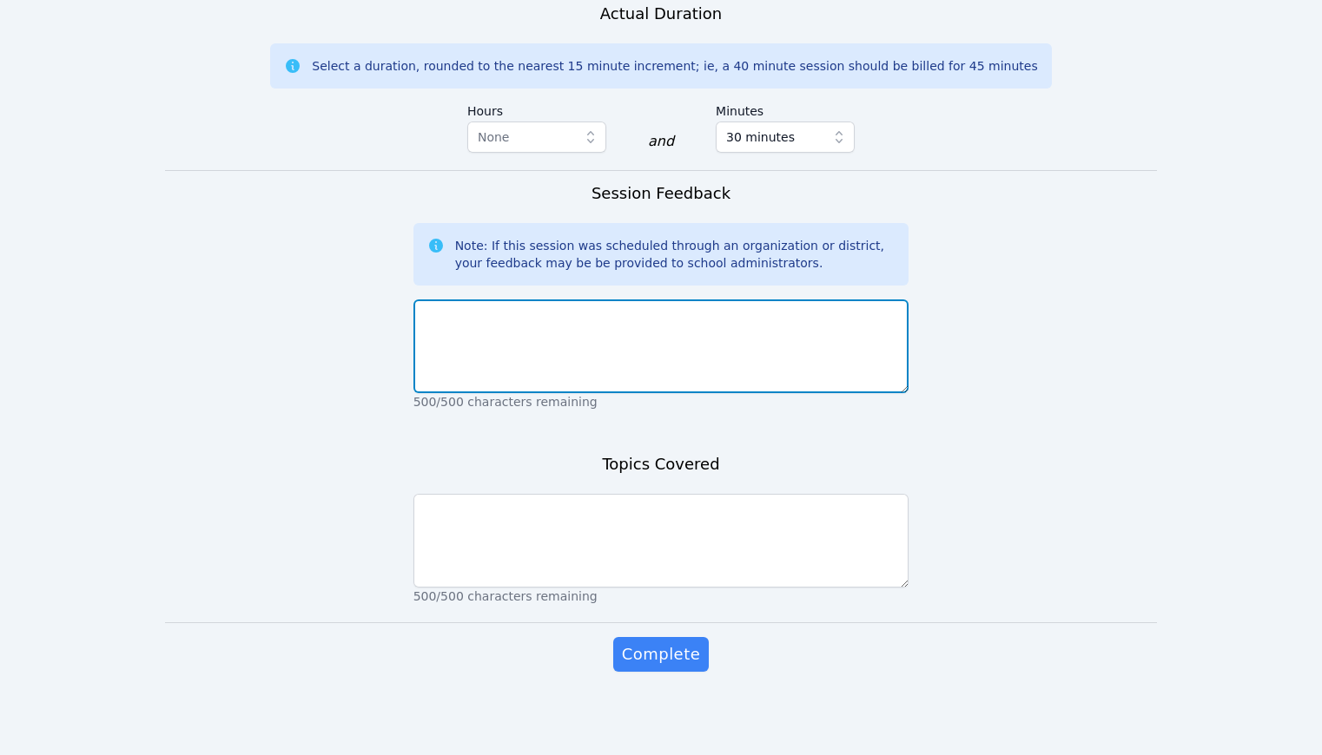
click at [783, 301] on textarea at bounding box center [661, 347] width 496 height 94
type textarea "Session was cut short due to school assembly."
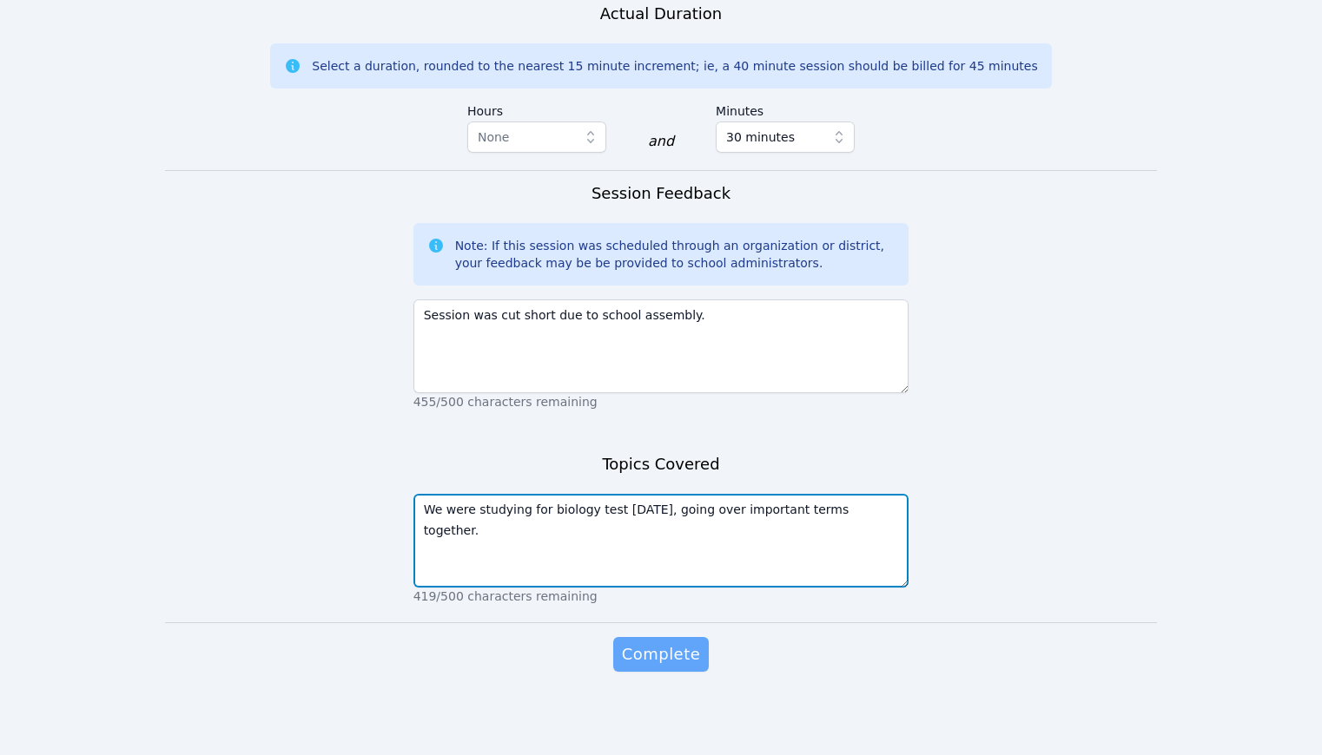
type textarea "We were studying for biology test [DATE], going over important terms together."
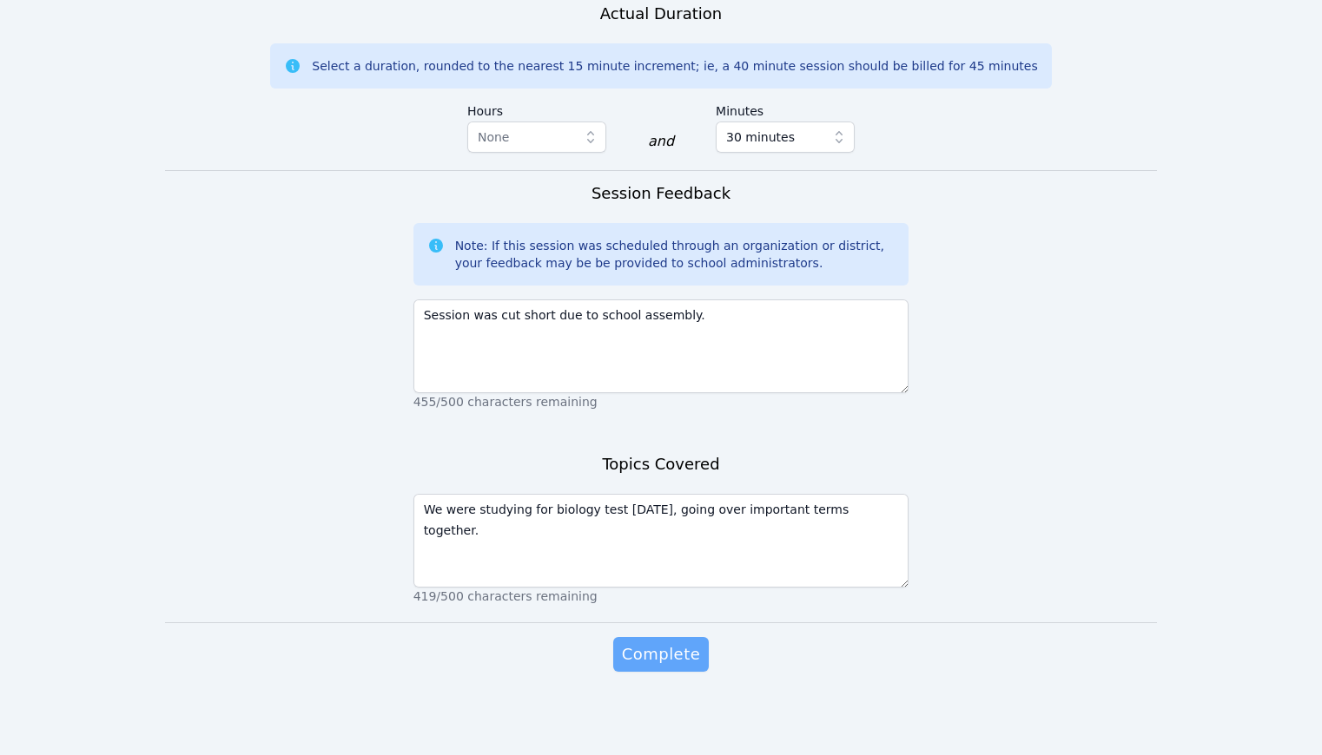
click at [700, 656] on button "Complete" at bounding box center [661, 654] width 96 height 35
